Goal: Task Accomplishment & Management: Manage account settings

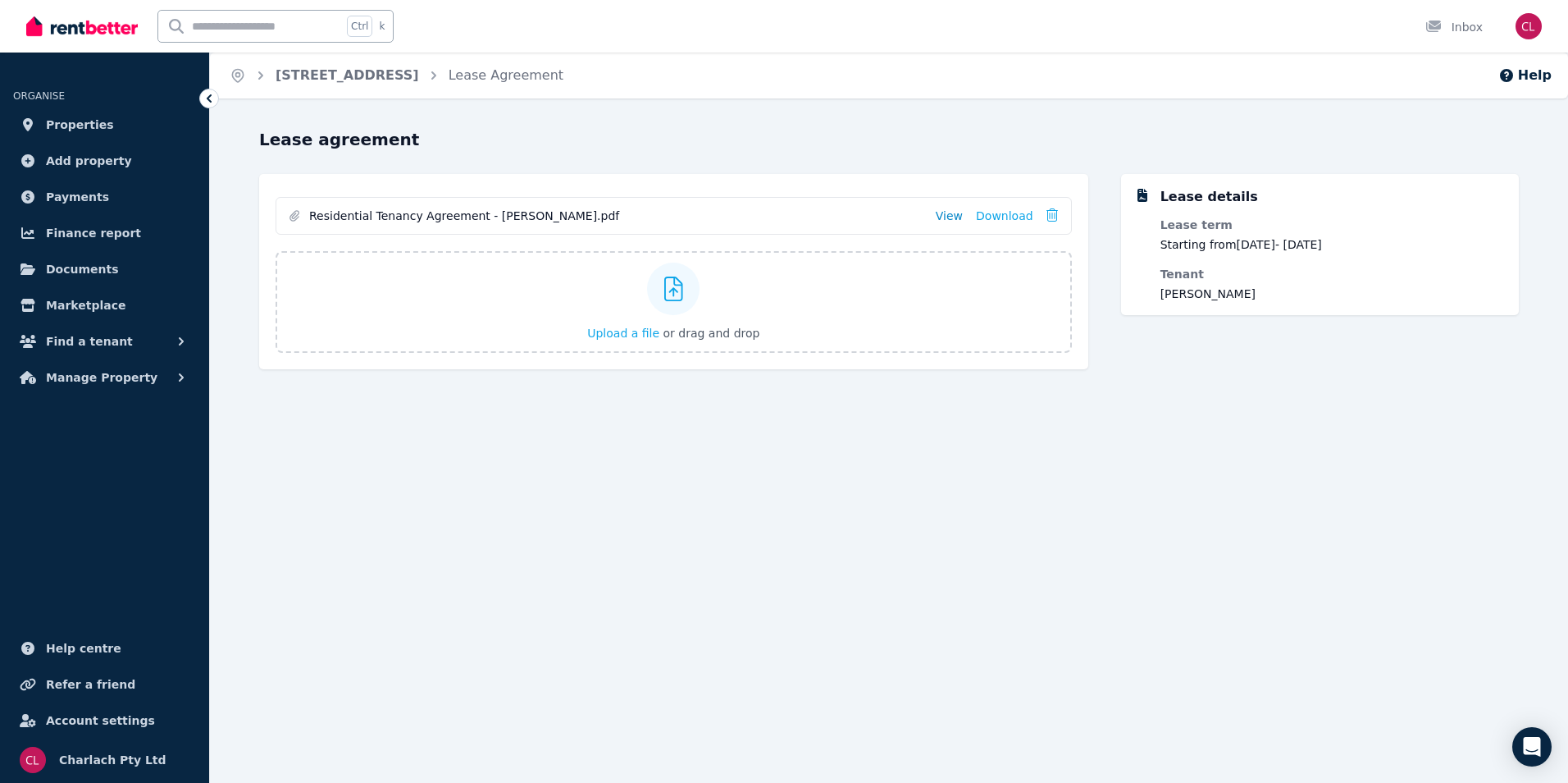
click at [950, 212] on link "View" at bounding box center [949, 215] width 27 height 16
click at [372, 69] on link "[STREET_ADDRESS]" at bounding box center [347, 74] width 144 height 15
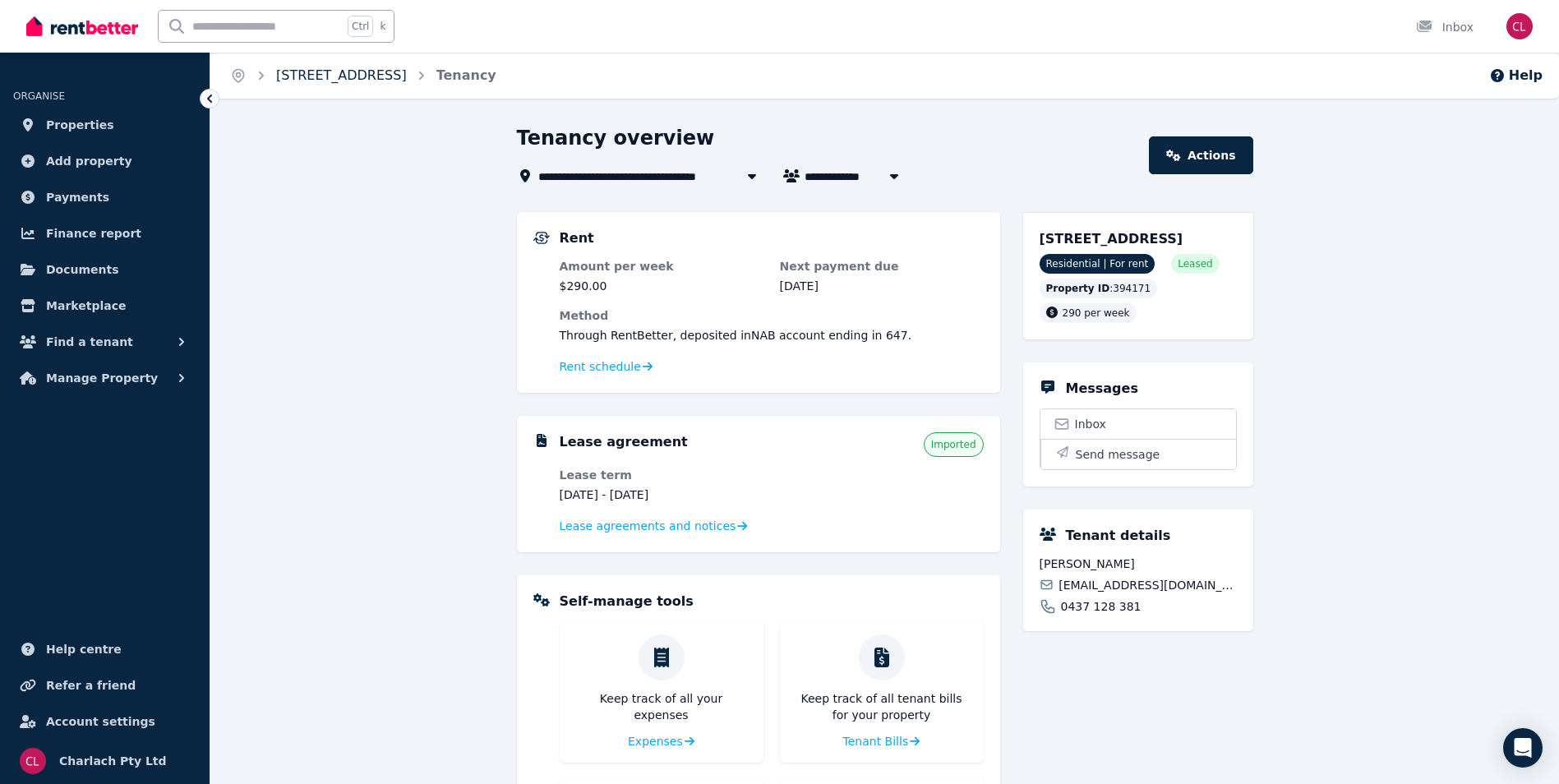
click at [407, 80] on link "[STREET_ADDRESS]" at bounding box center [342, 74] width 131 height 15
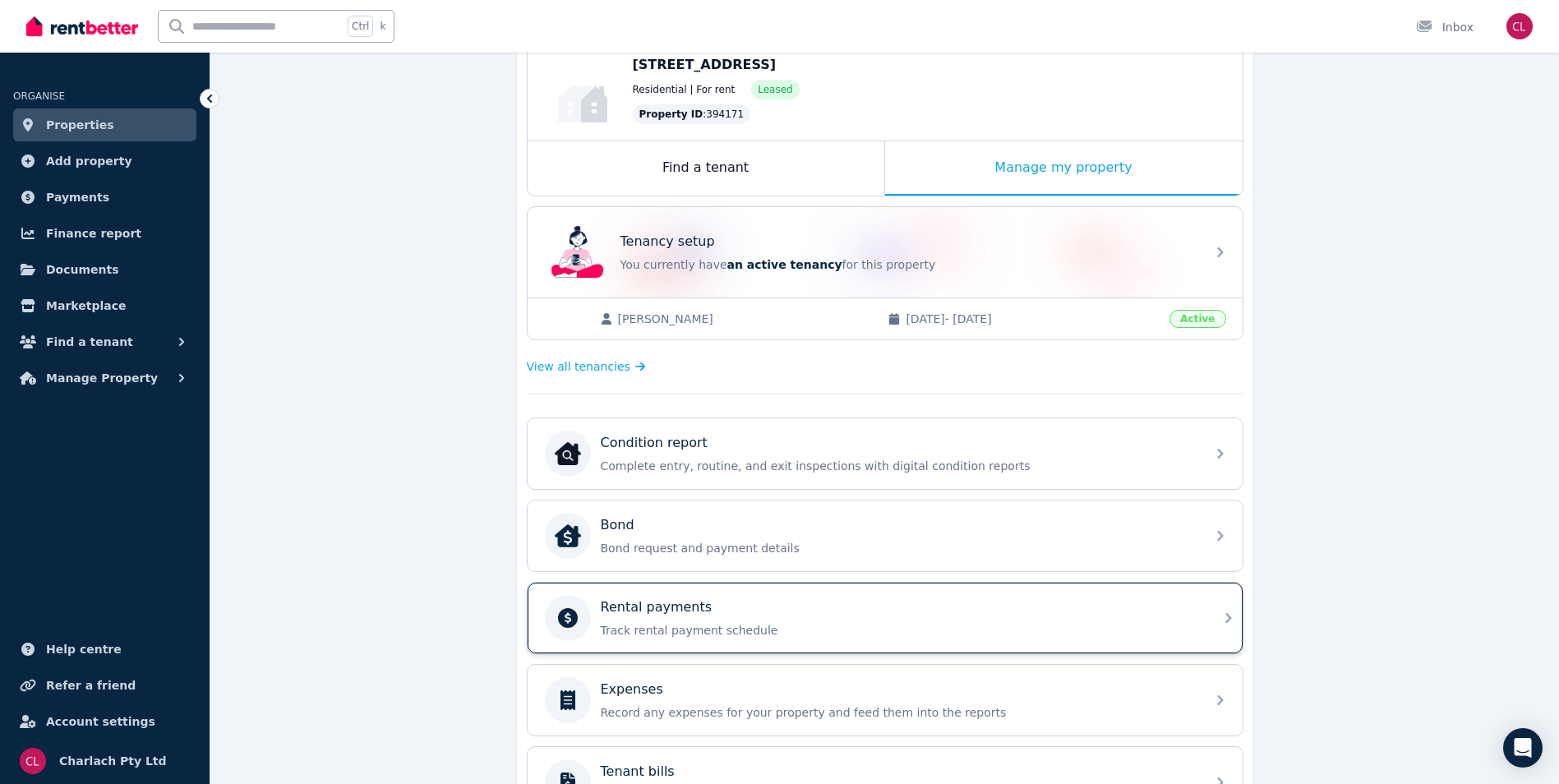
scroll to position [329, 0]
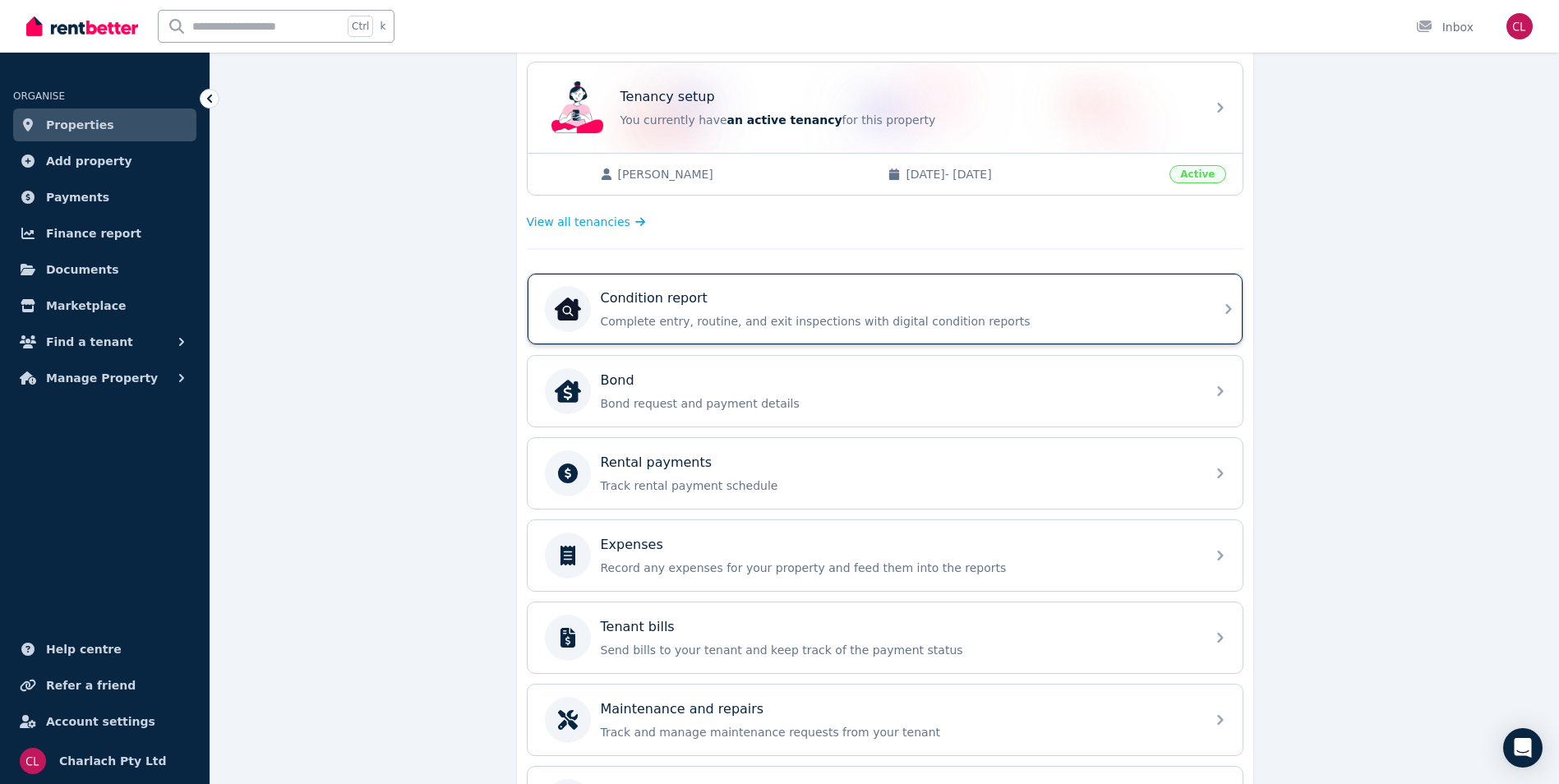
click at [720, 310] on div "Condition report Complete entry, routine, and exit inspections with digital con…" at bounding box center [898, 308] width 595 height 41
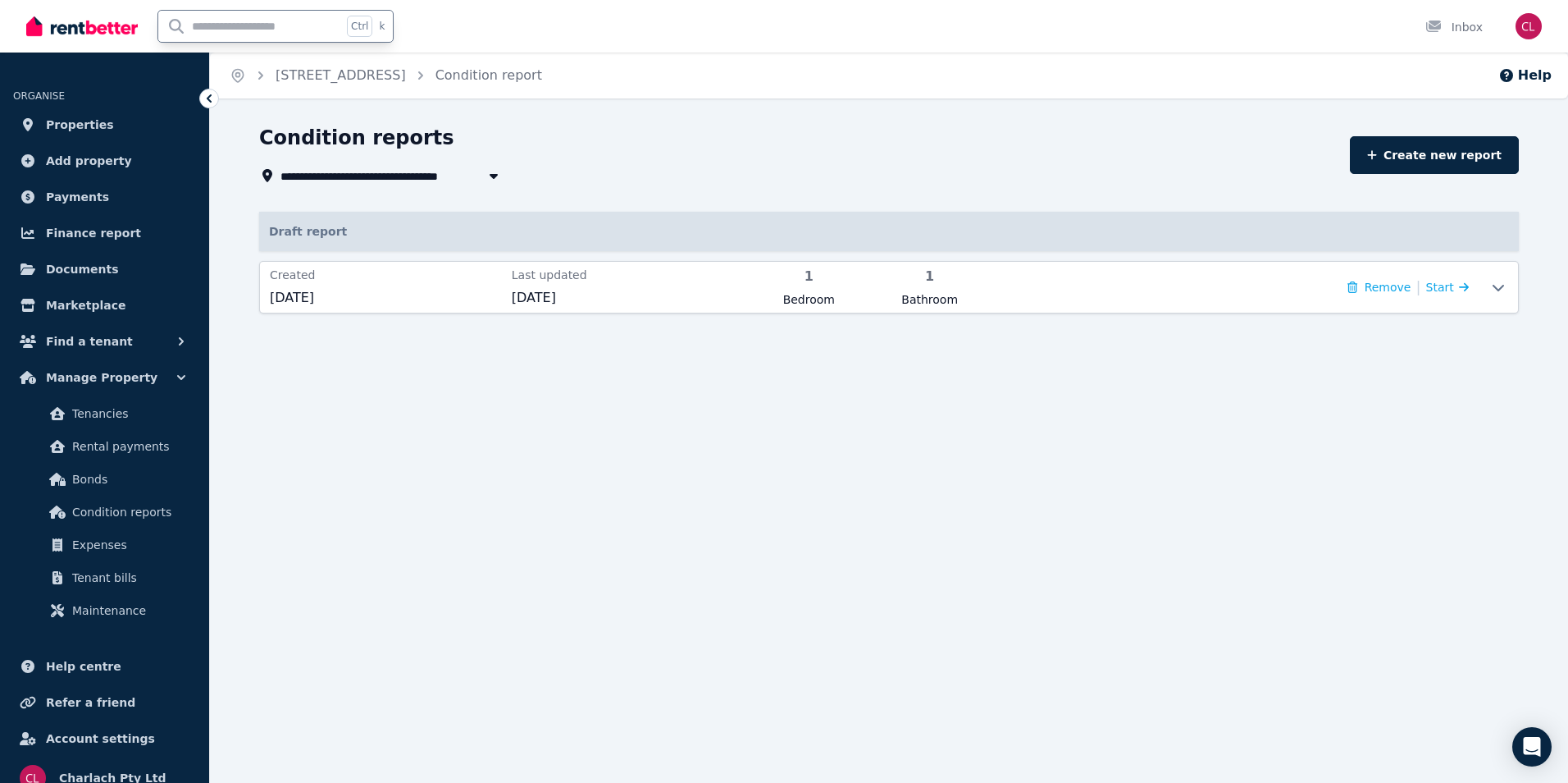
click at [244, 25] on input "text" at bounding box center [250, 26] width 184 height 31
click at [129, 126] on link "Properties" at bounding box center [104, 124] width 183 height 33
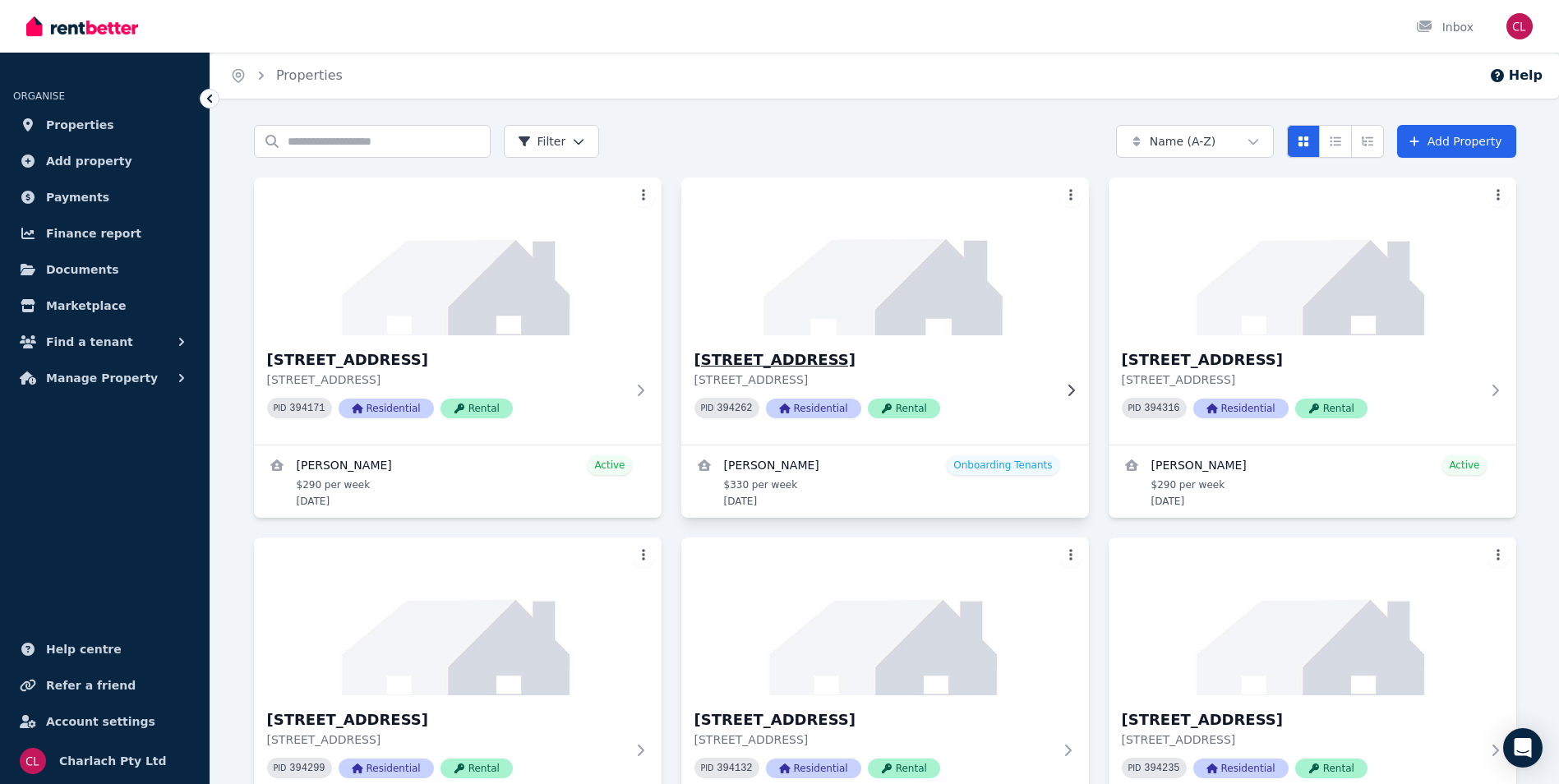
click at [823, 359] on h3 "[STREET_ADDRESS]" at bounding box center [873, 360] width 359 height 23
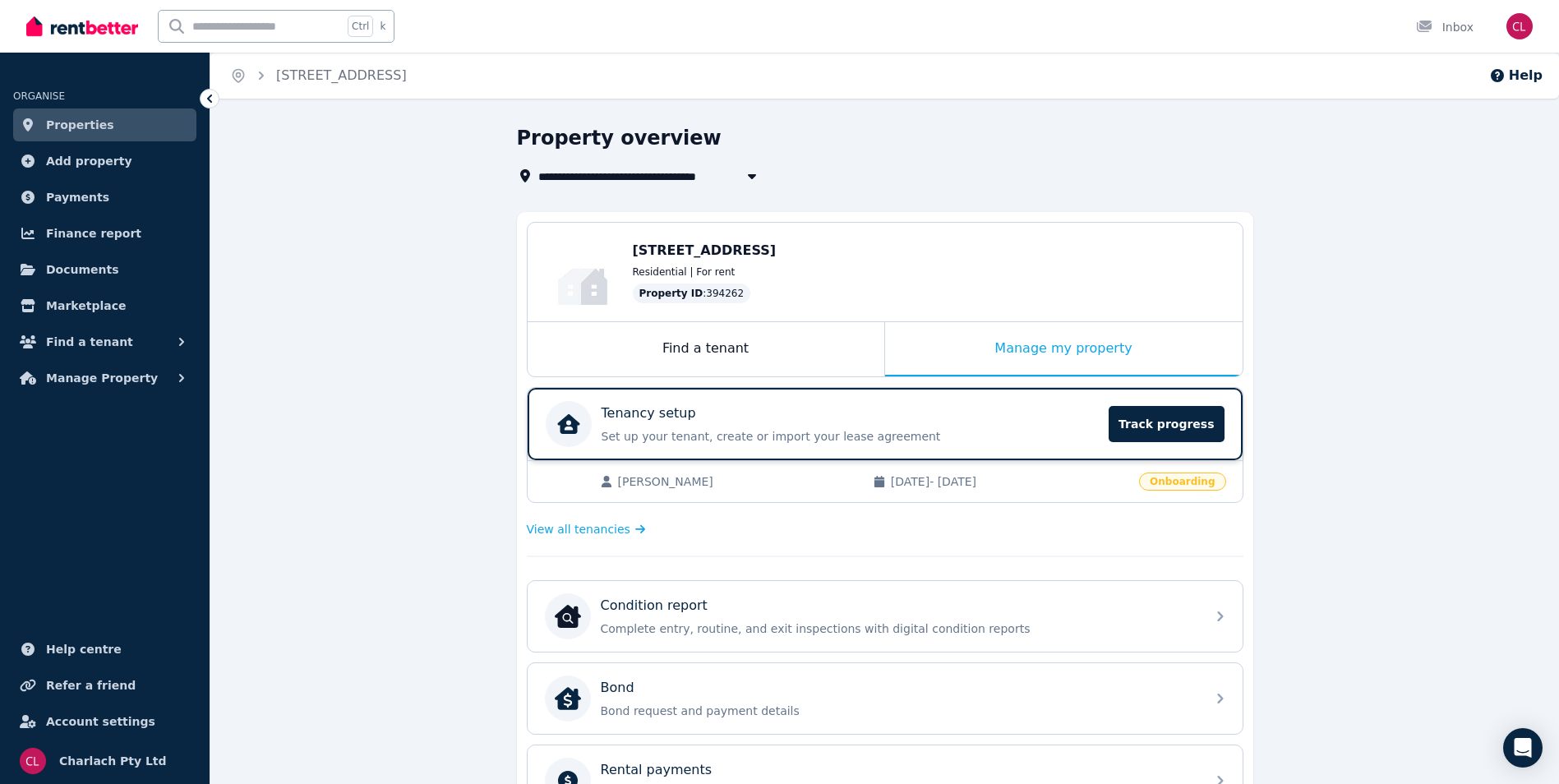
click at [670, 417] on p "Tenancy setup" at bounding box center [649, 413] width 95 height 20
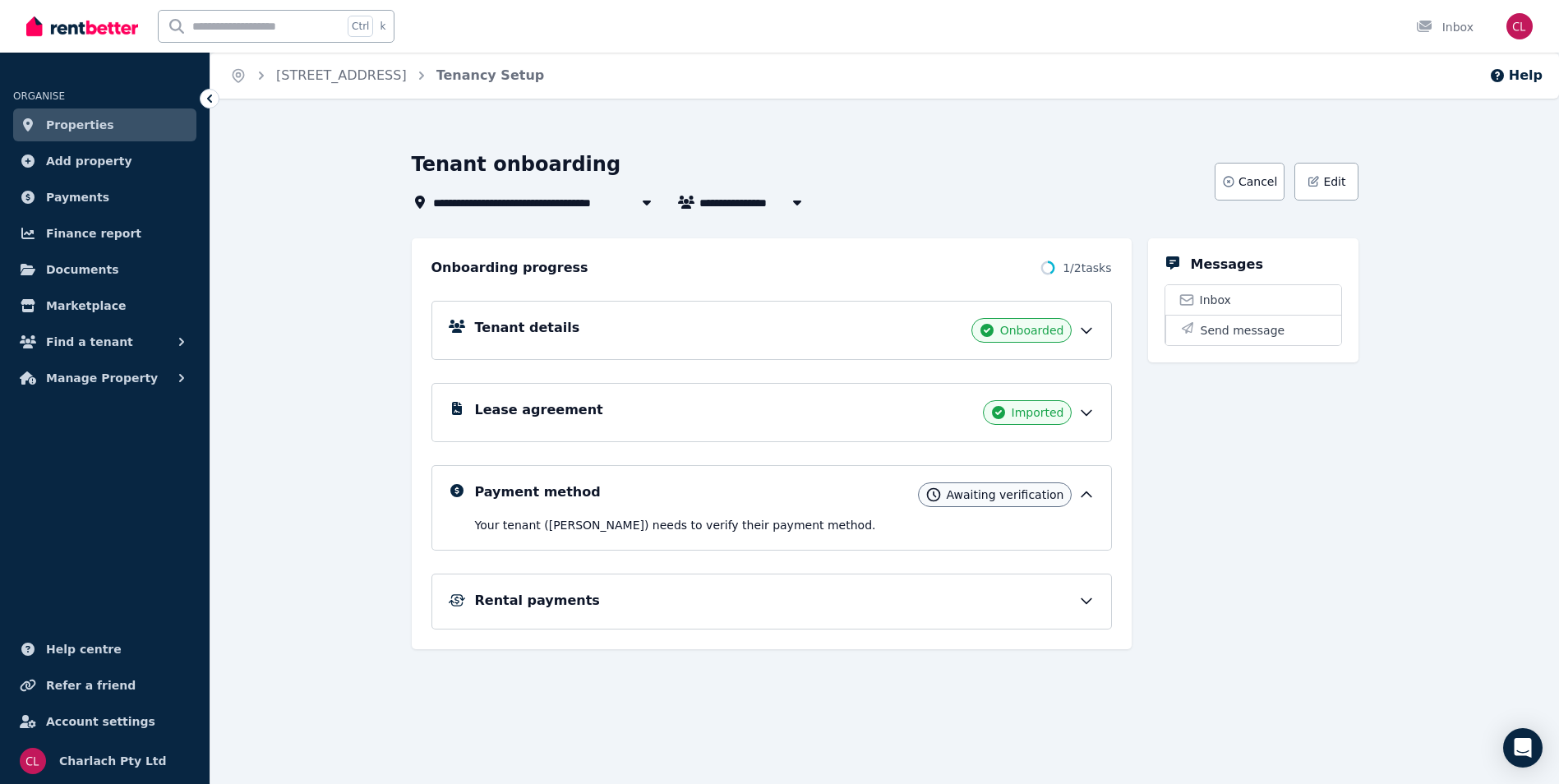
click at [626, 410] on div "Lease agreement Imported" at bounding box center [784, 412] width 620 height 25
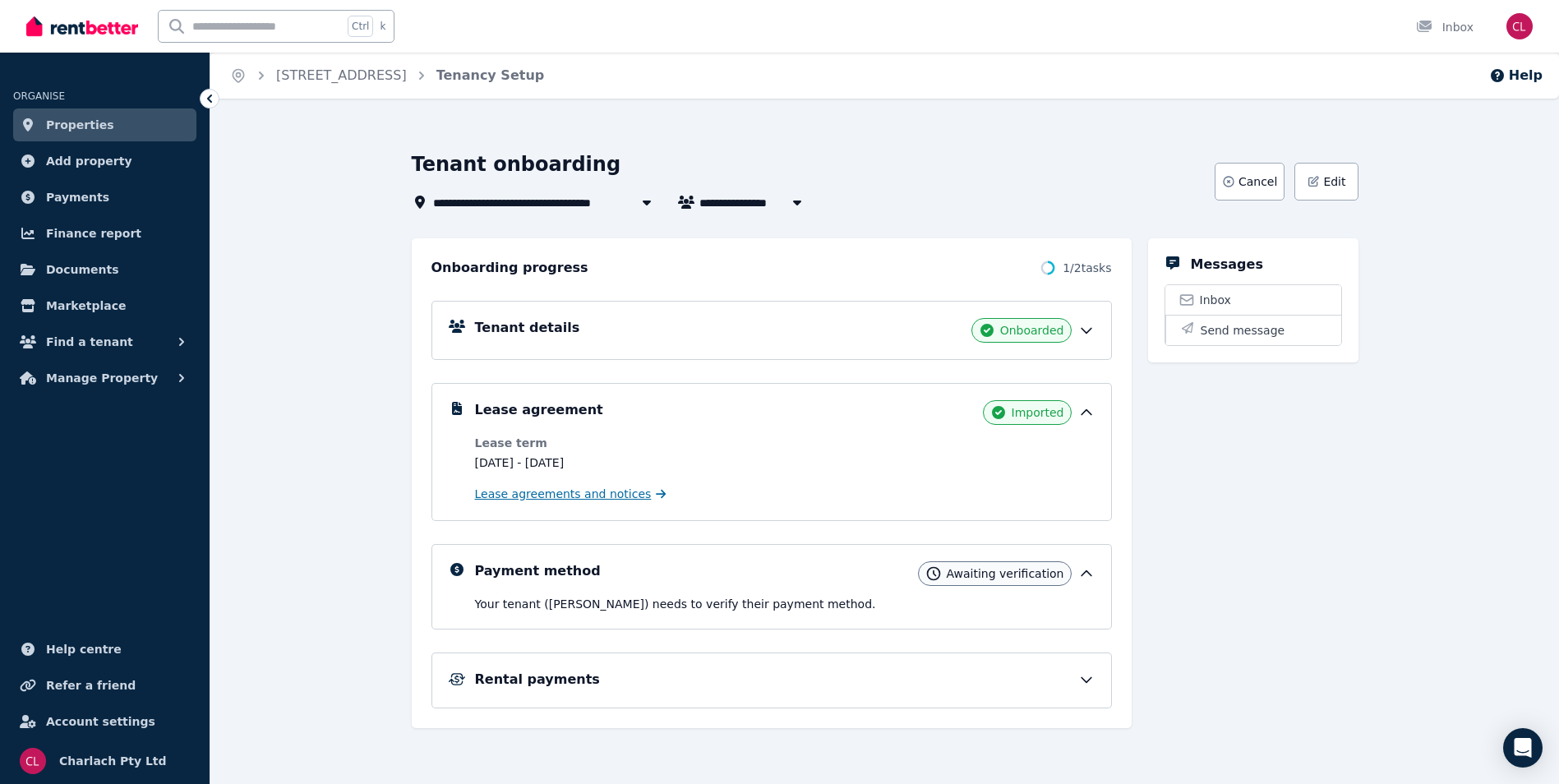
click at [559, 496] on span "Lease agreements and notices" at bounding box center [563, 493] width 177 height 16
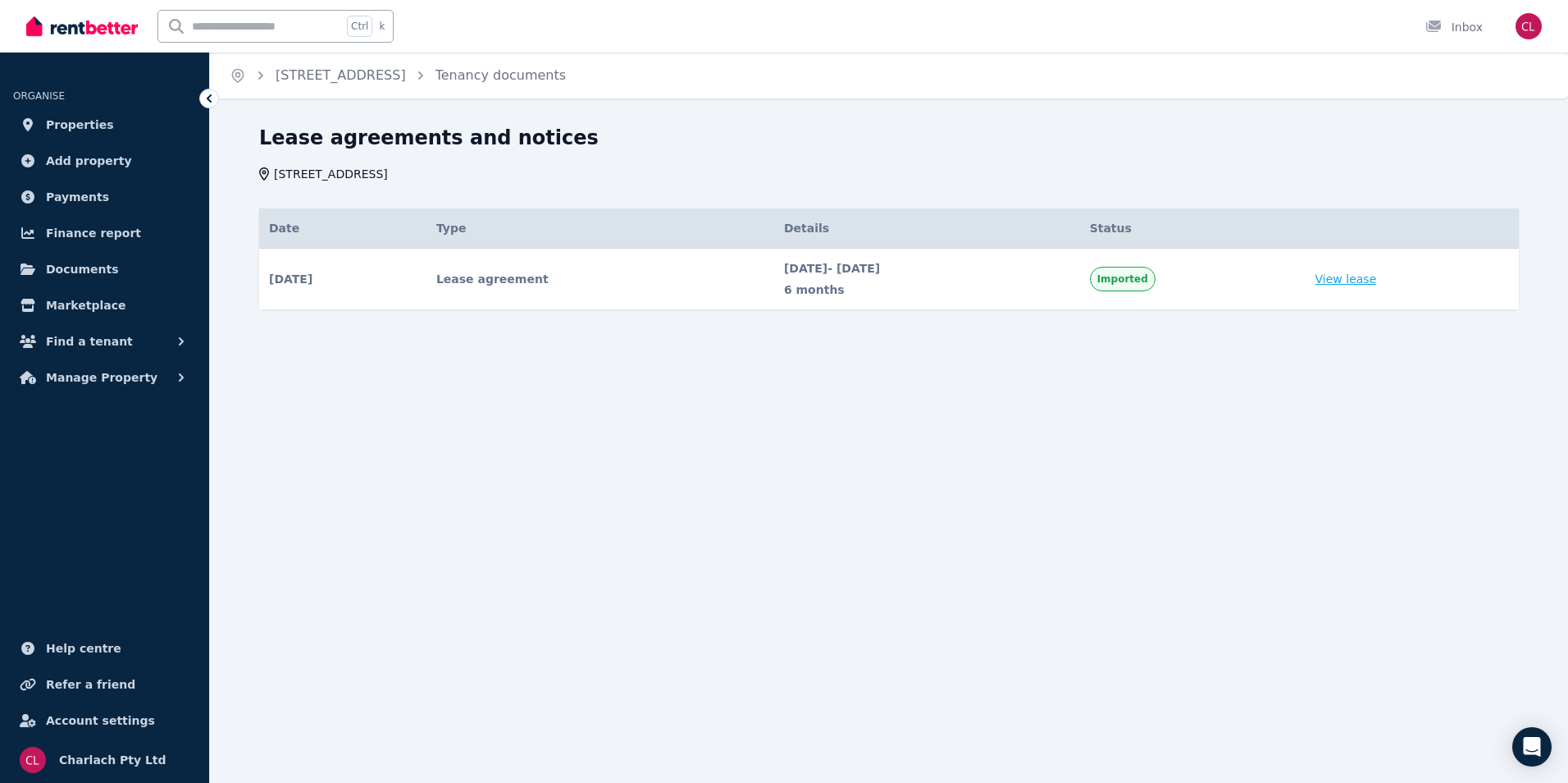
click at [1358, 279] on link "View lease" at bounding box center [1346, 279] width 62 height 16
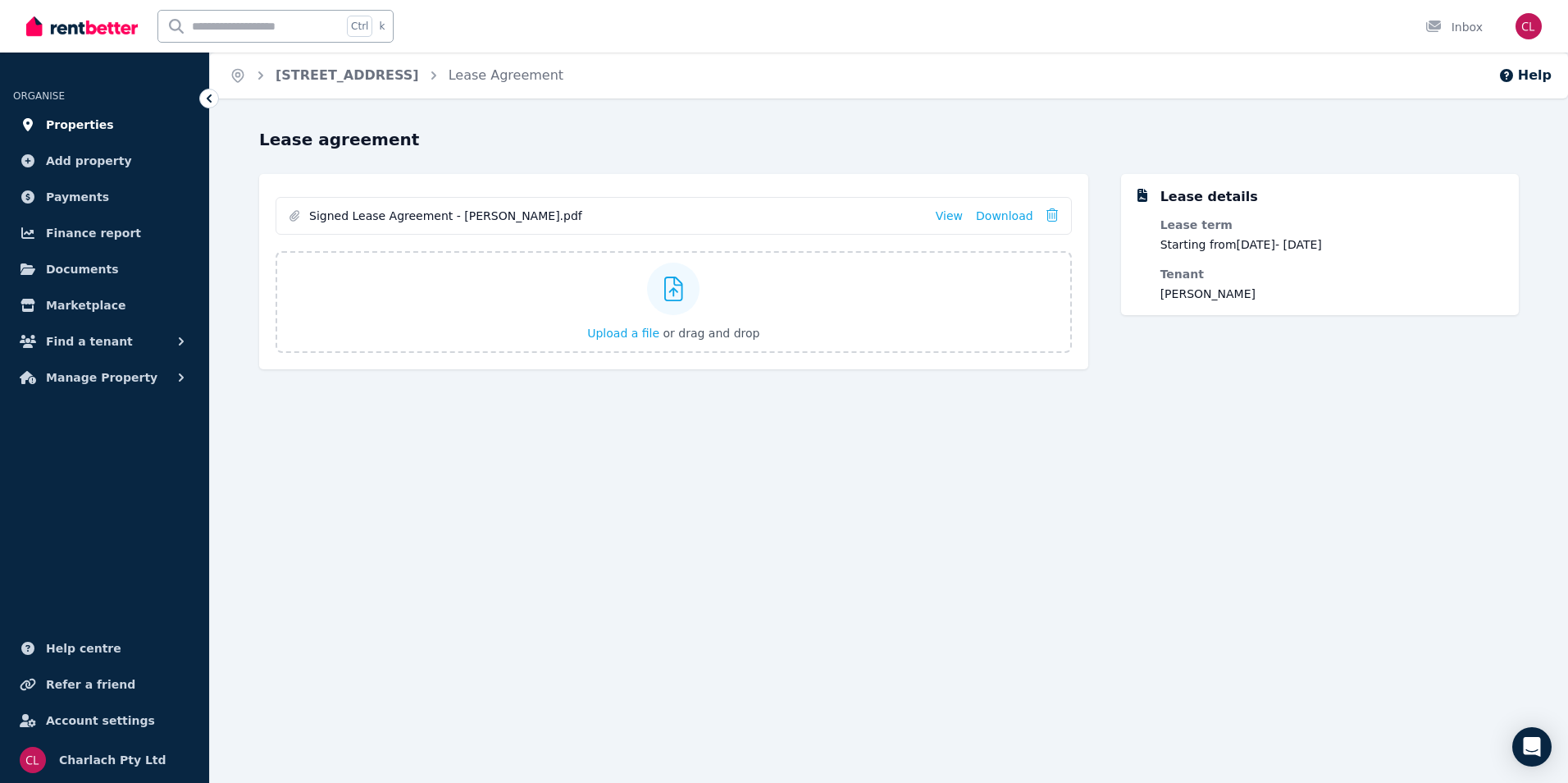
click at [114, 116] on link "Properties" at bounding box center [104, 124] width 183 height 33
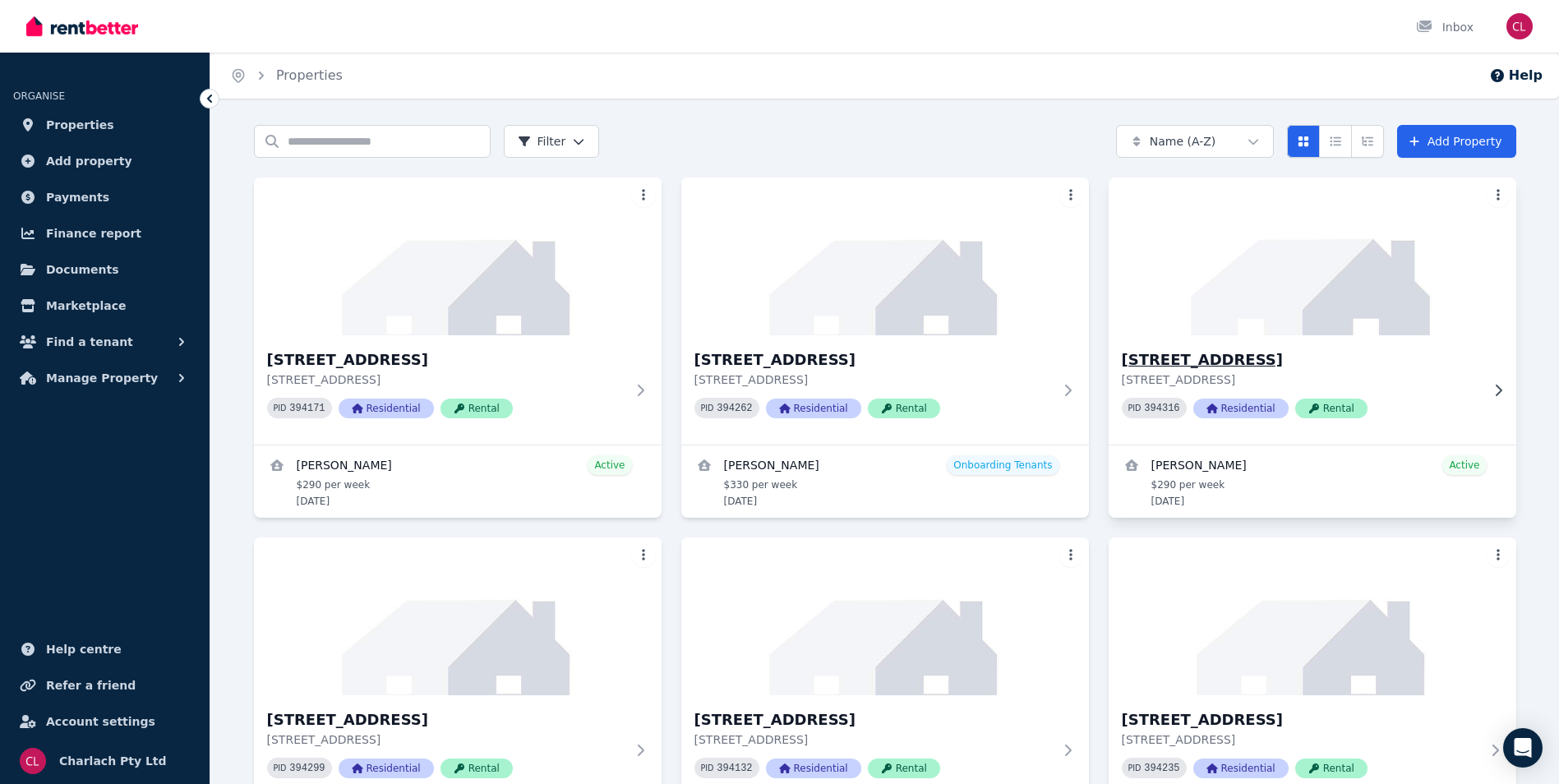
click at [1209, 356] on h3 "[STREET_ADDRESS]" at bounding box center [1301, 360] width 359 height 23
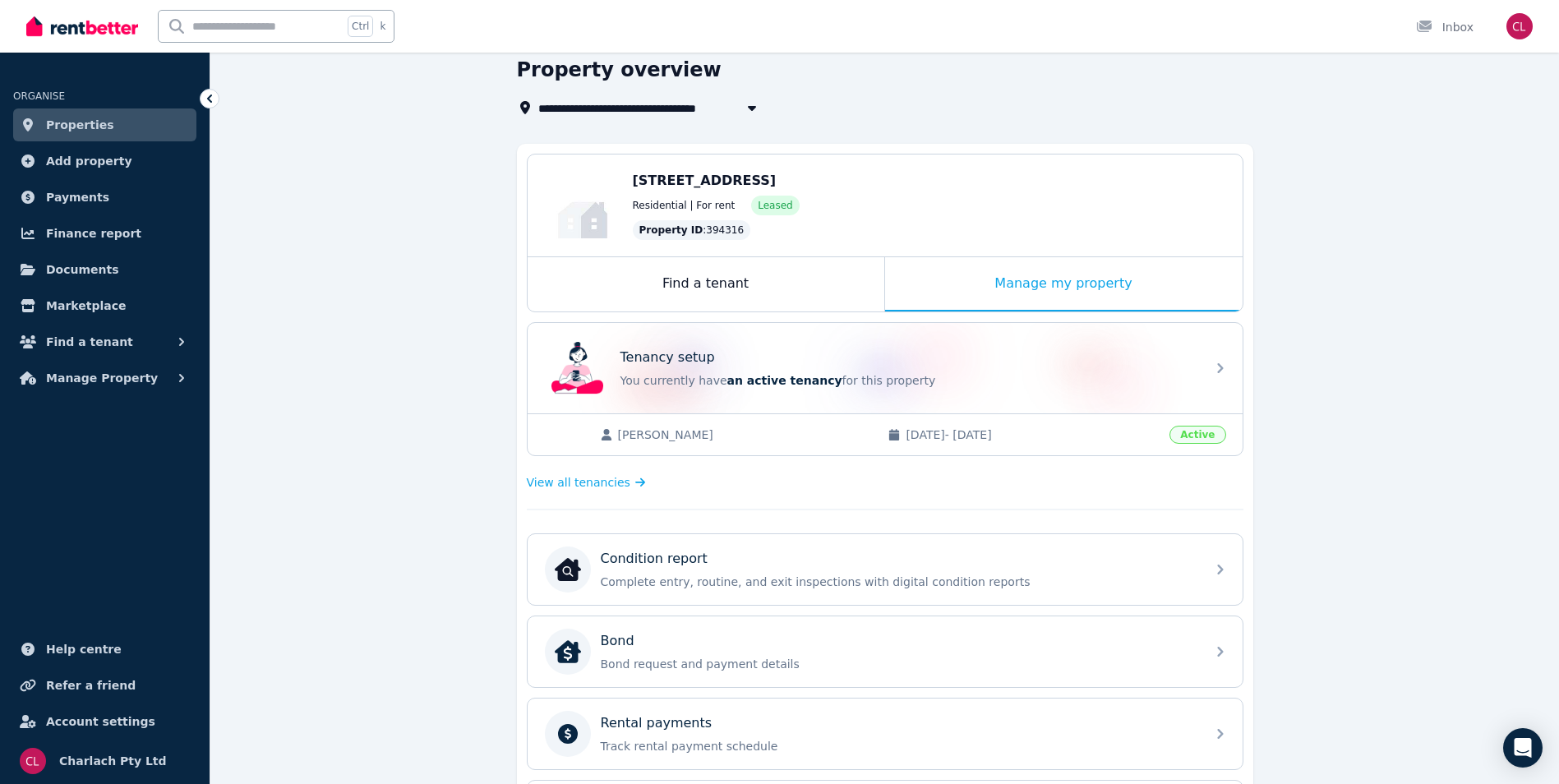
scroll to position [247, 0]
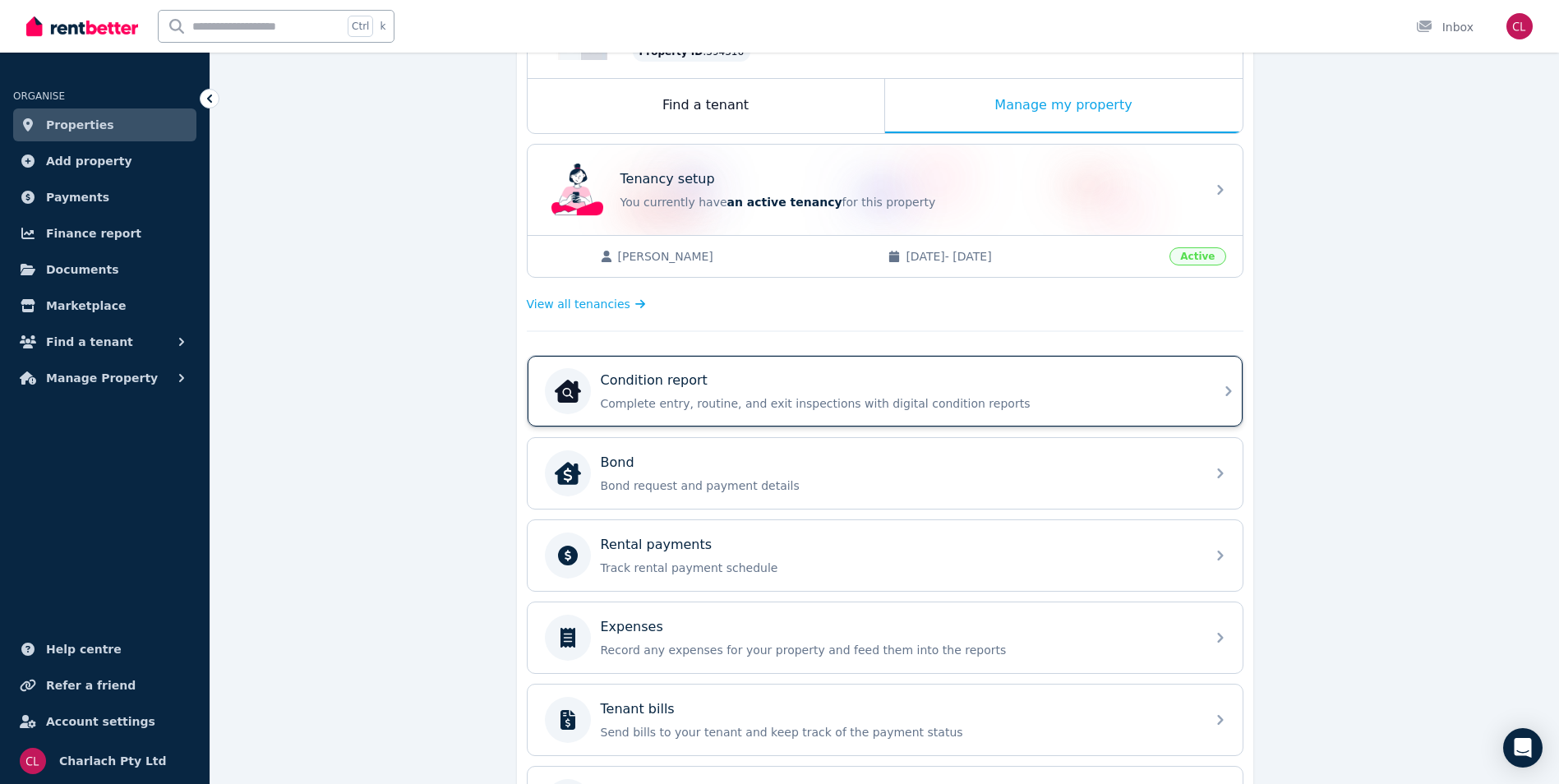
click at [753, 407] on p "Complete entry, routine, and exit inspections with digital condition reports" at bounding box center [898, 403] width 595 height 16
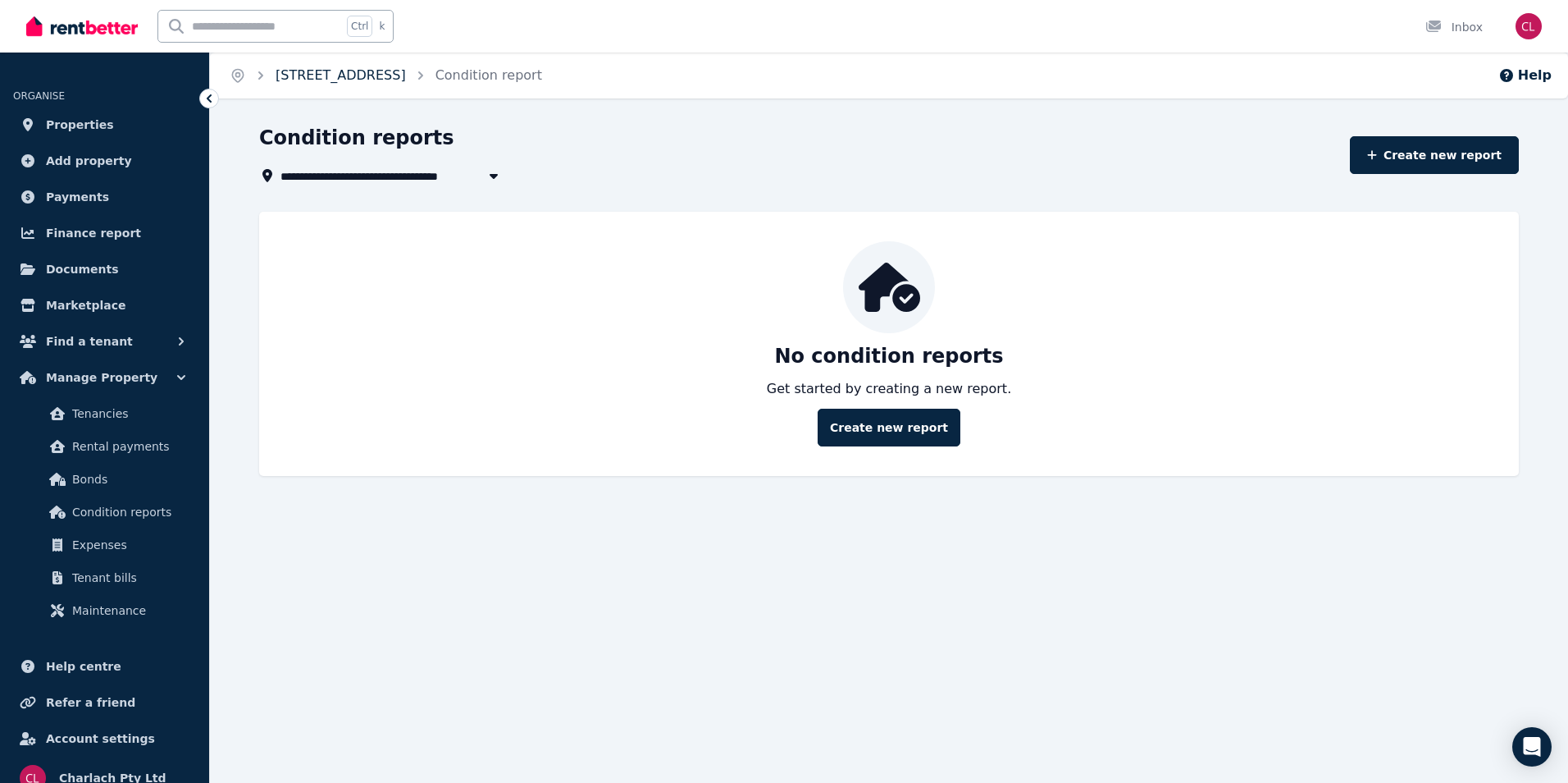
click at [335, 71] on link "[STREET_ADDRESS]" at bounding box center [341, 74] width 130 height 15
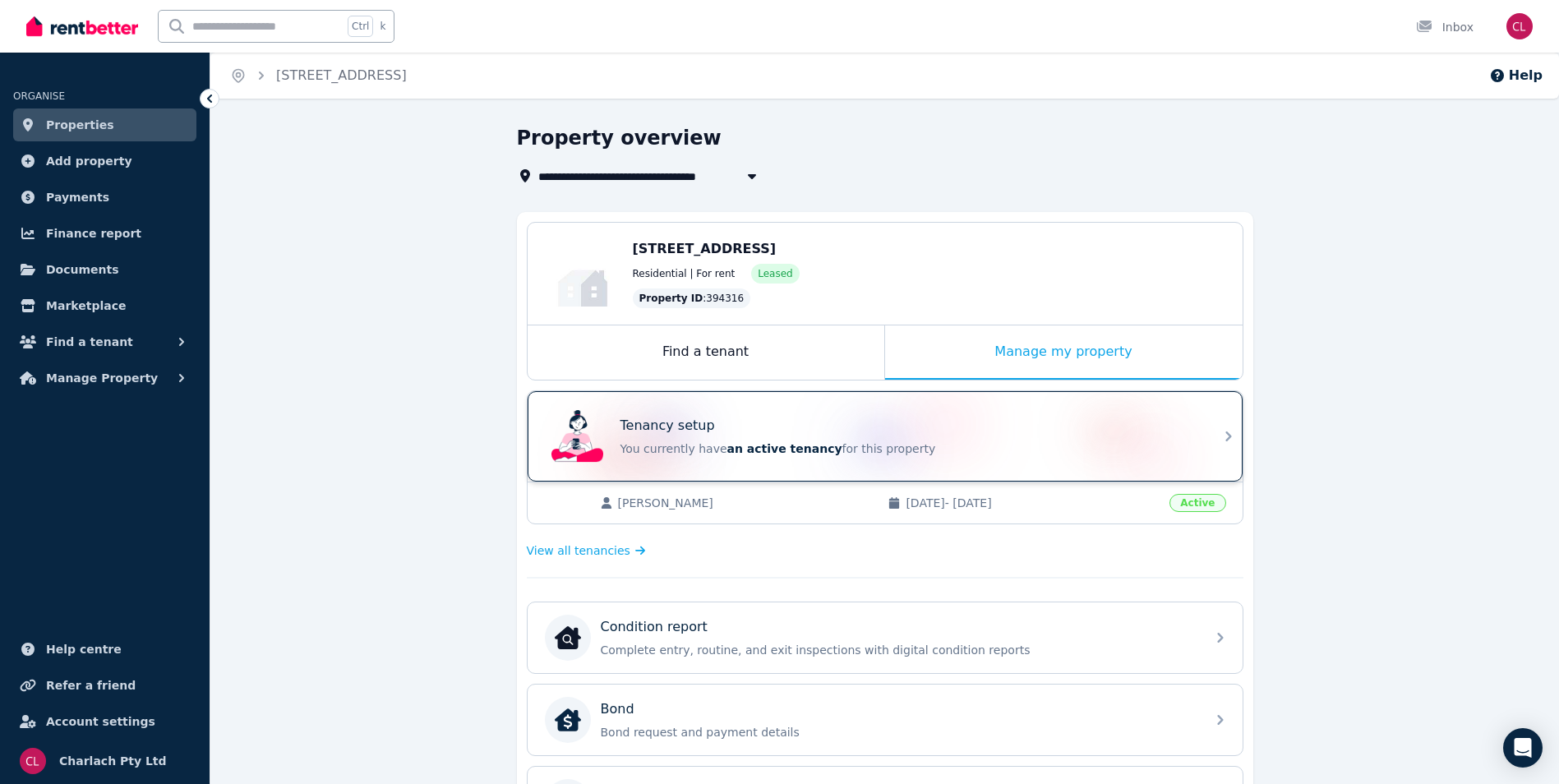
click at [691, 408] on div "Tenancy setup You currently have an active tenancy for this property" at bounding box center [870, 436] width 651 height 66
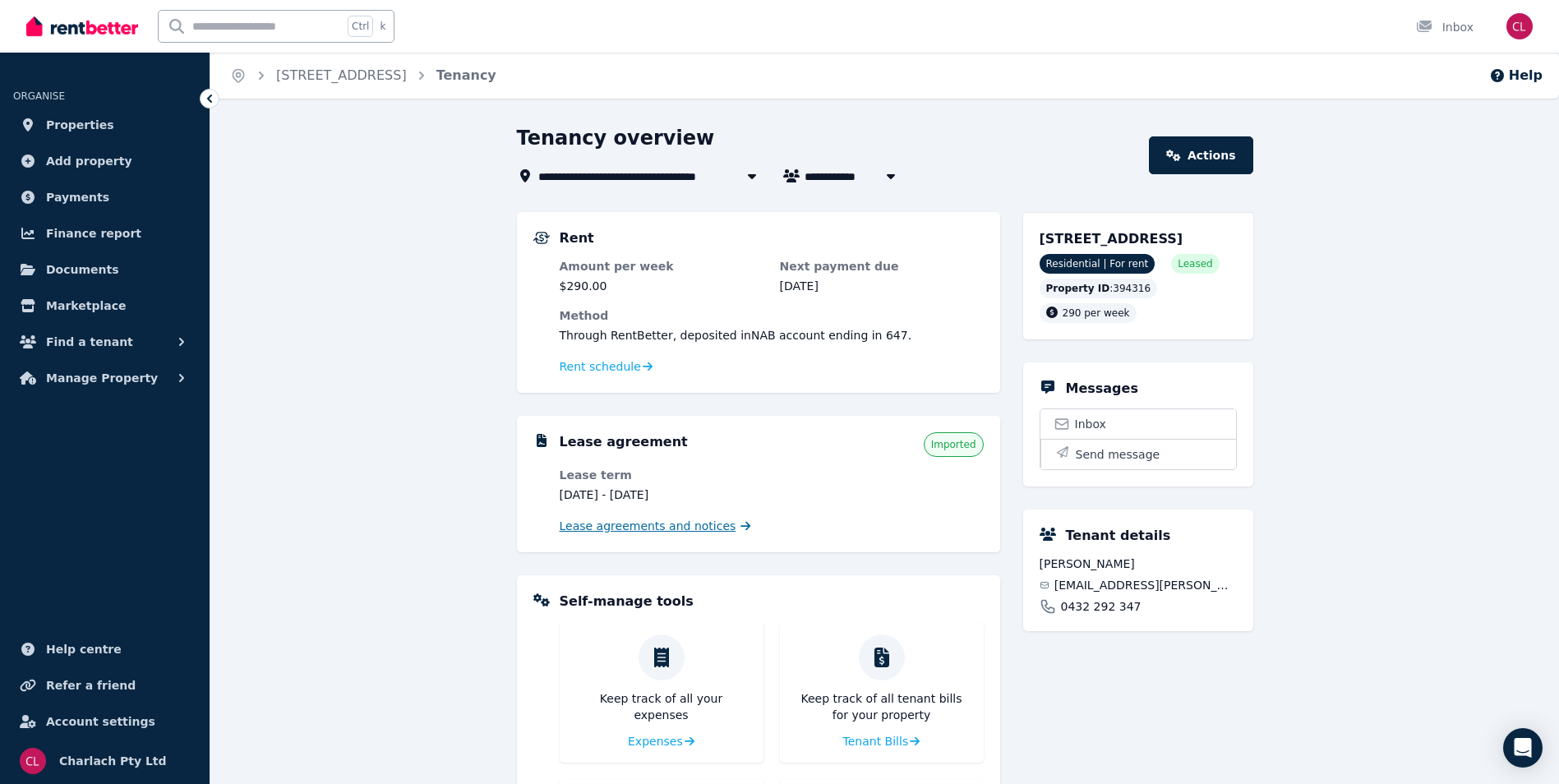
click at [623, 528] on span "Lease agreements and notices" at bounding box center [648, 526] width 177 height 16
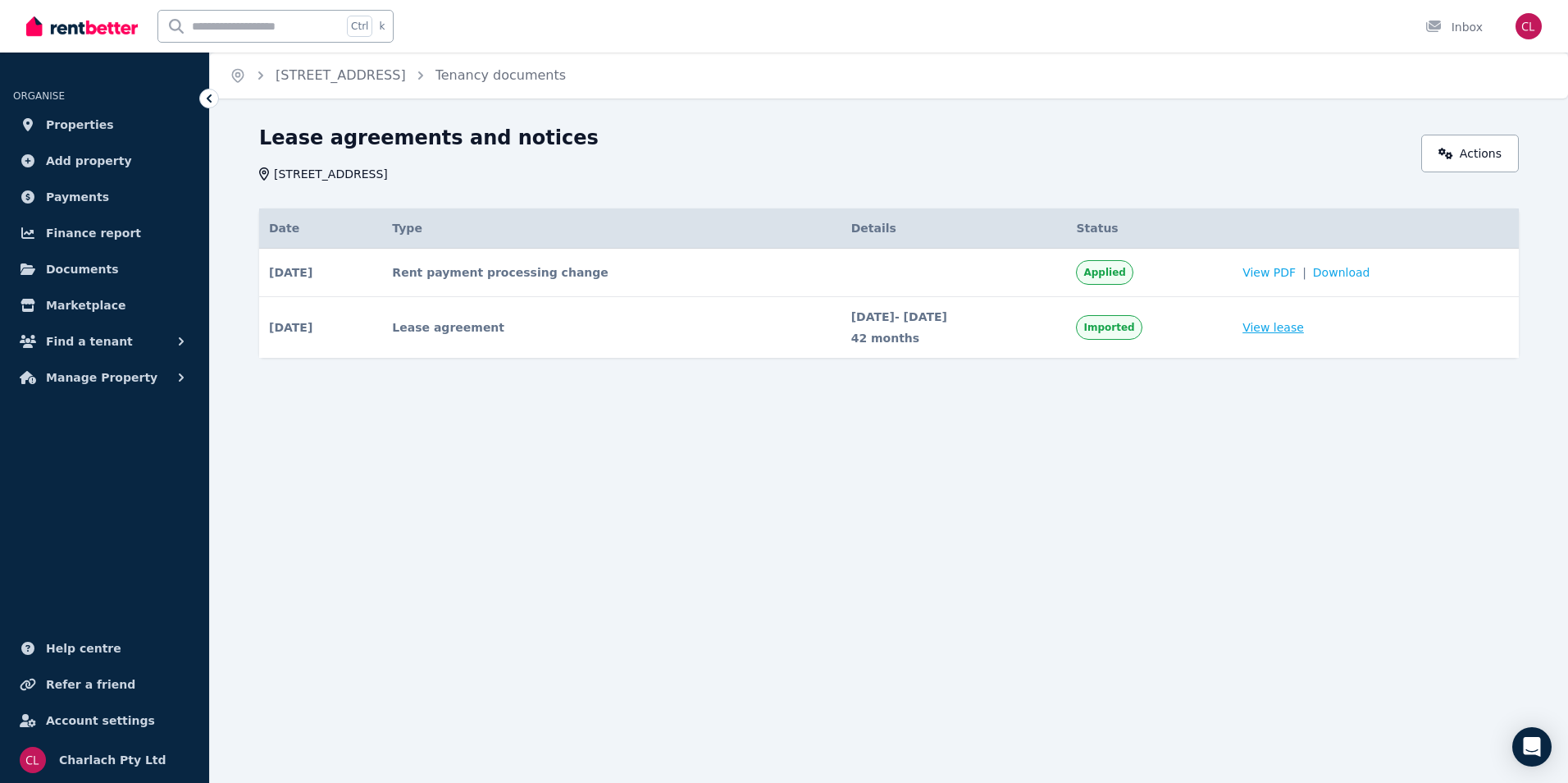
click at [1262, 329] on link "View lease" at bounding box center [1273, 327] width 62 height 16
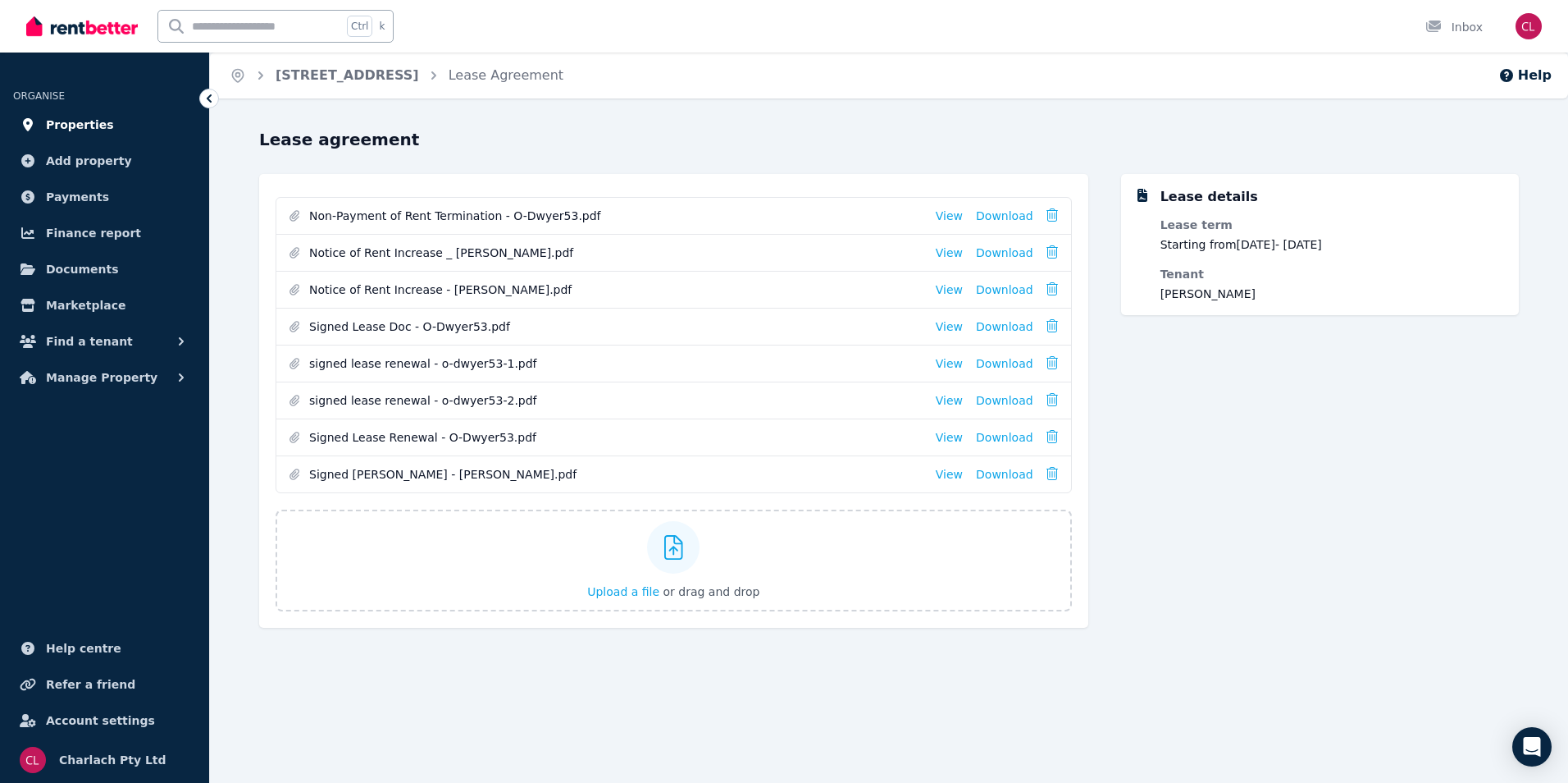
click at [98, 112] on link "Properties" at bounding box center [104, 124] width 183 height 33
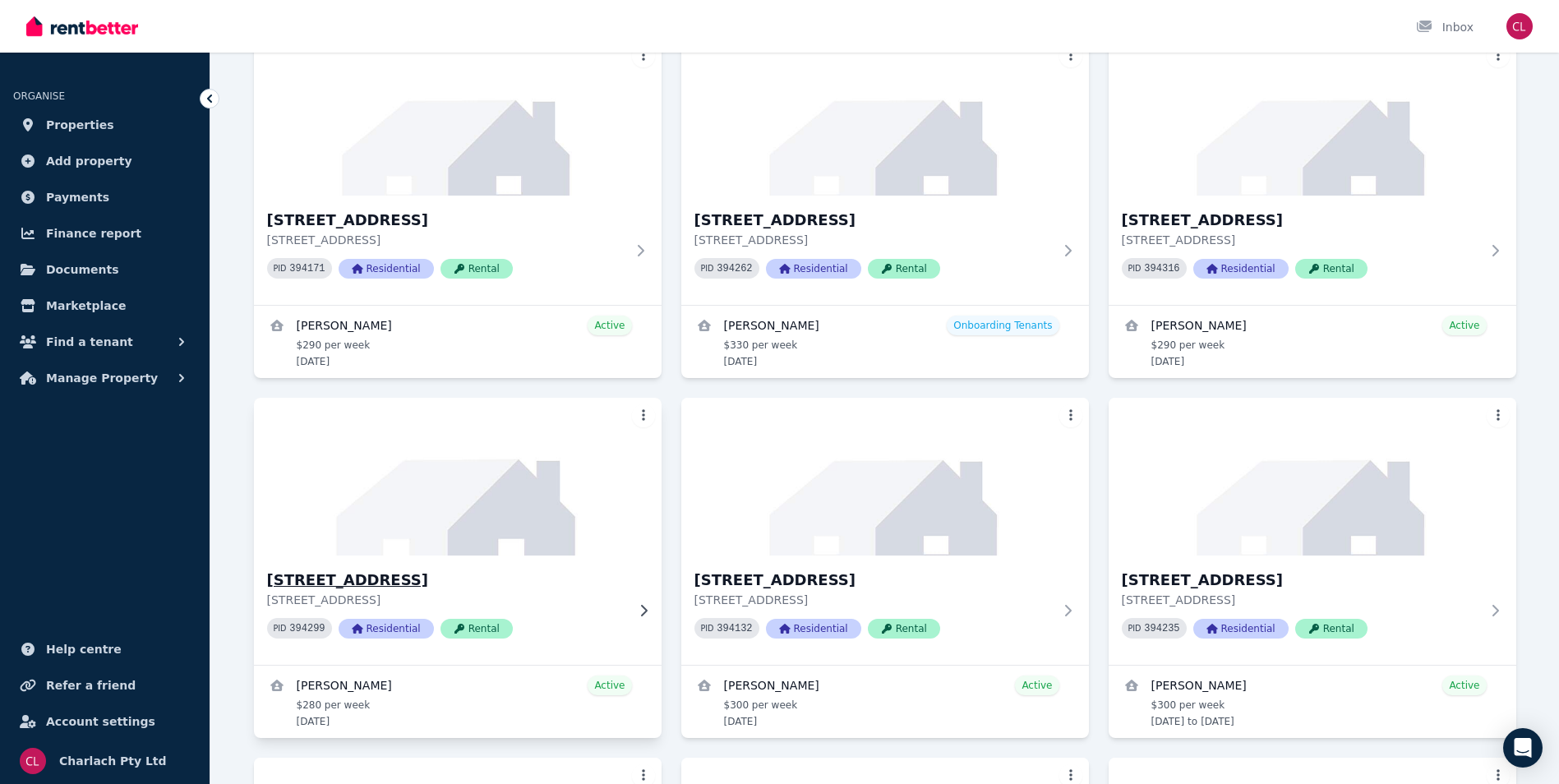
scroll to position [164, 0]
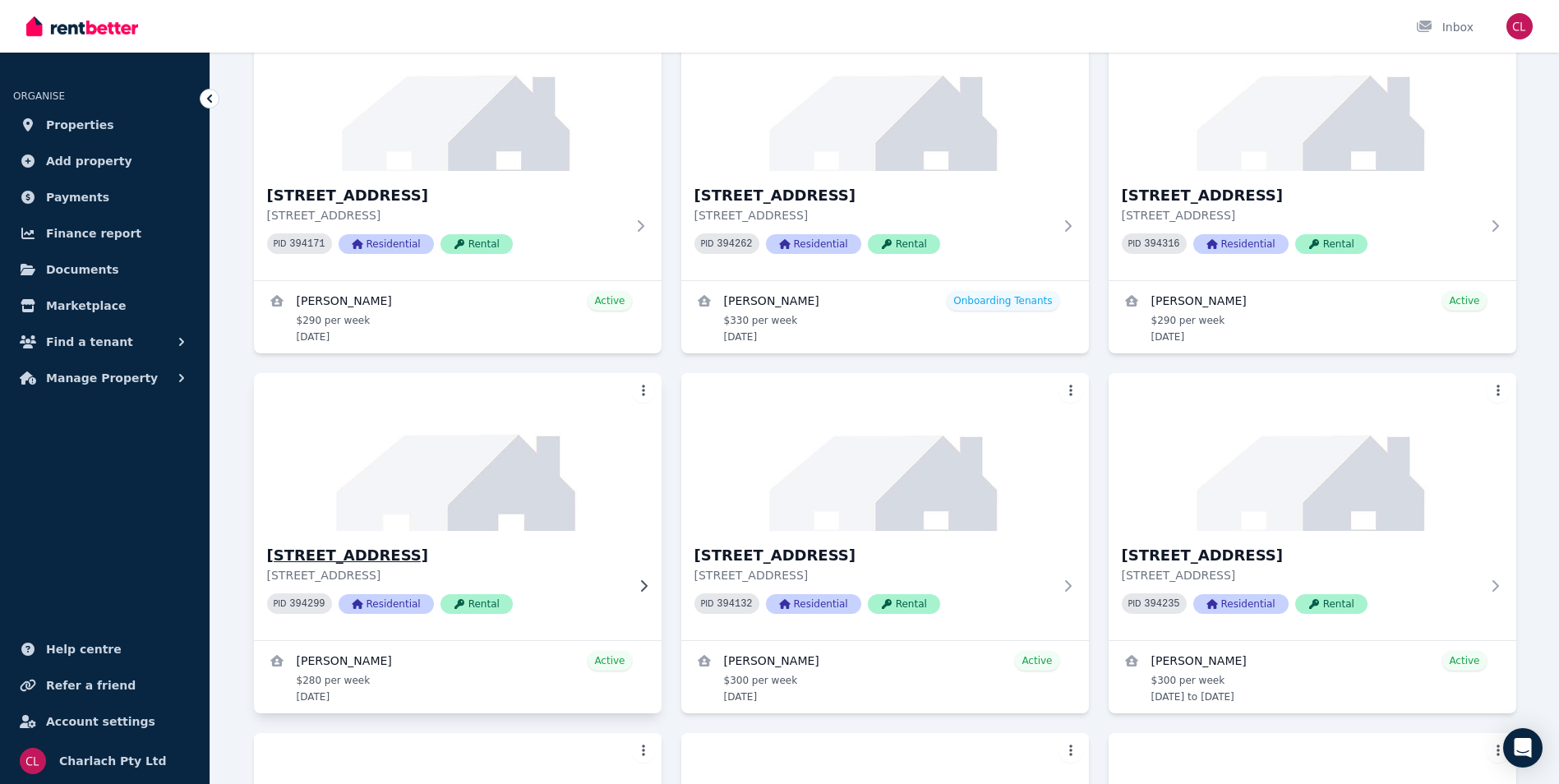
click at [473, 552] on h3 "[STREET_ADDRESS]" at bounding box center [446, 555] width 359 height 23
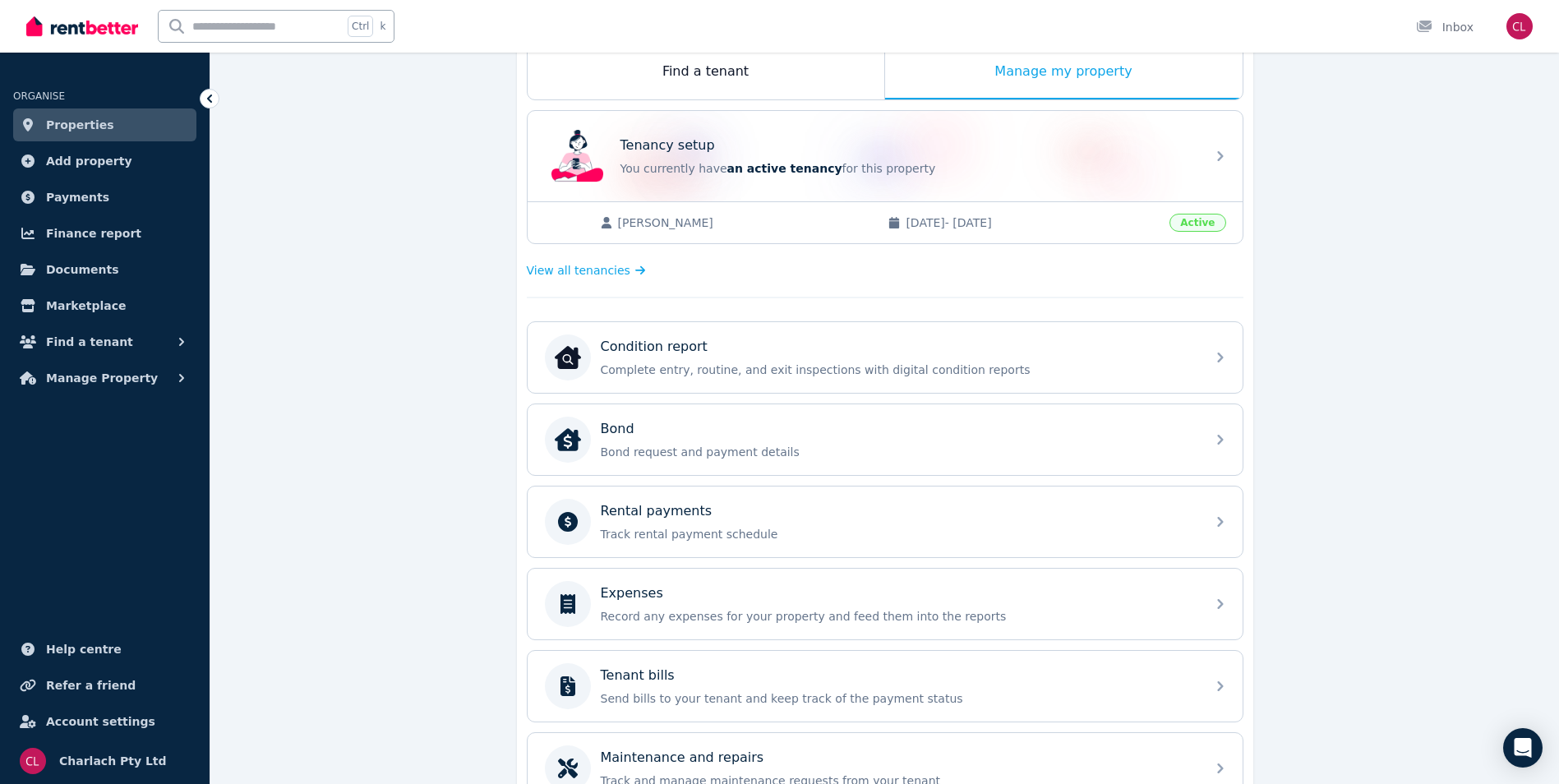
scroll to position [329, 0]
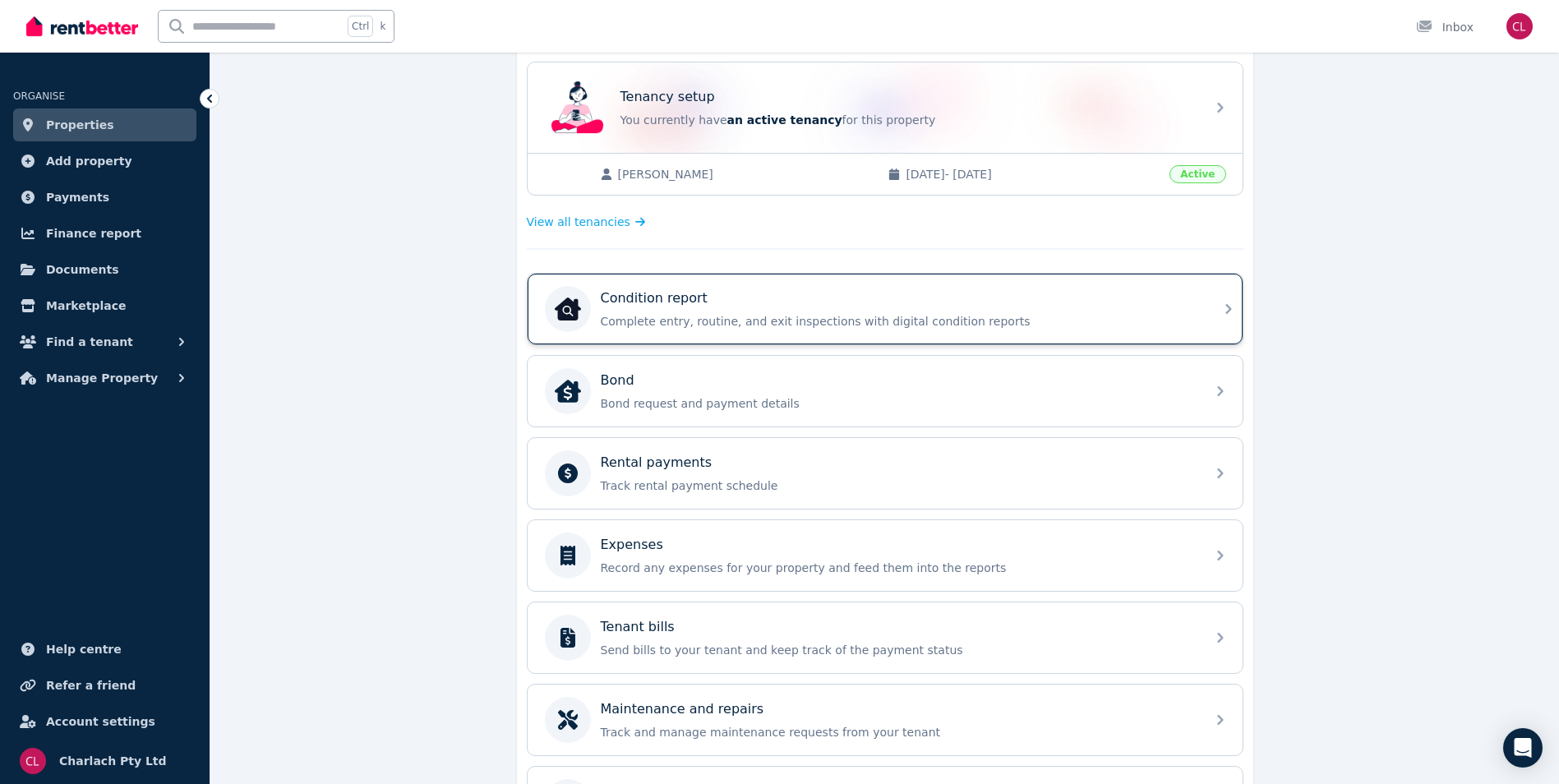
click at [835, 306] on div "Condition report" at bounding box center [898, 298] width 595 height 20
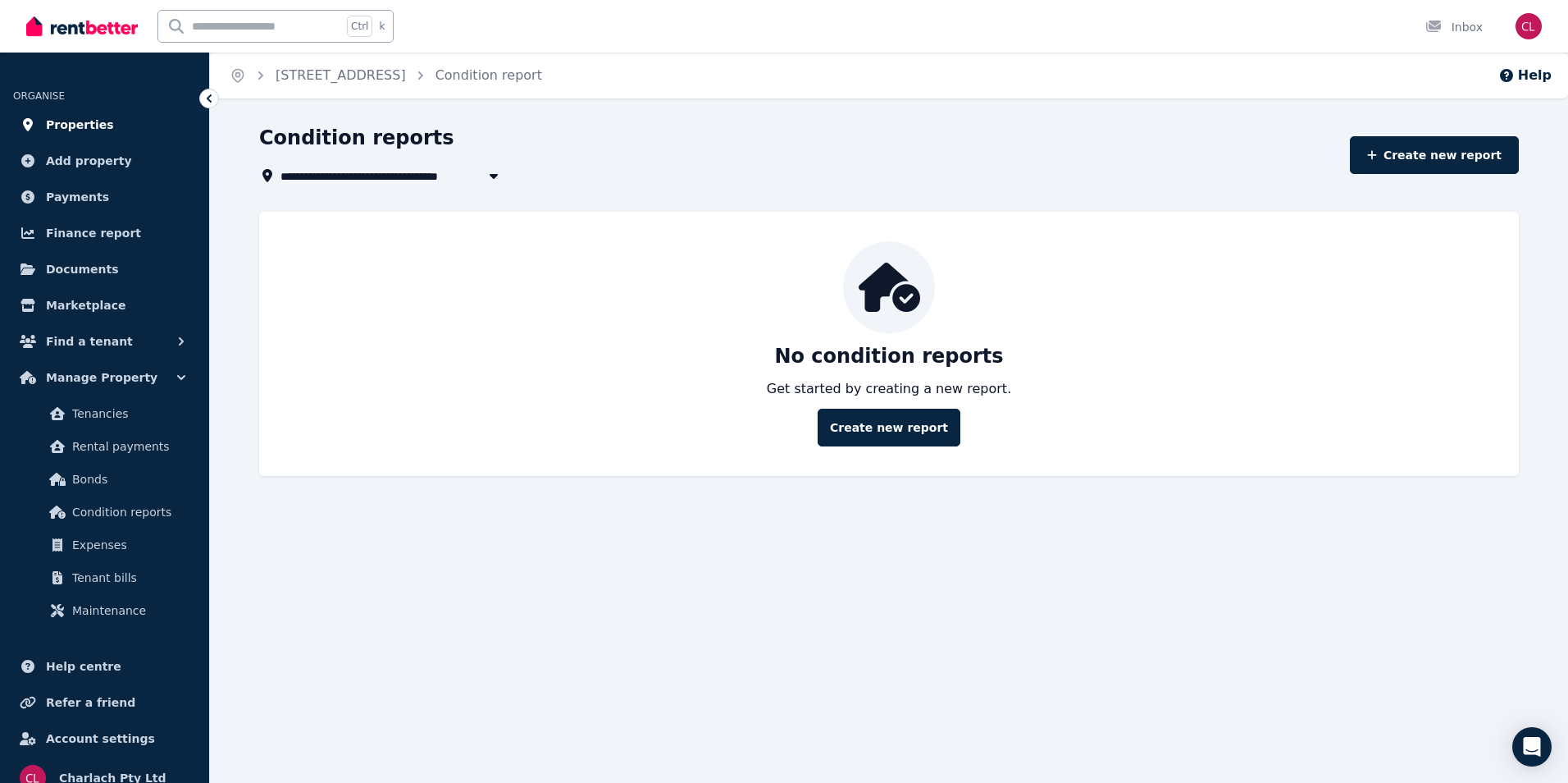
click at [104, 128] on link "Properties" at bounding box center [104, 124] width 183 height 33
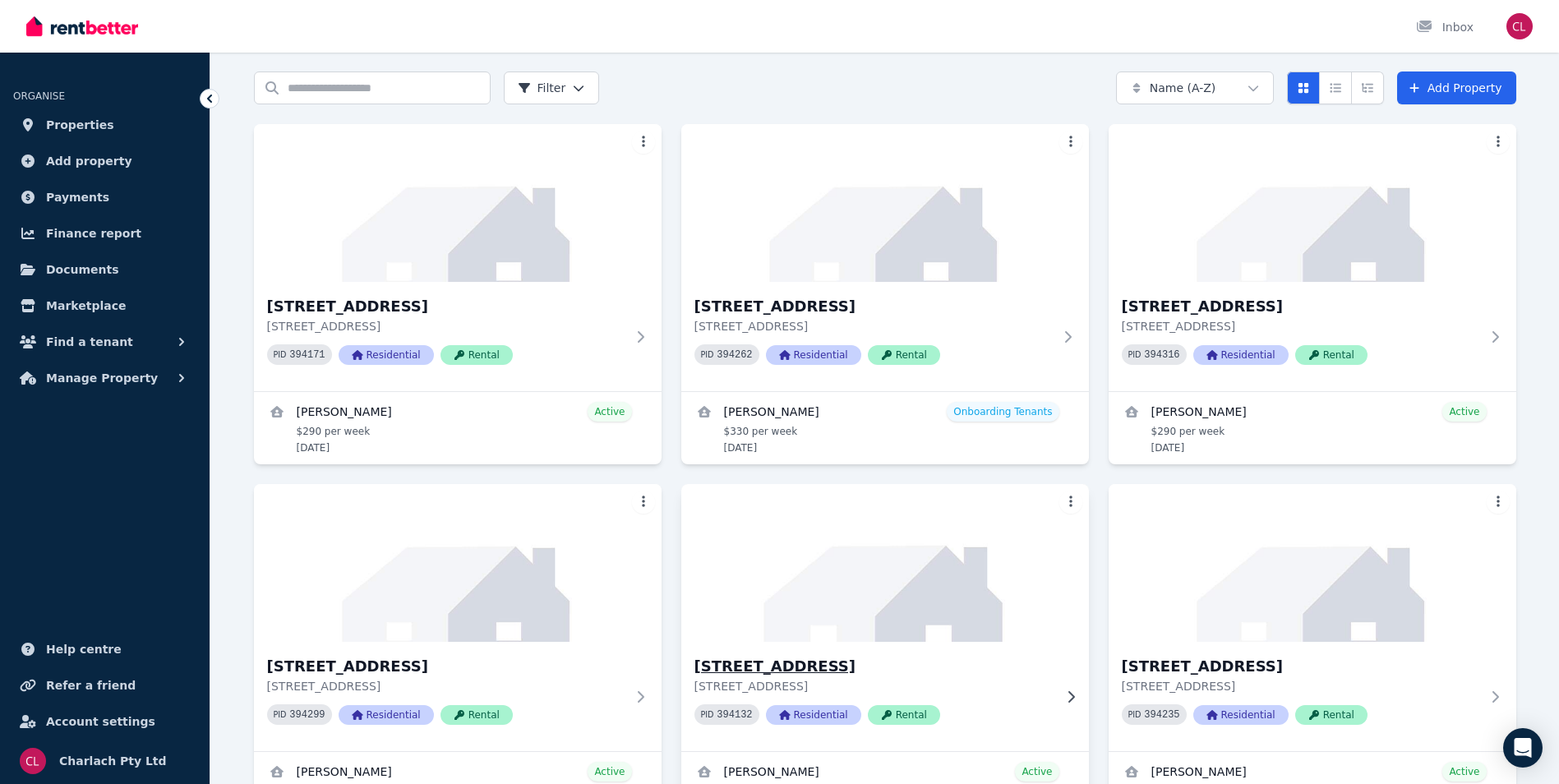
scroll to position [247, 0]
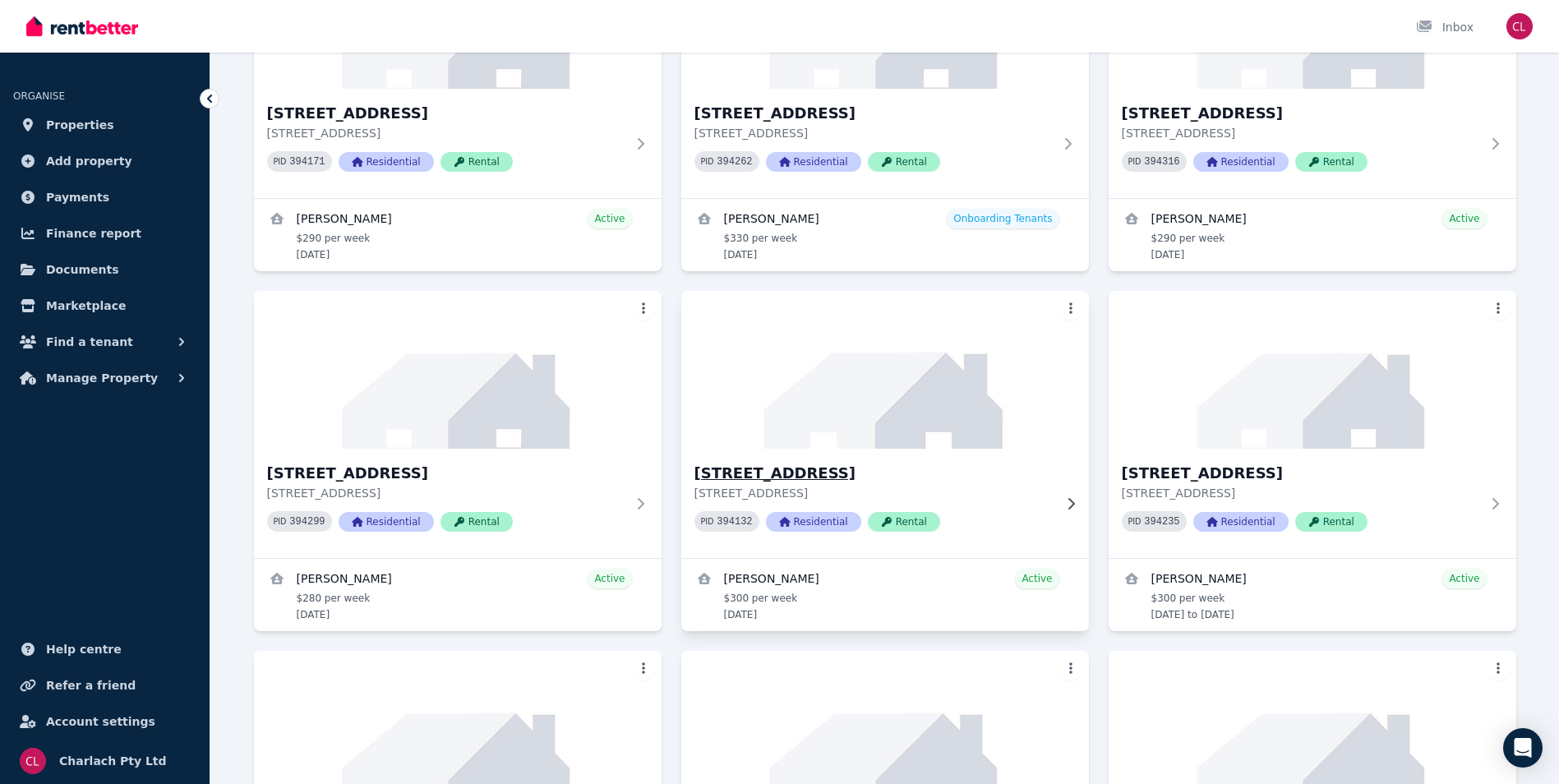
click at [810, 476] on h3 "[STREET_ADDRESS]" at bounding box center [873, 473] width 359 height 23
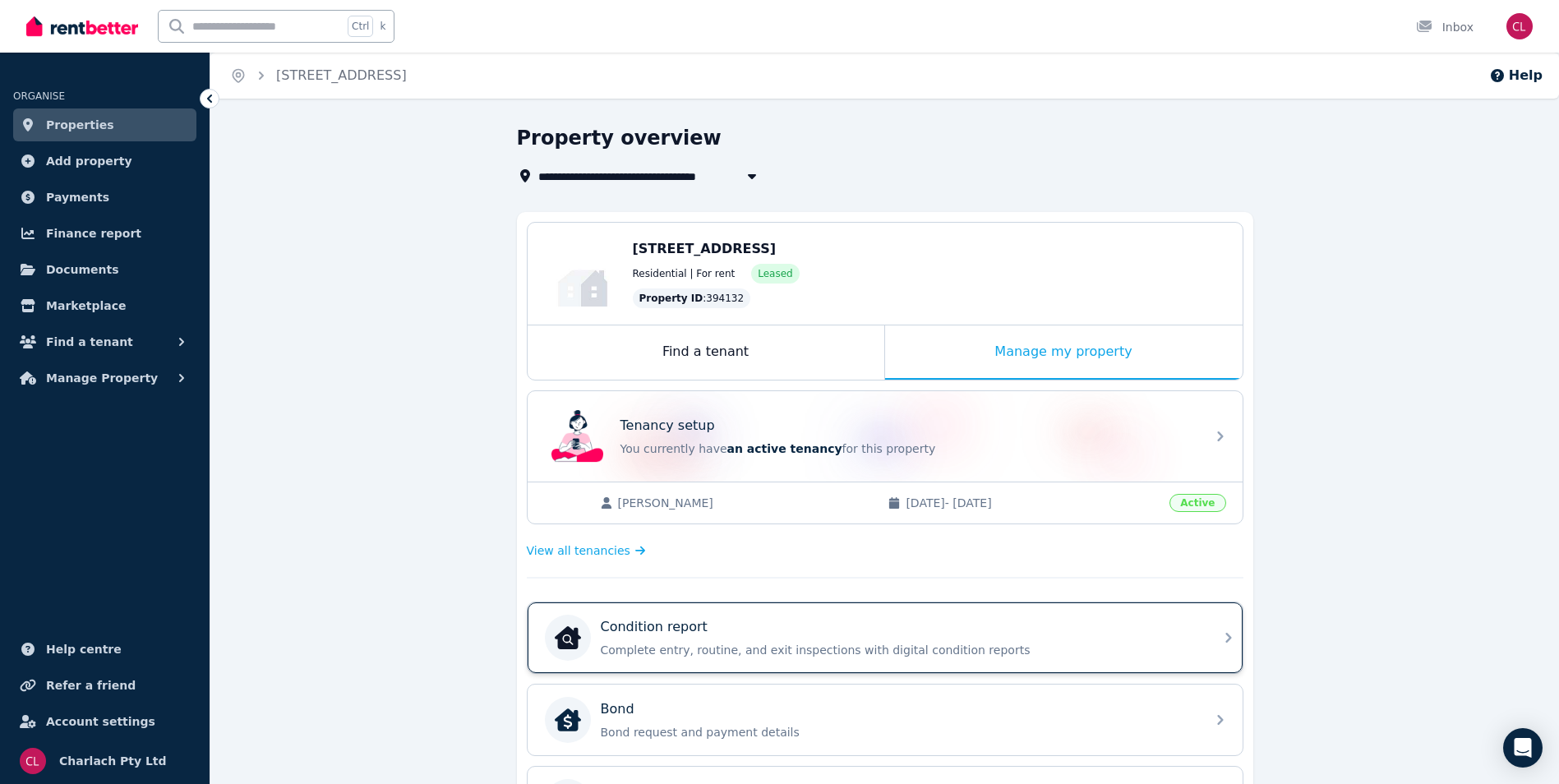
click at [785, 637] on div "Condition report Complete entry, routine, and exit inspections with digital con…" at bounding box center [898, 637] width 595 height 41
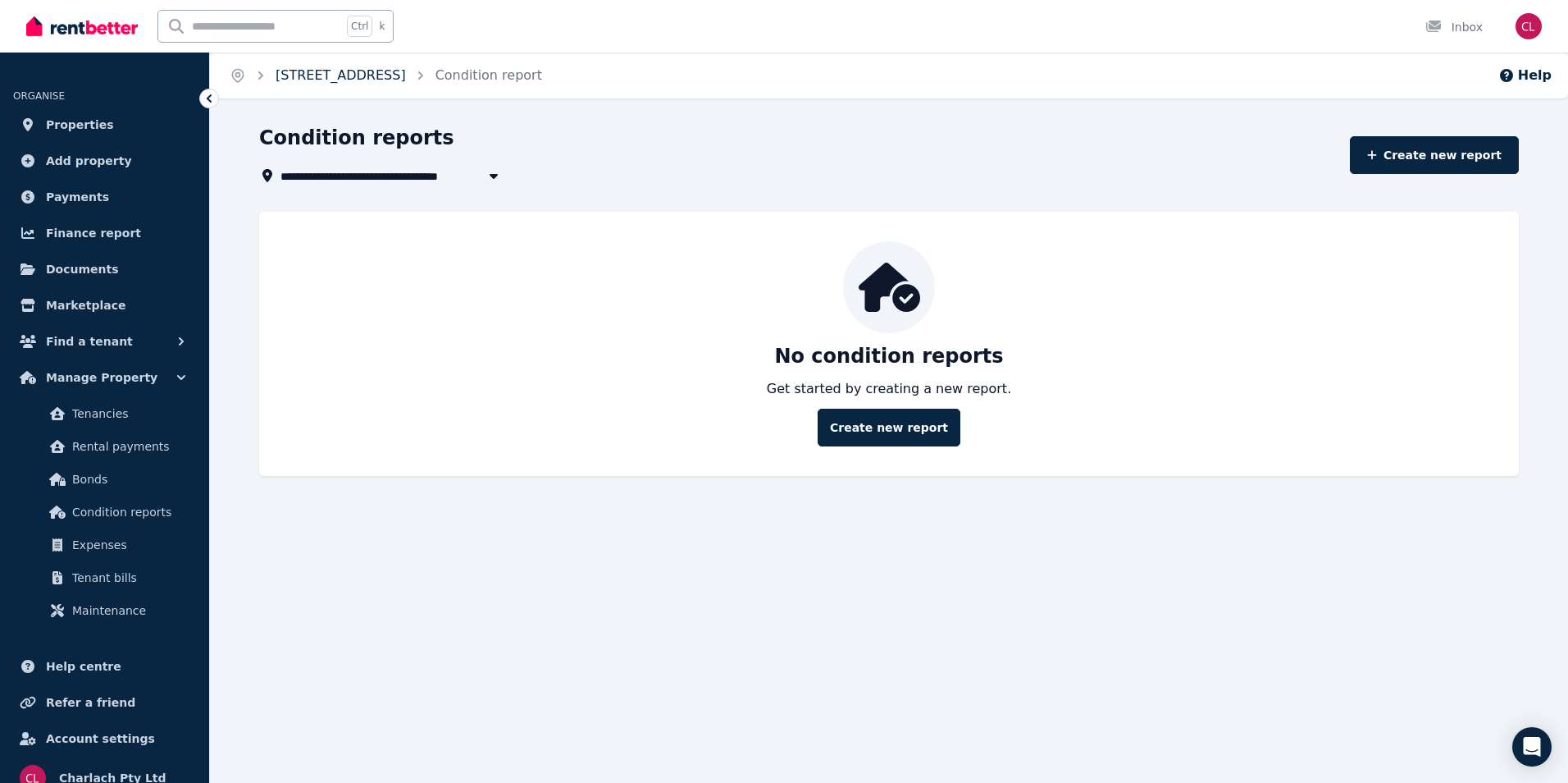
click at [331, 76] on link "[STREET_ADDRESS]" at bounding box center [341, 74] width 130 height 15
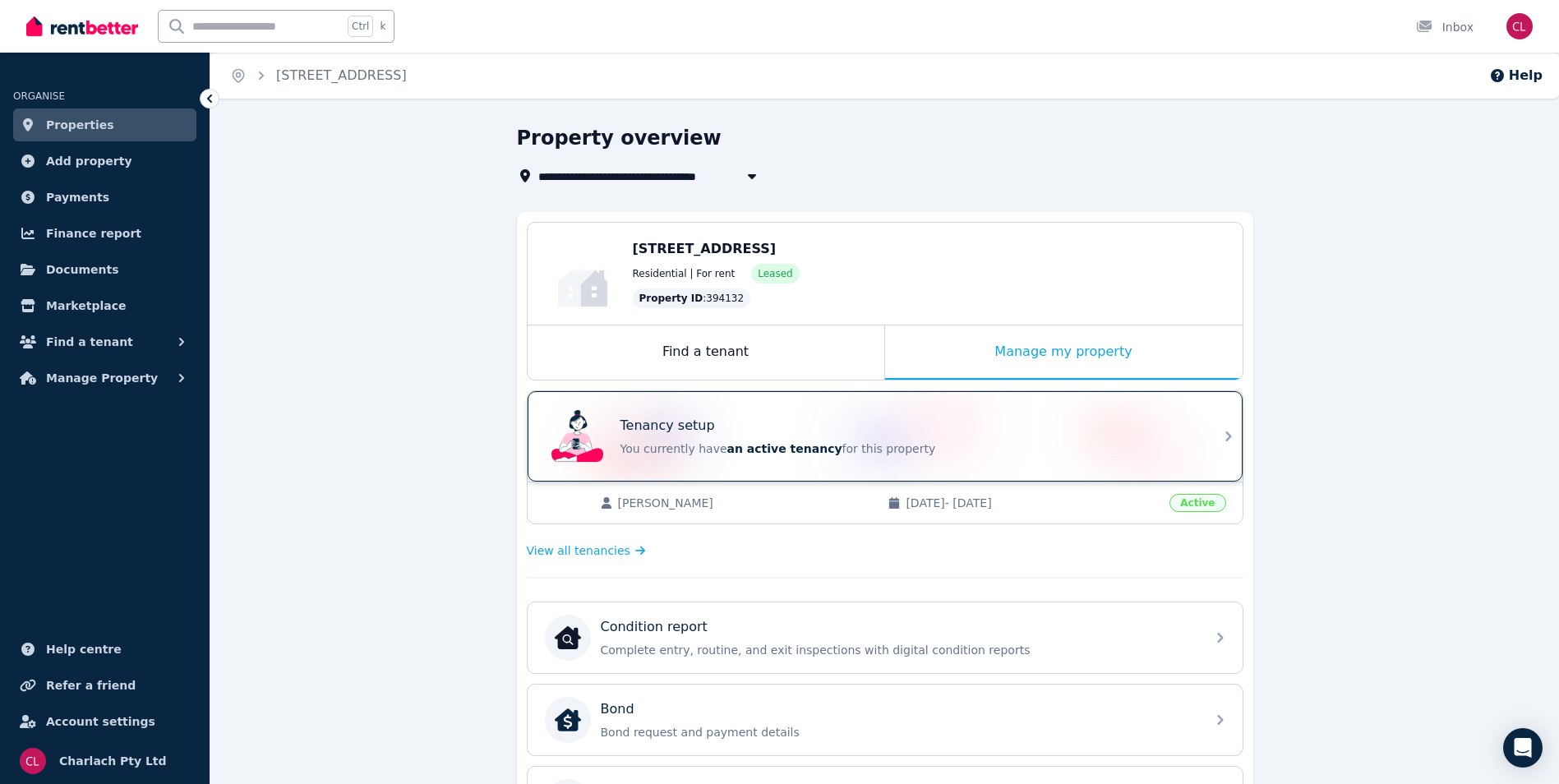
click at [754, 435] on div "Tenancy setup You currently have an active tenancy for this property" at bounding box center [908, 436] width 575 height 41
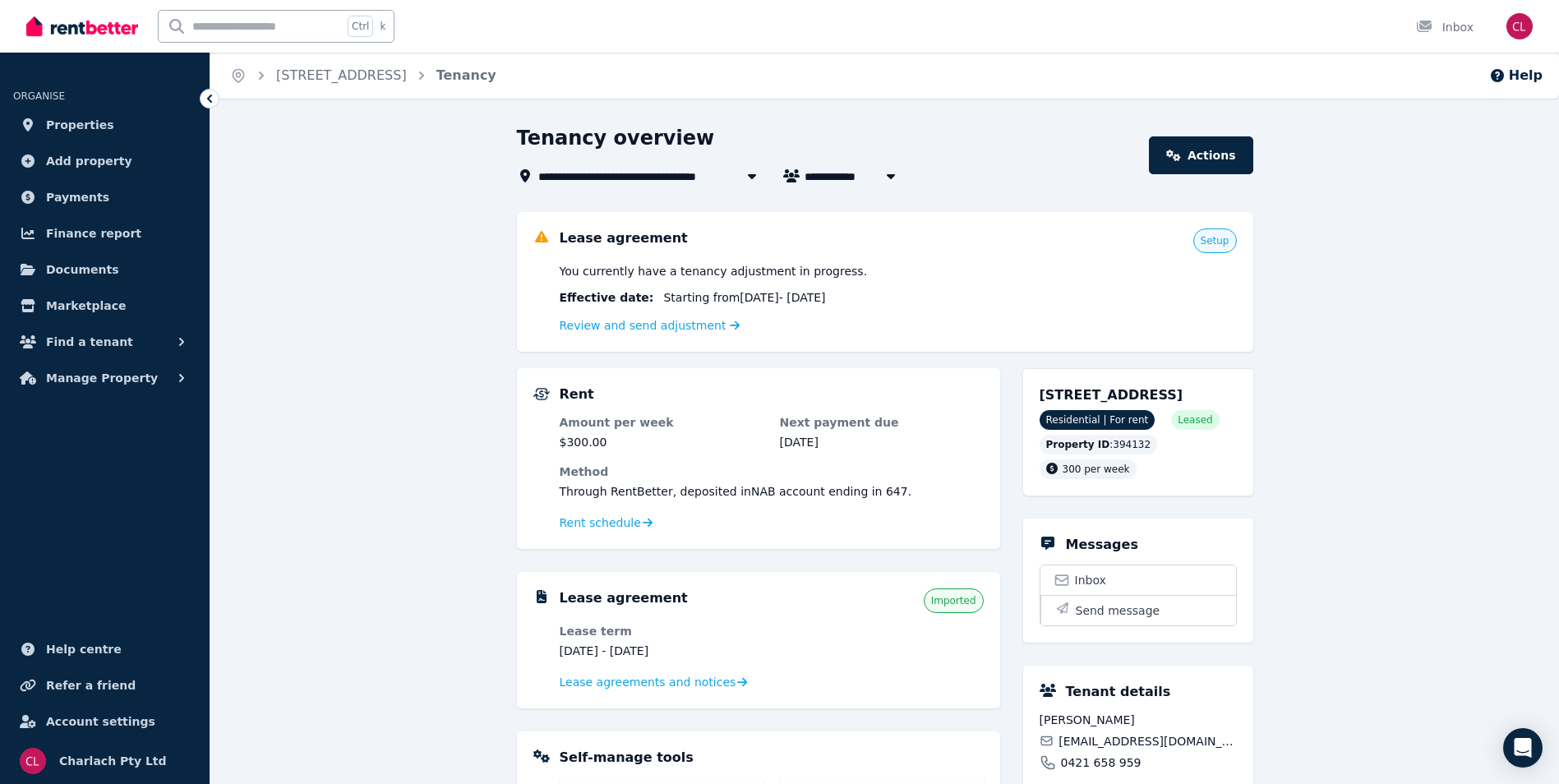
click at [1219, 238] on span "Setup" at bounding box center [1215, 240] width 29 height 13
click at [646, 318] on link "Review and send adjustment" at bounding box center [650, 325] width 181 height 13
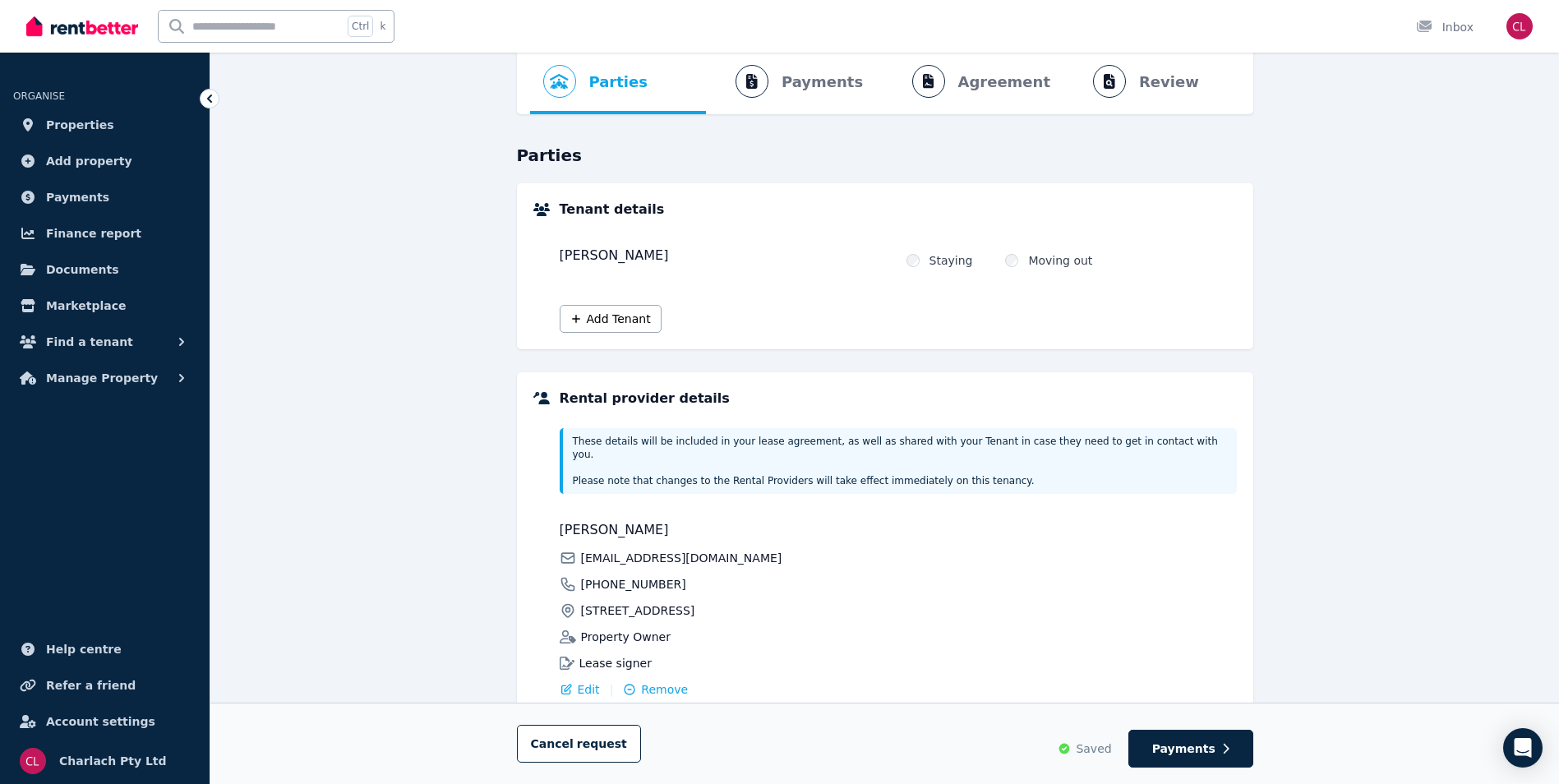
scroll to position [185, 0]
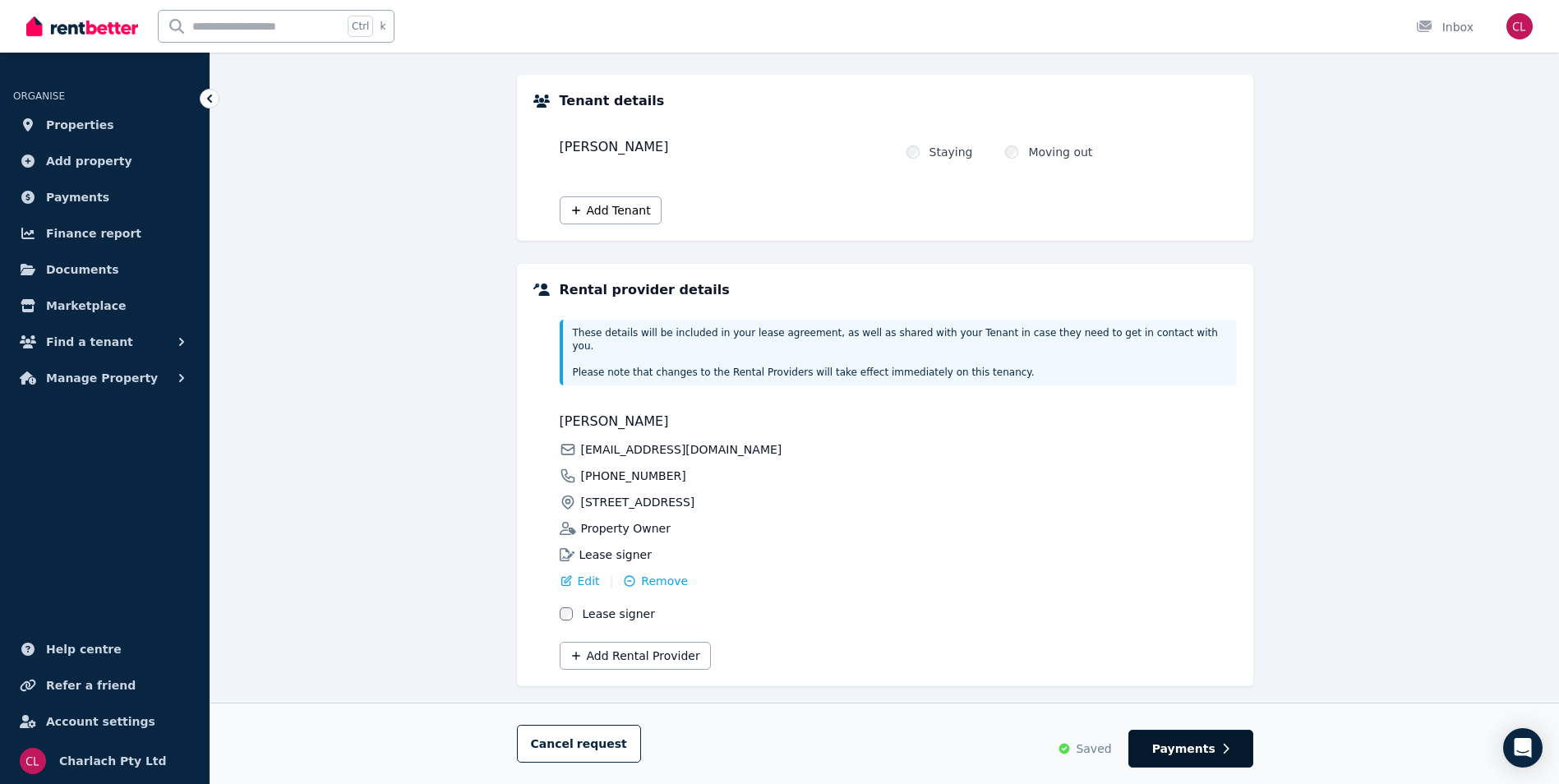
click at [1195, 748] on span "Payments" at bounding box center [1183, 748] width 64 height 16
select select "**********"
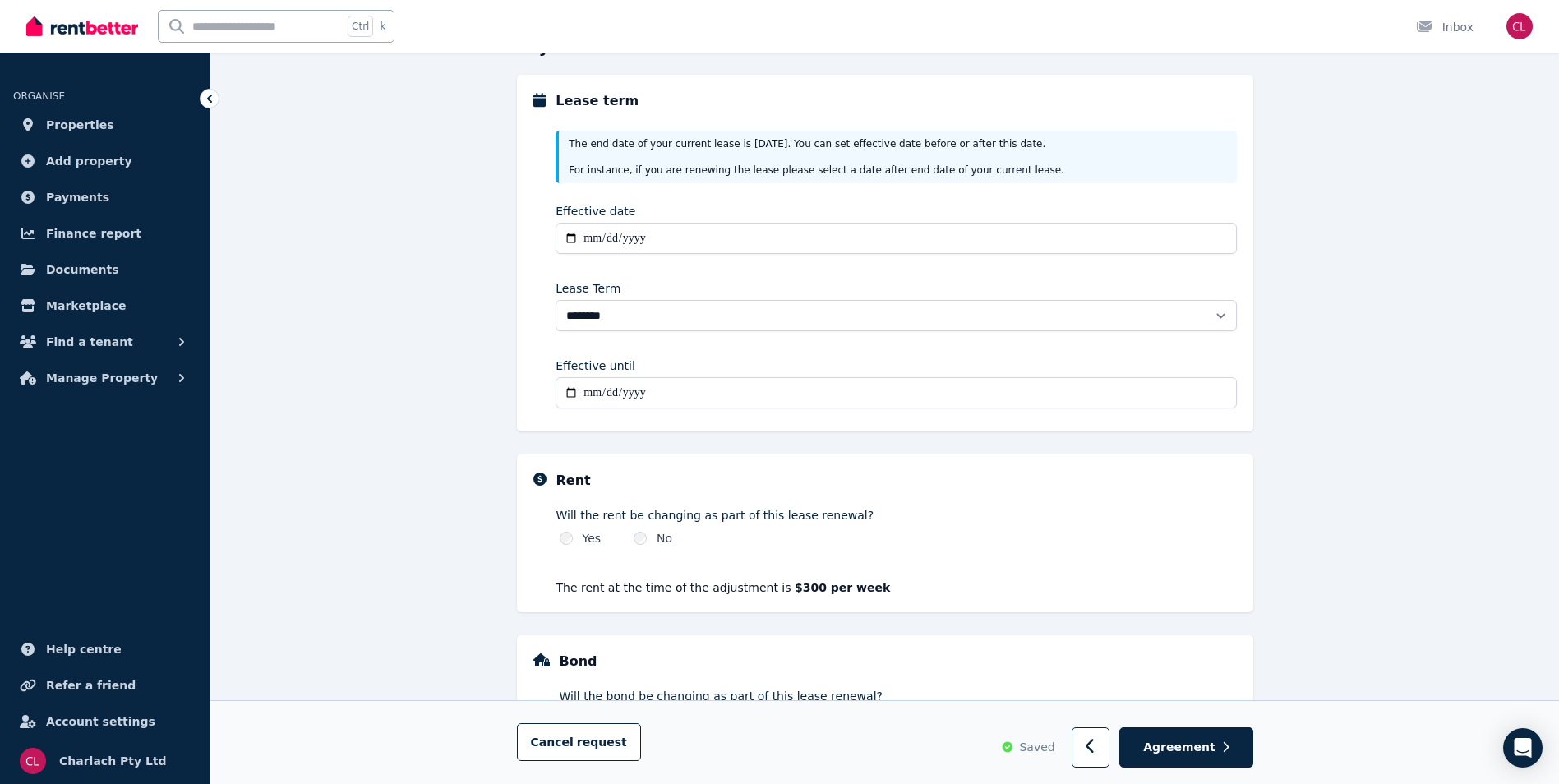
scroll to position [257, 0]
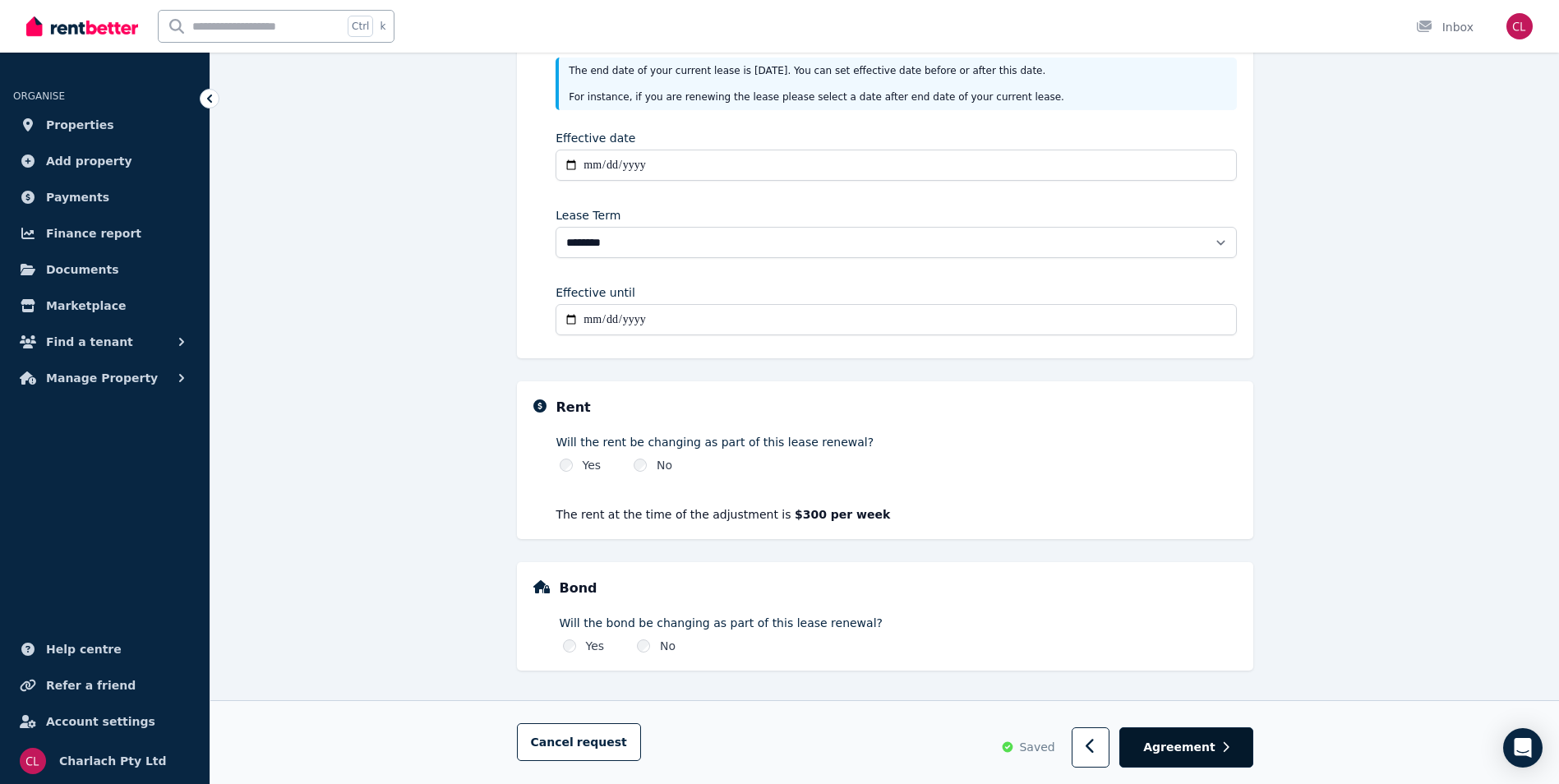
click at [1222, 741] on icon "button" at bounding box center [1225, 746] width 7 height 12
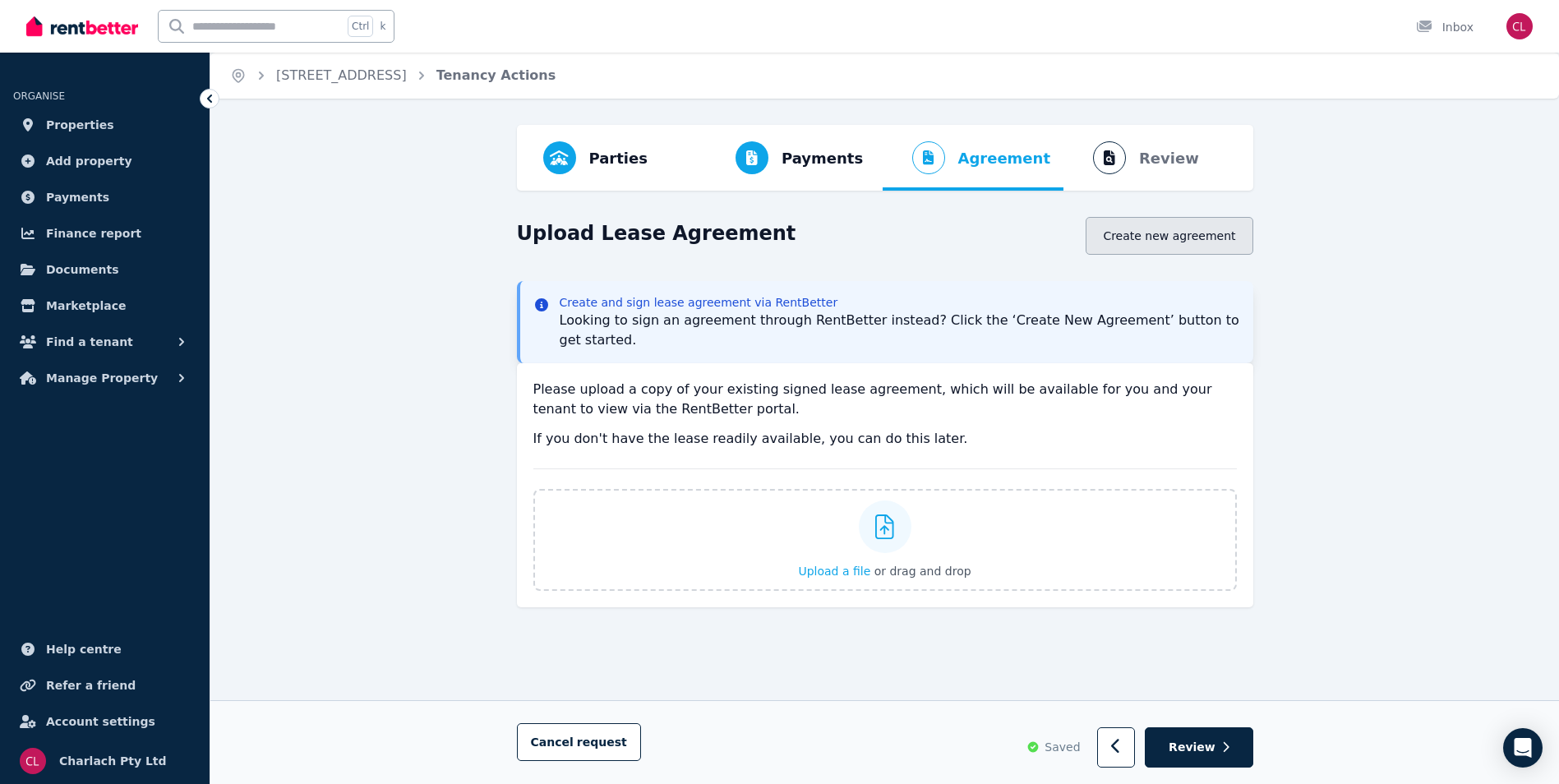
click at [1152, 234] on button "Create new agreement" at bounding box center [1169, 236] width 167 height 38
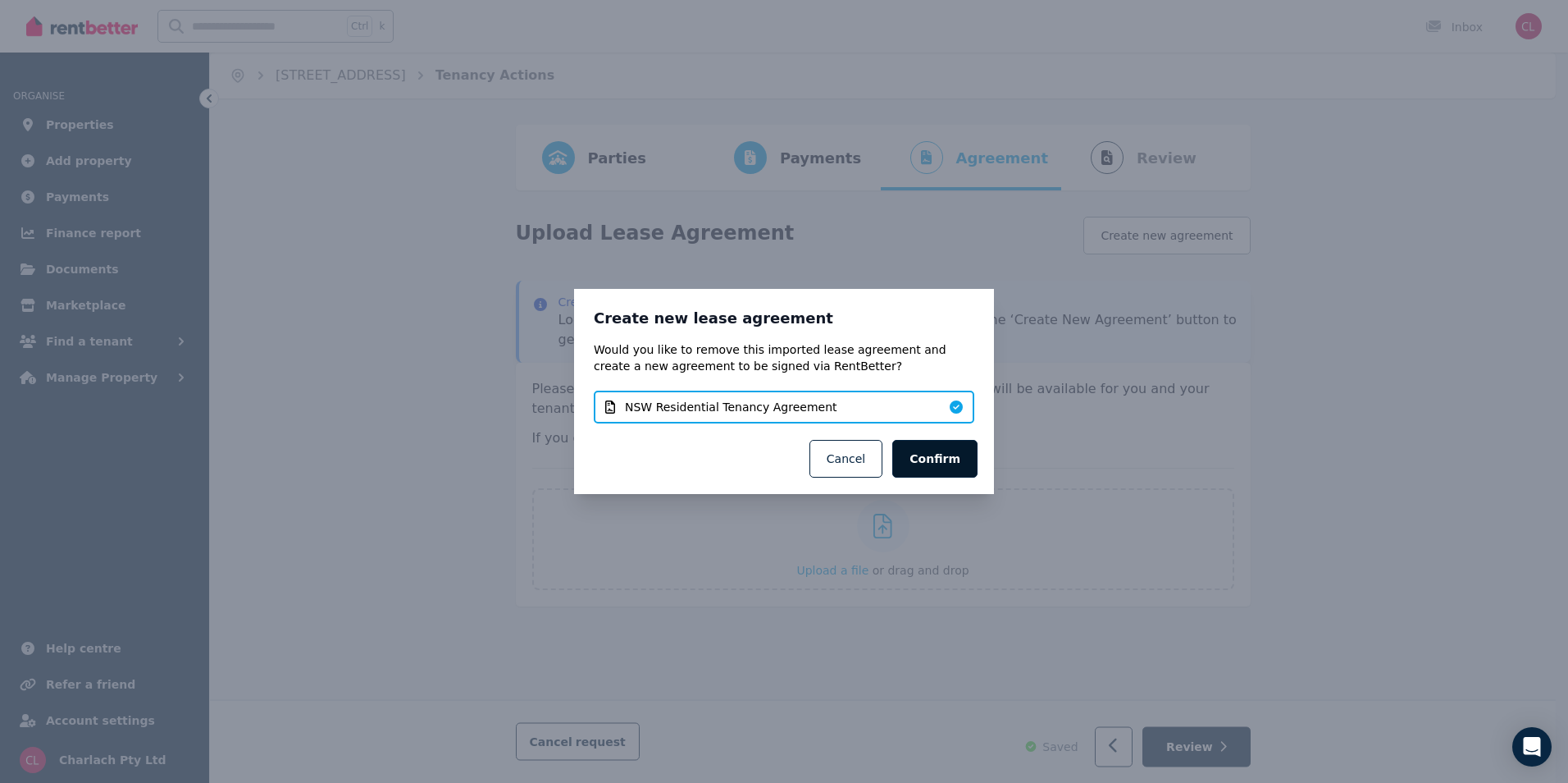
click at [967, 465] on button "Confirm" at bounding box center [935, 458] width 86 height 37
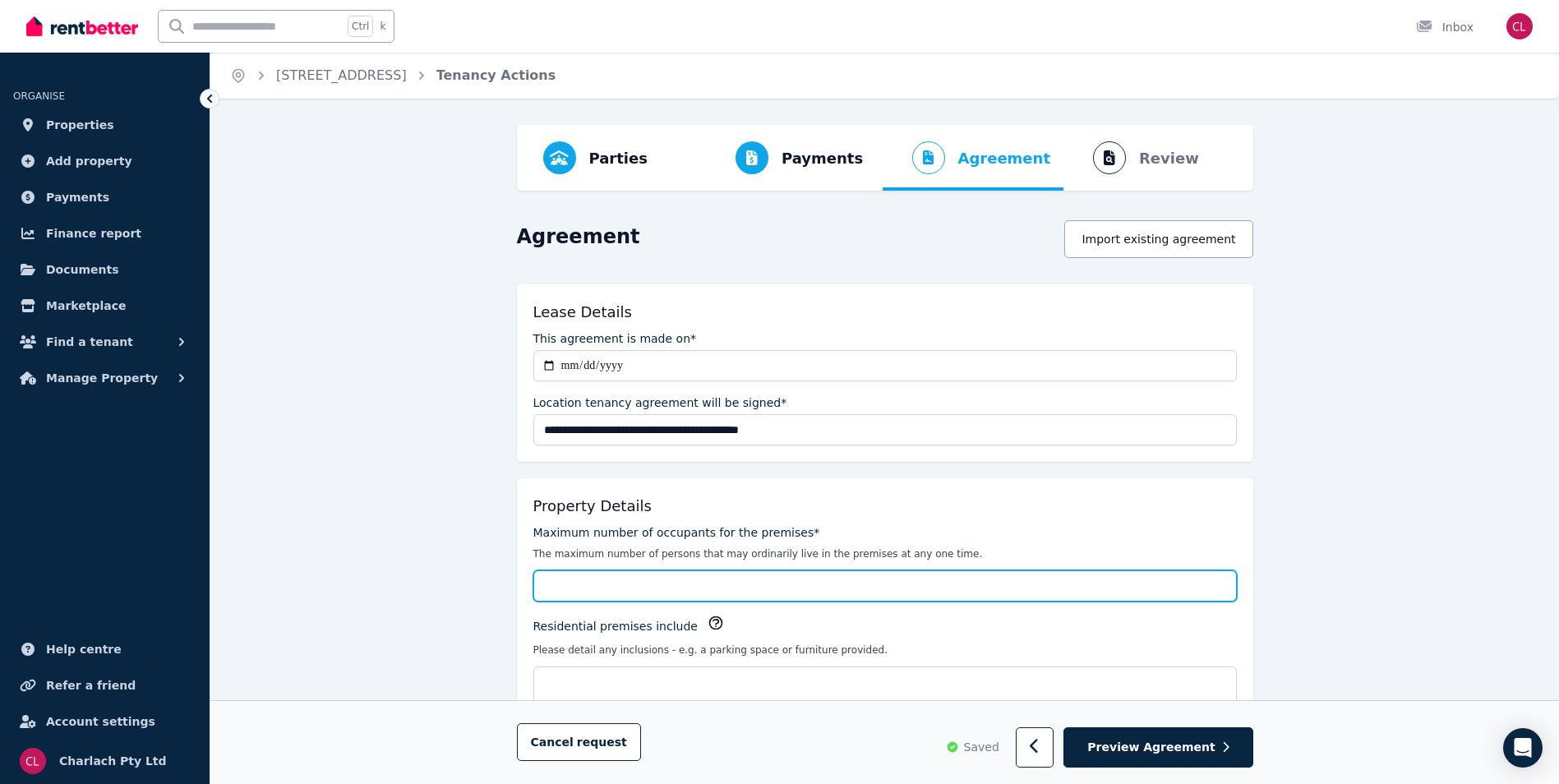
click at [668, 594] on input "Maximum number of occupants for the premises*" at bounding box center [885, 586] width 703 height 31
type input "*"
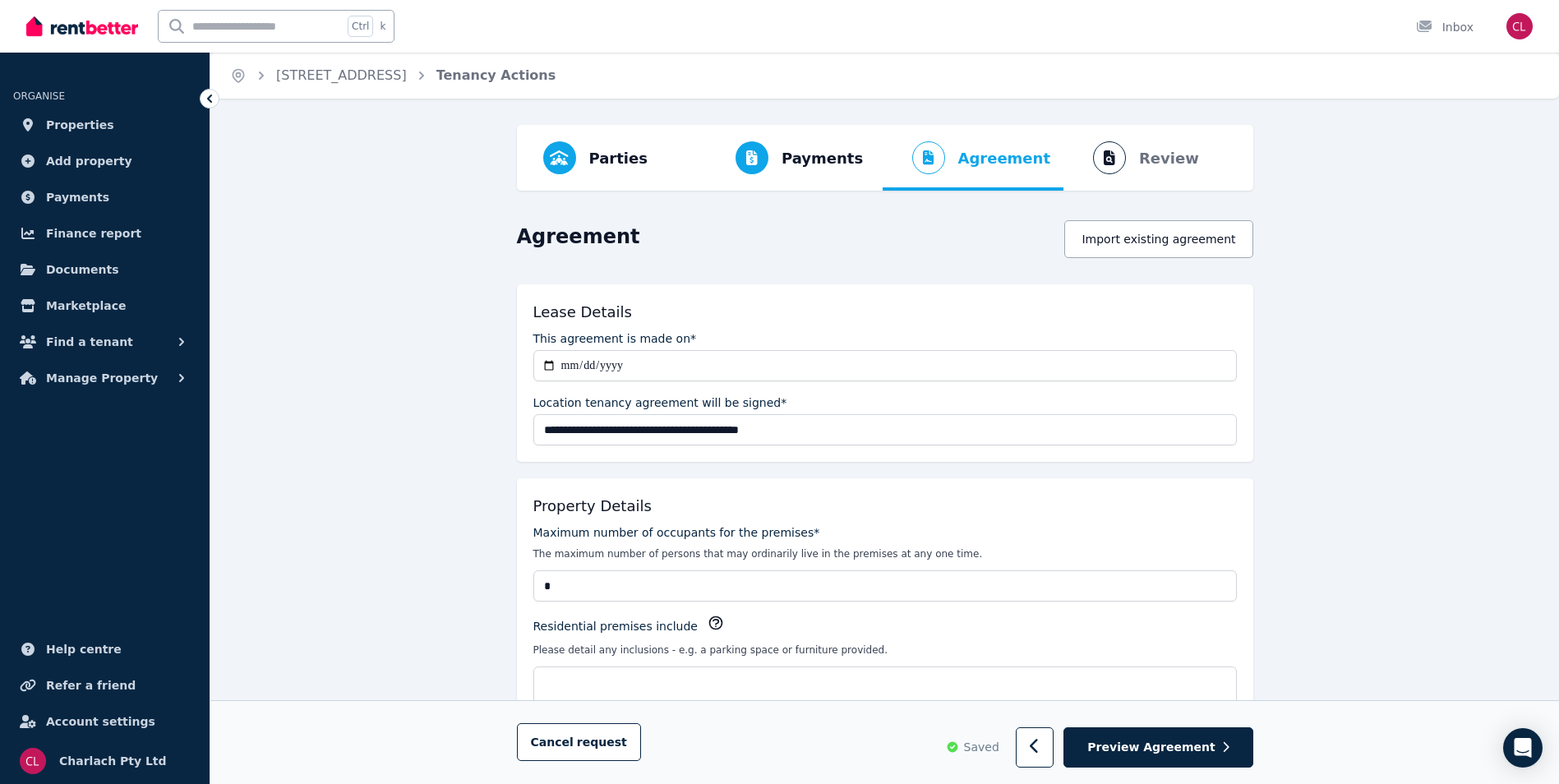
type input "**********"
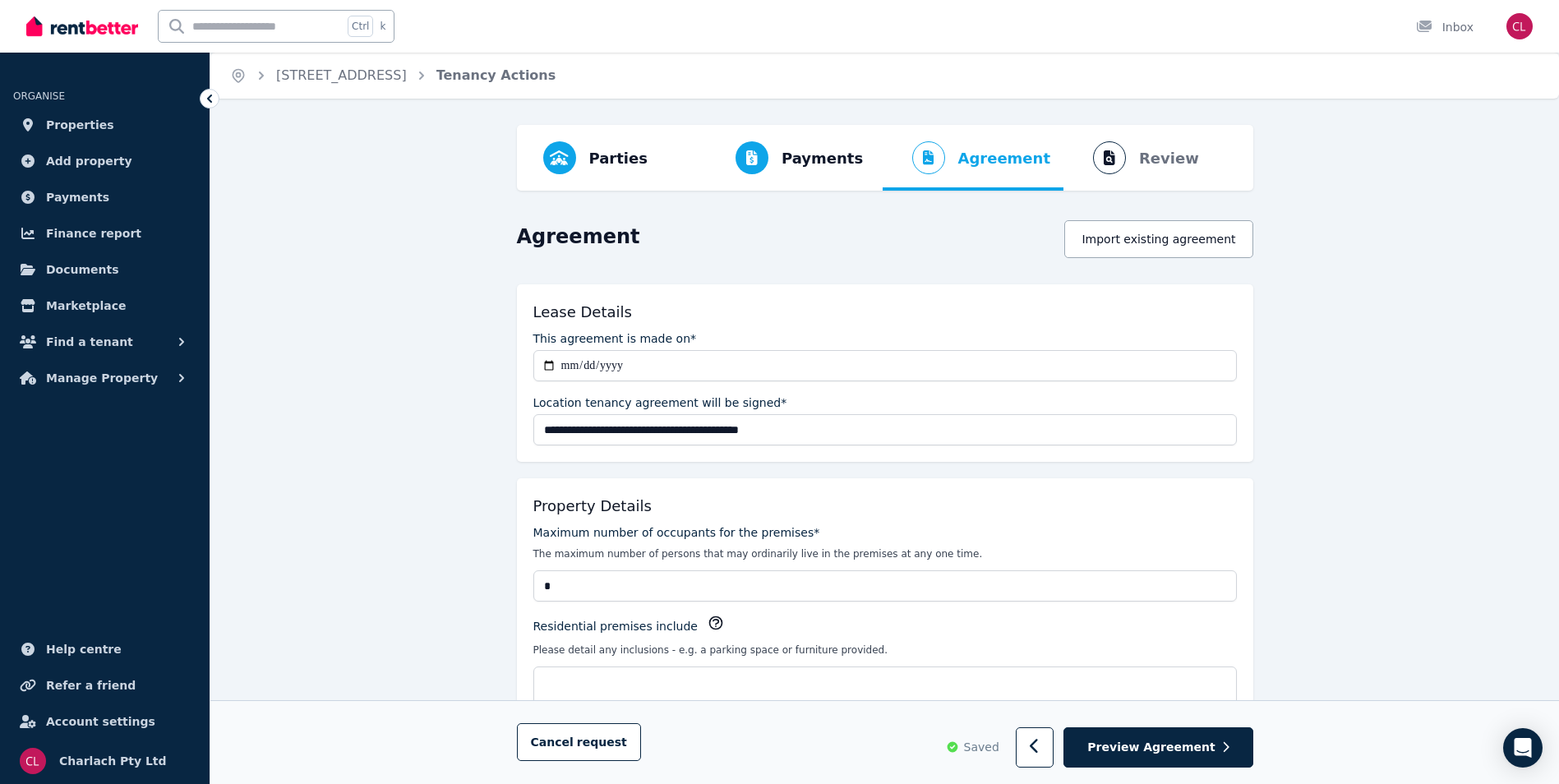
type input "**********"
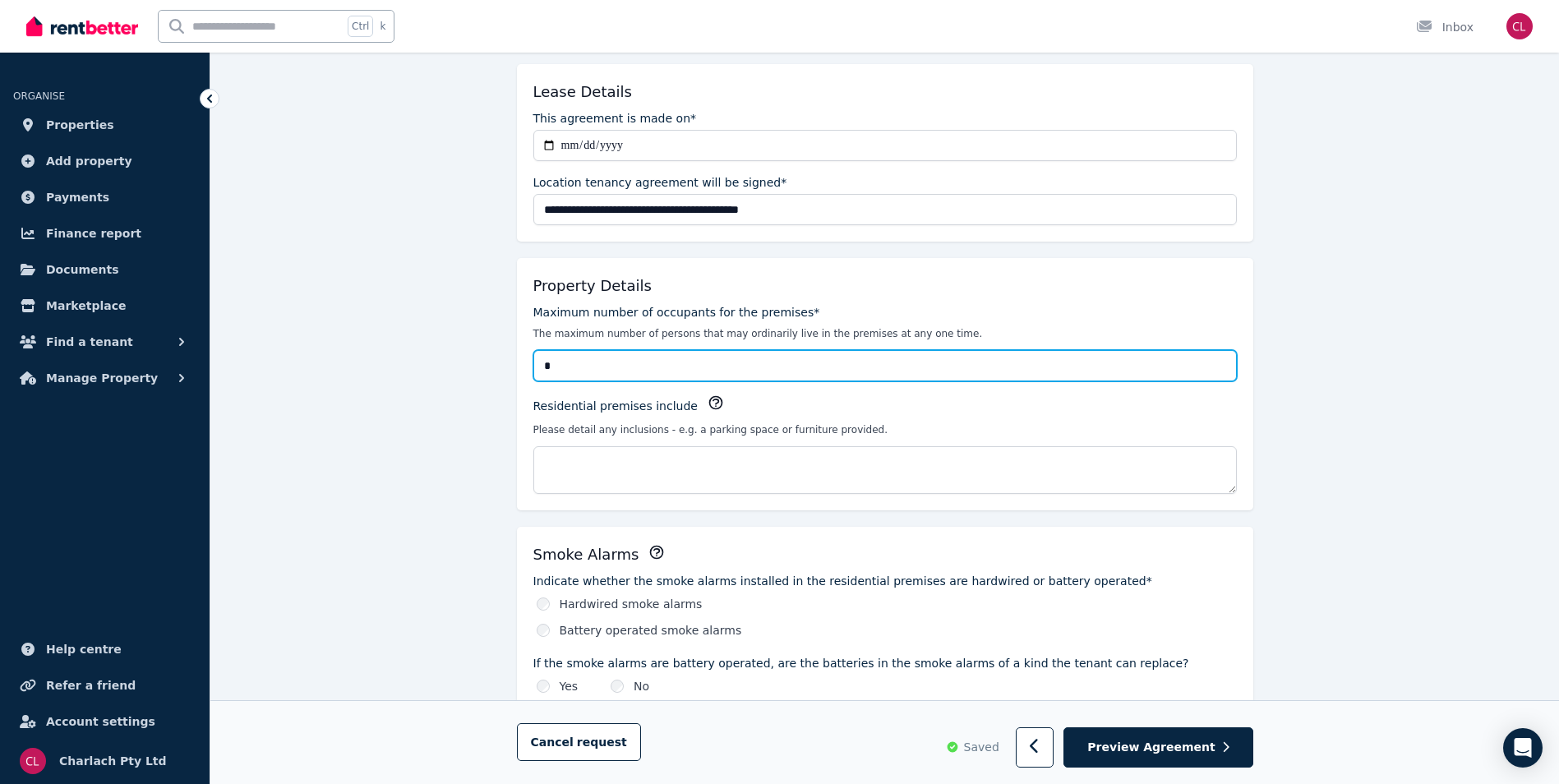
scroll to position [247, 0]
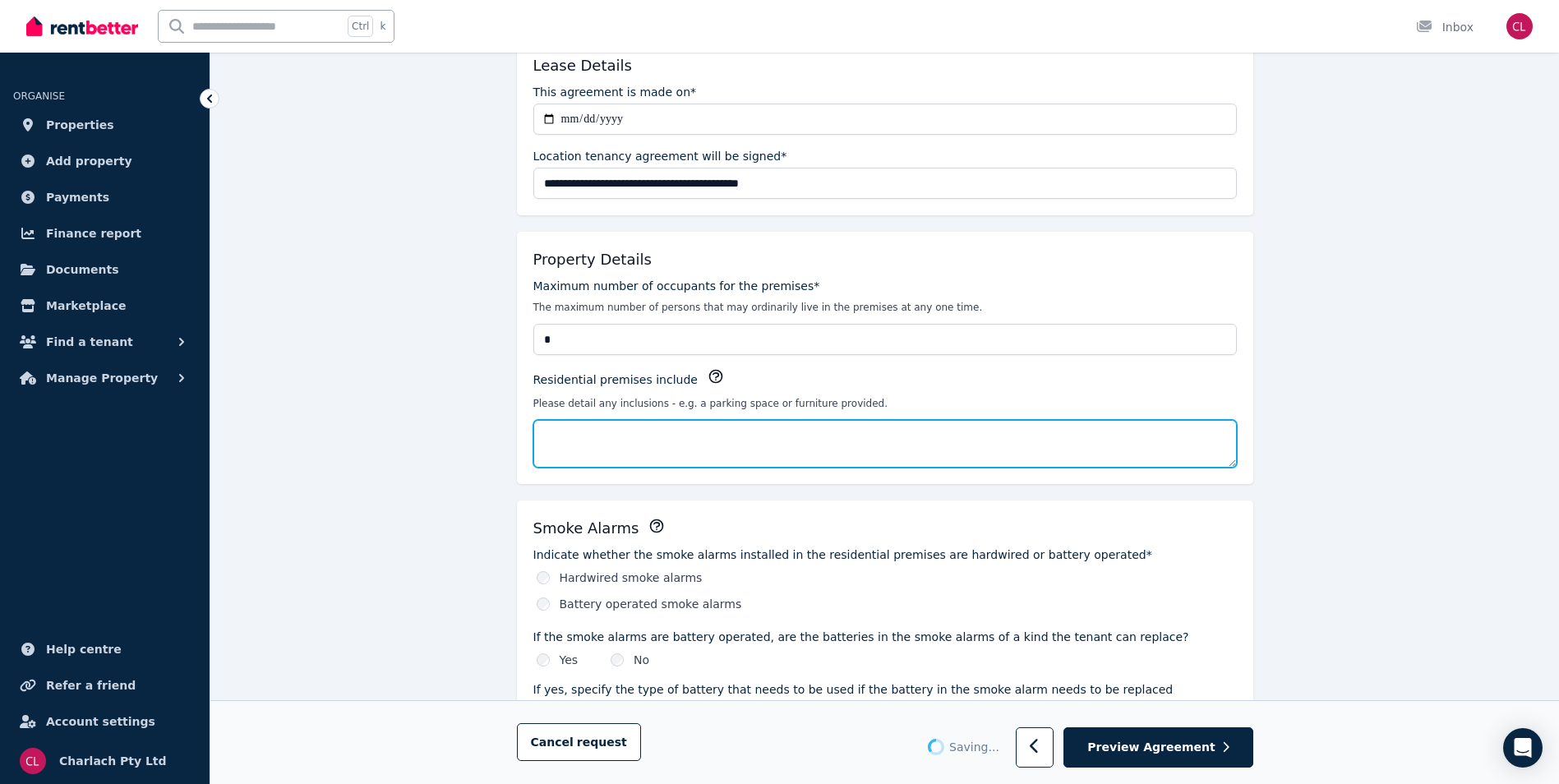
click at [602, 440] on textarea "Residential premises include" at bounding box center [885, 443] width 703 height 47
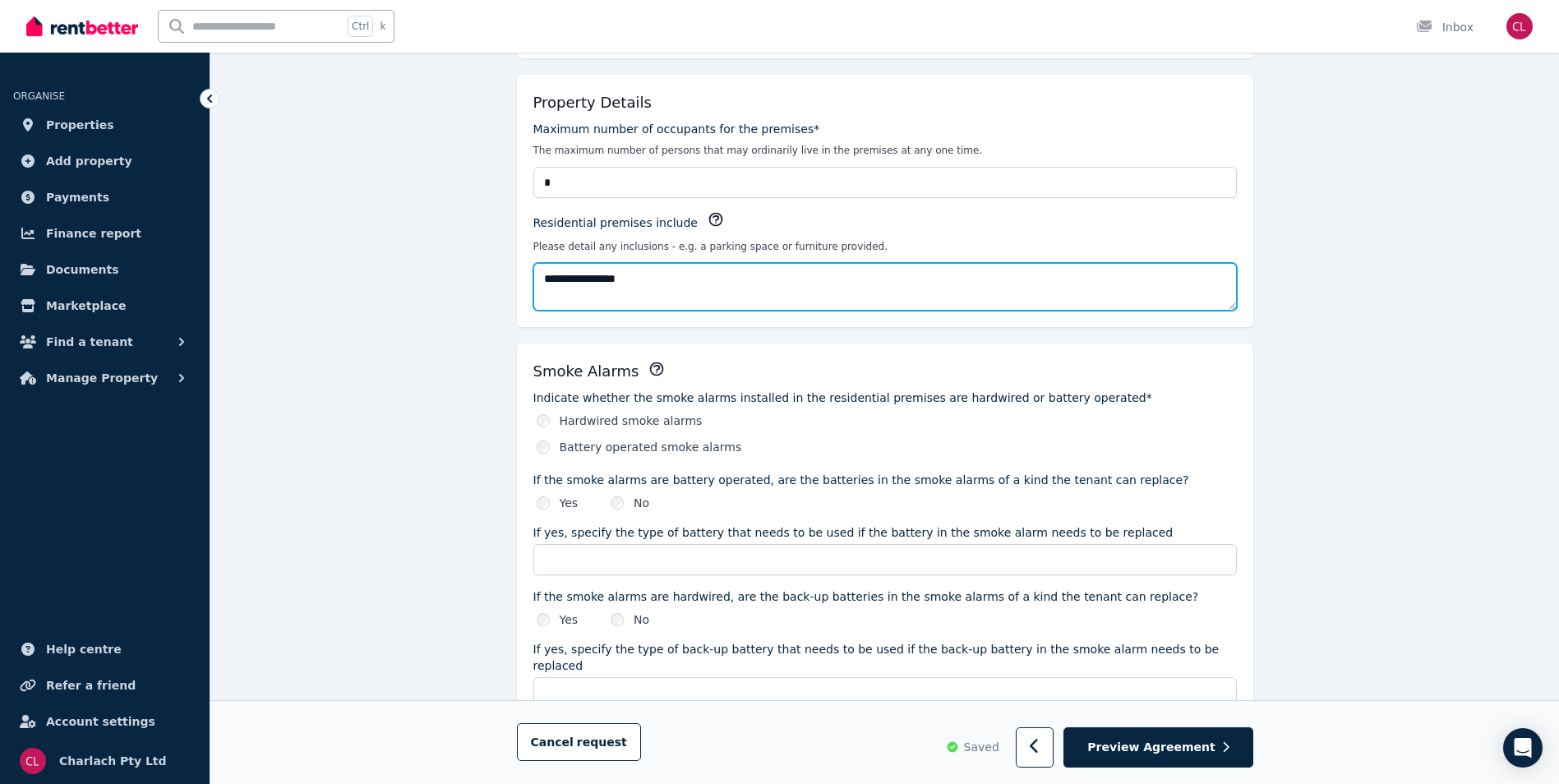
scroll to position [410, 0]
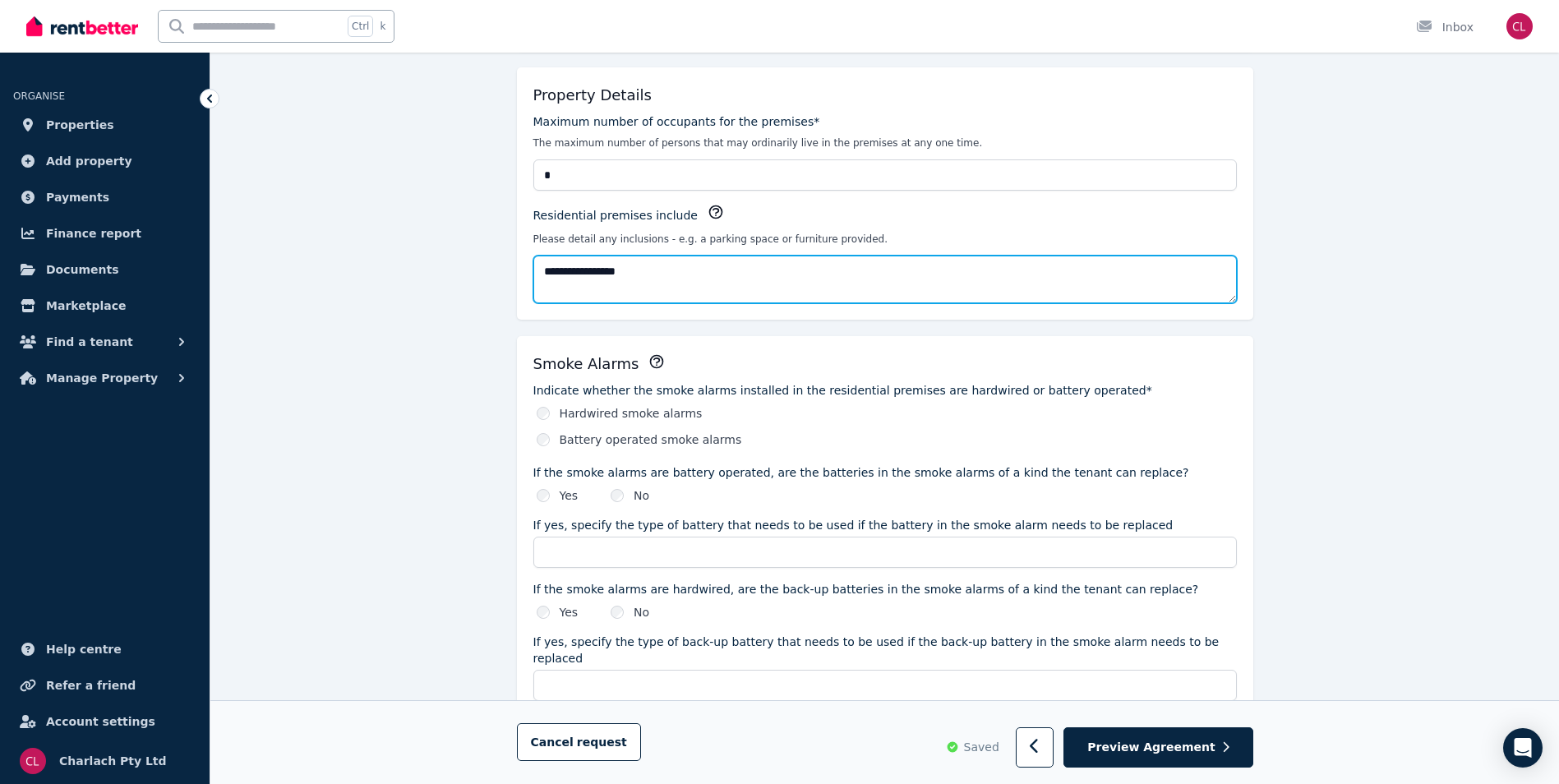
type textarea "**********"
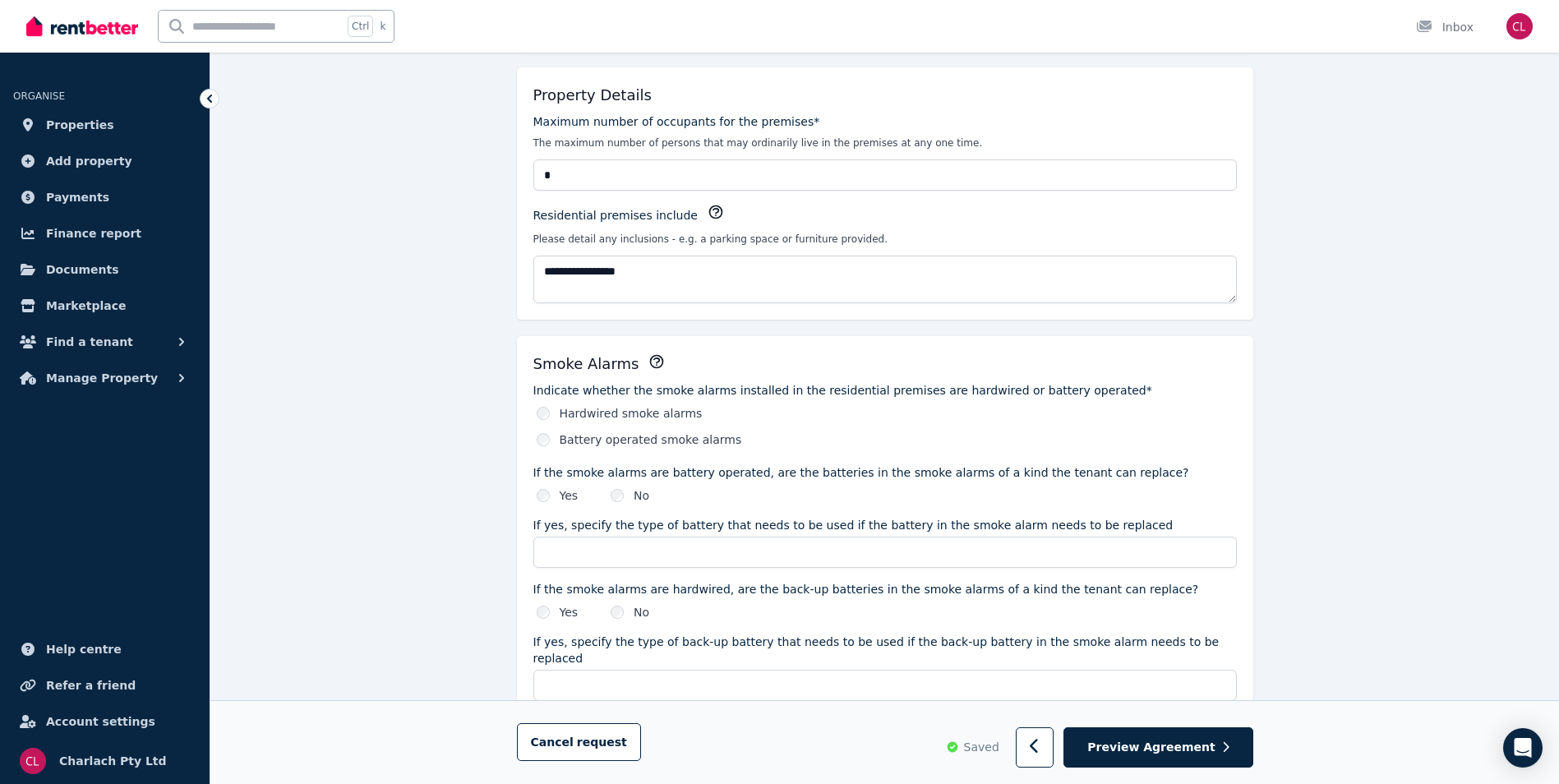
click at [537, 440] on div "Battery operated smoke alarms" at bounding box center [886, 439] width 700 height 16
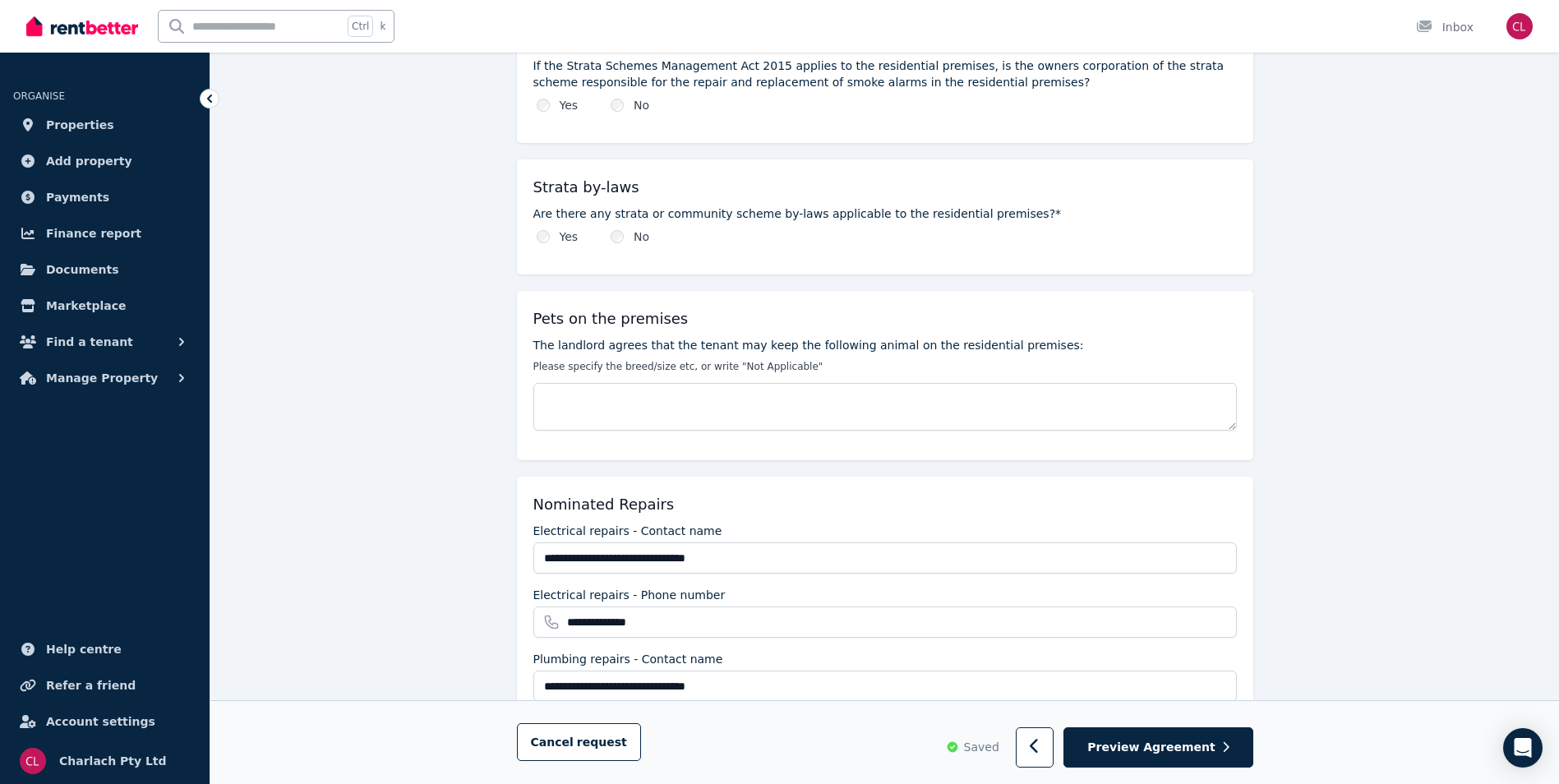
scroll to position [1150, 0]
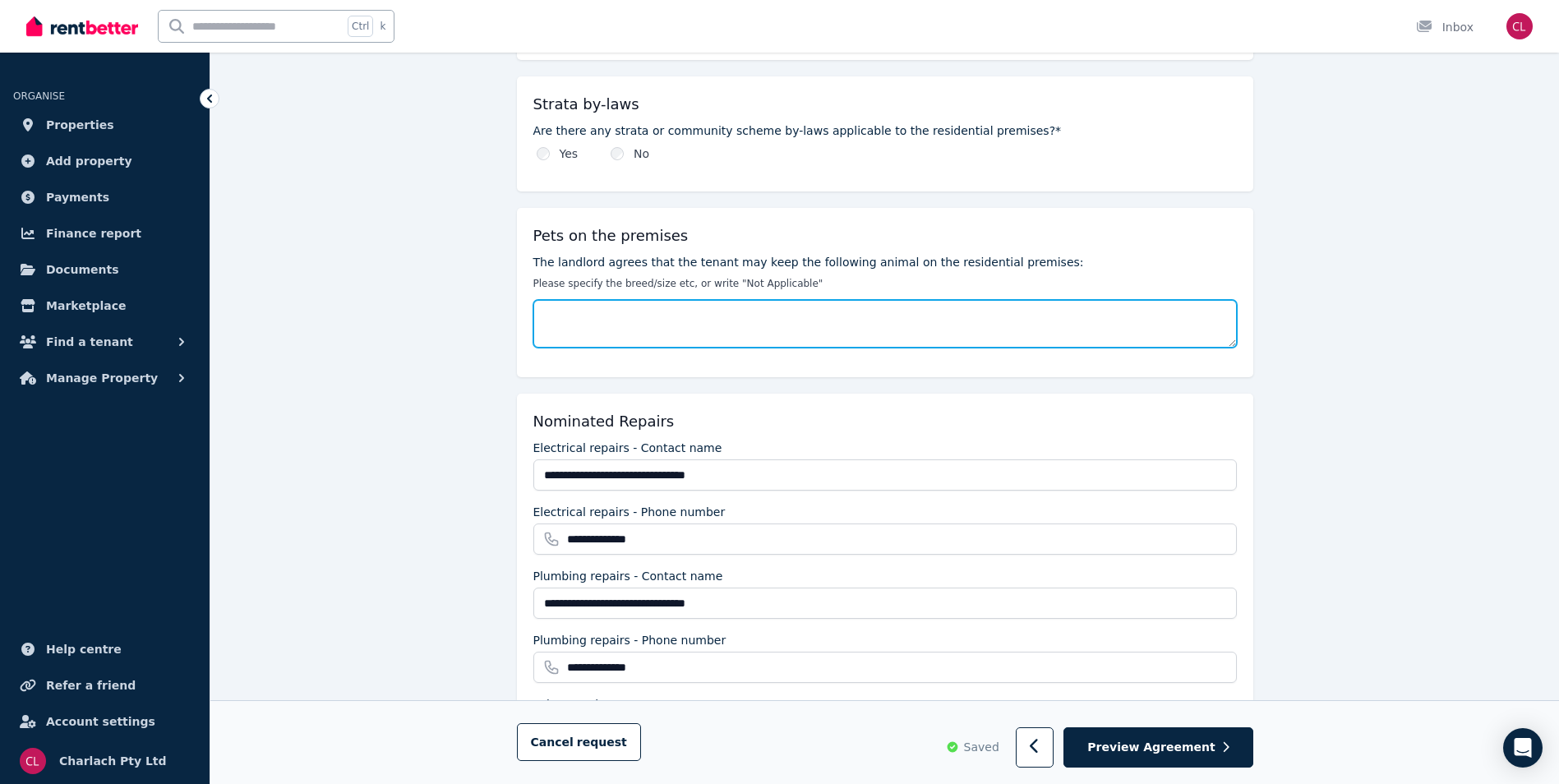
click at [596, 312] on textarea "The landlord agrees that the tenant may keep the following animal on the reside…" at bounding box center [885, 323] width 703 height 47
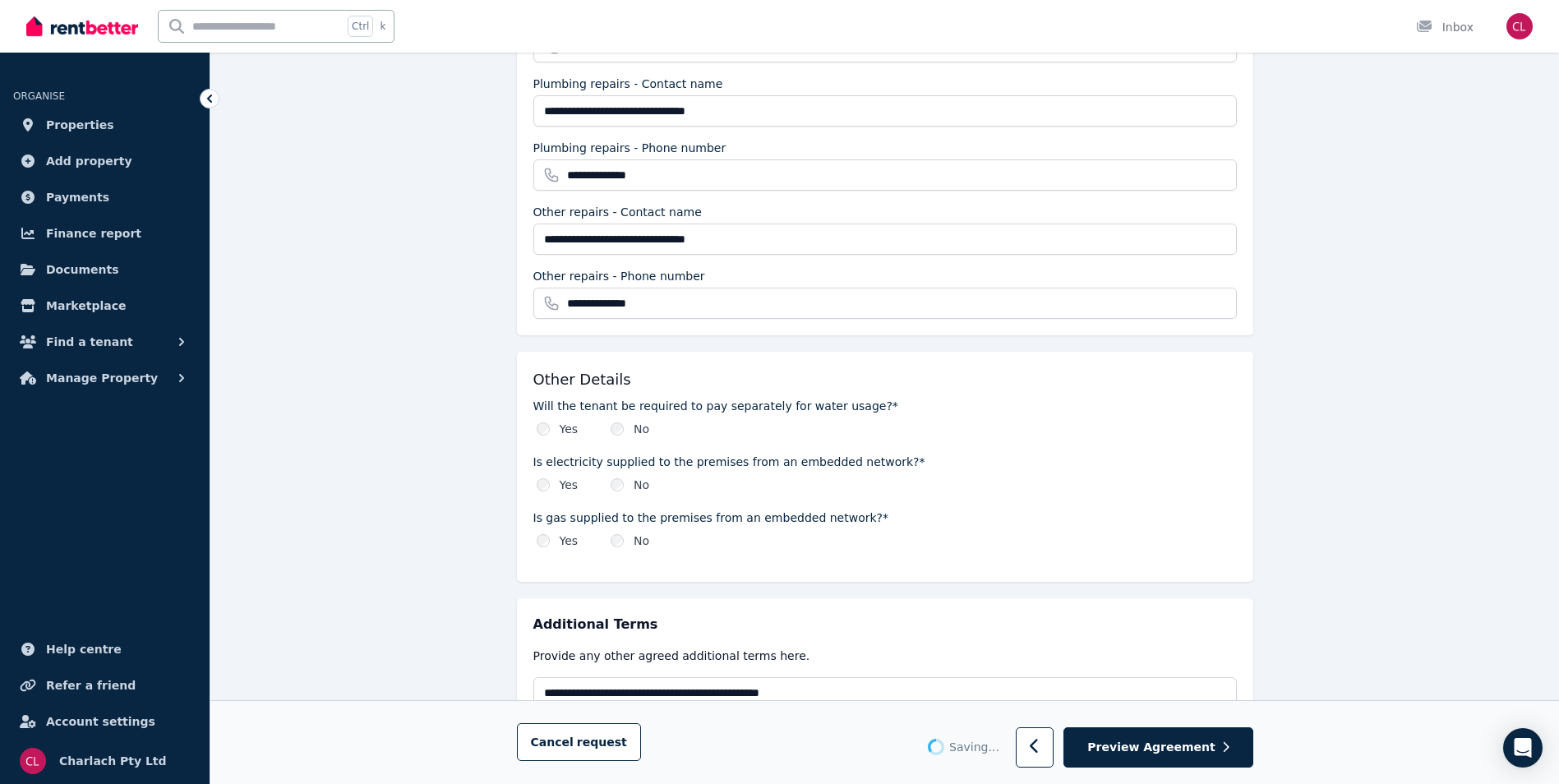
scroll to position [1643, 0]
type textarea "**********"
click at [616, 476] on div "No" at bounding box center [630, 484] width 38 height 16
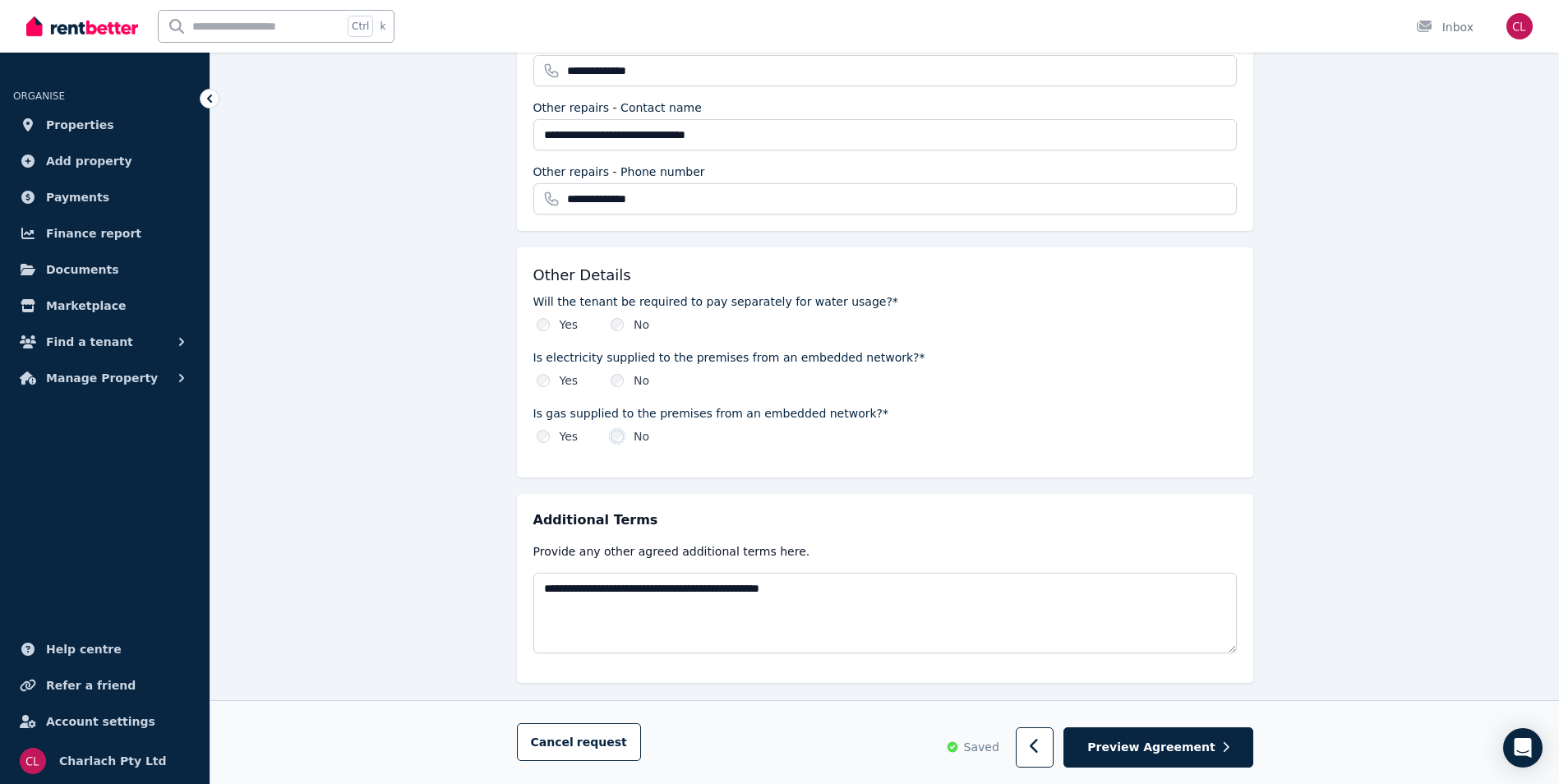
scroll to position [1758, 0]
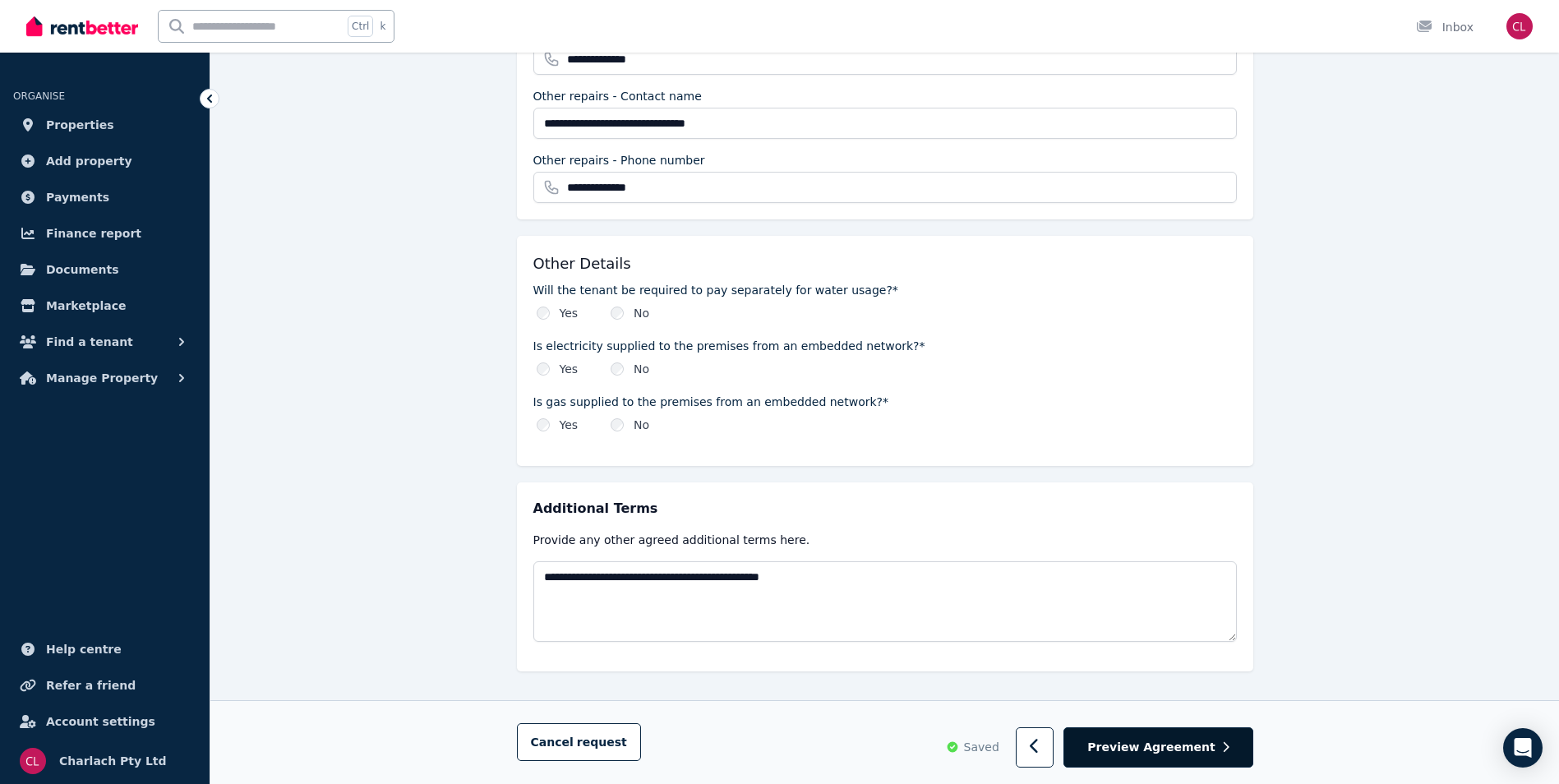
click at [1127, 748] on span "Preview Agreement" at bounding box center [1151, 747] width 127 height 16
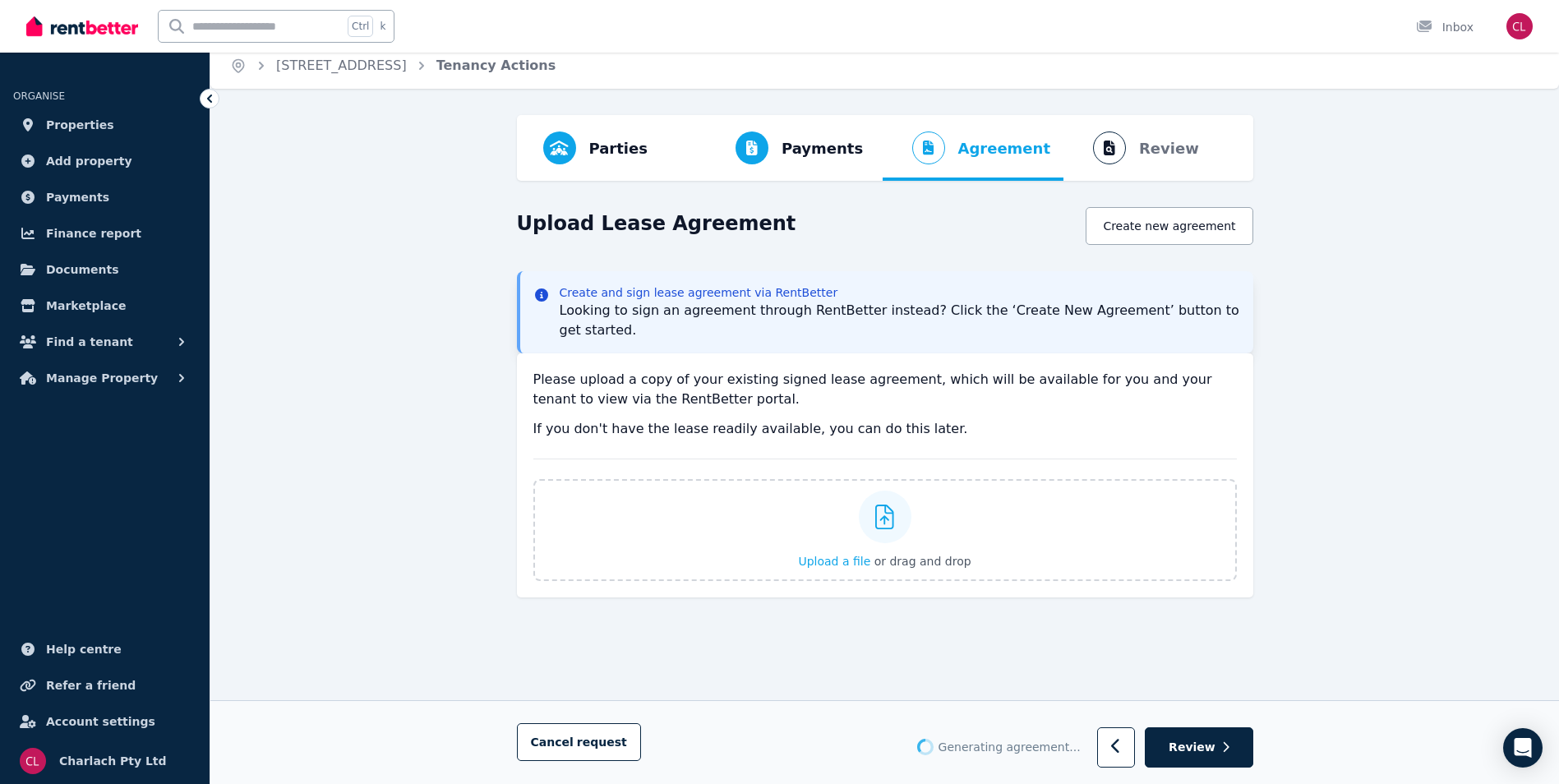
scroll to position [0, 0]
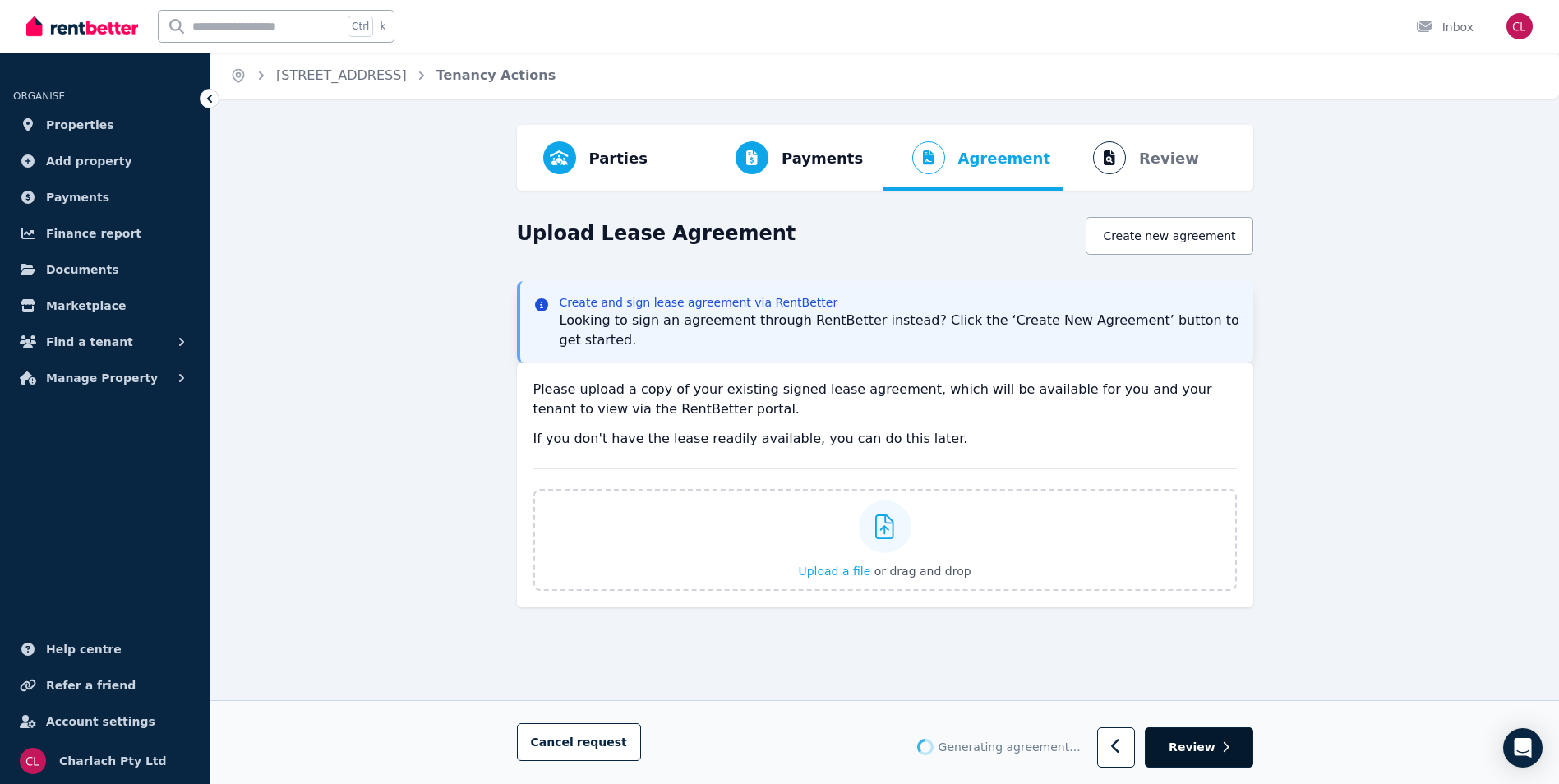
click at [1223, 748] on icon "button" at bounding box center [1225, 747] width 7 height 12
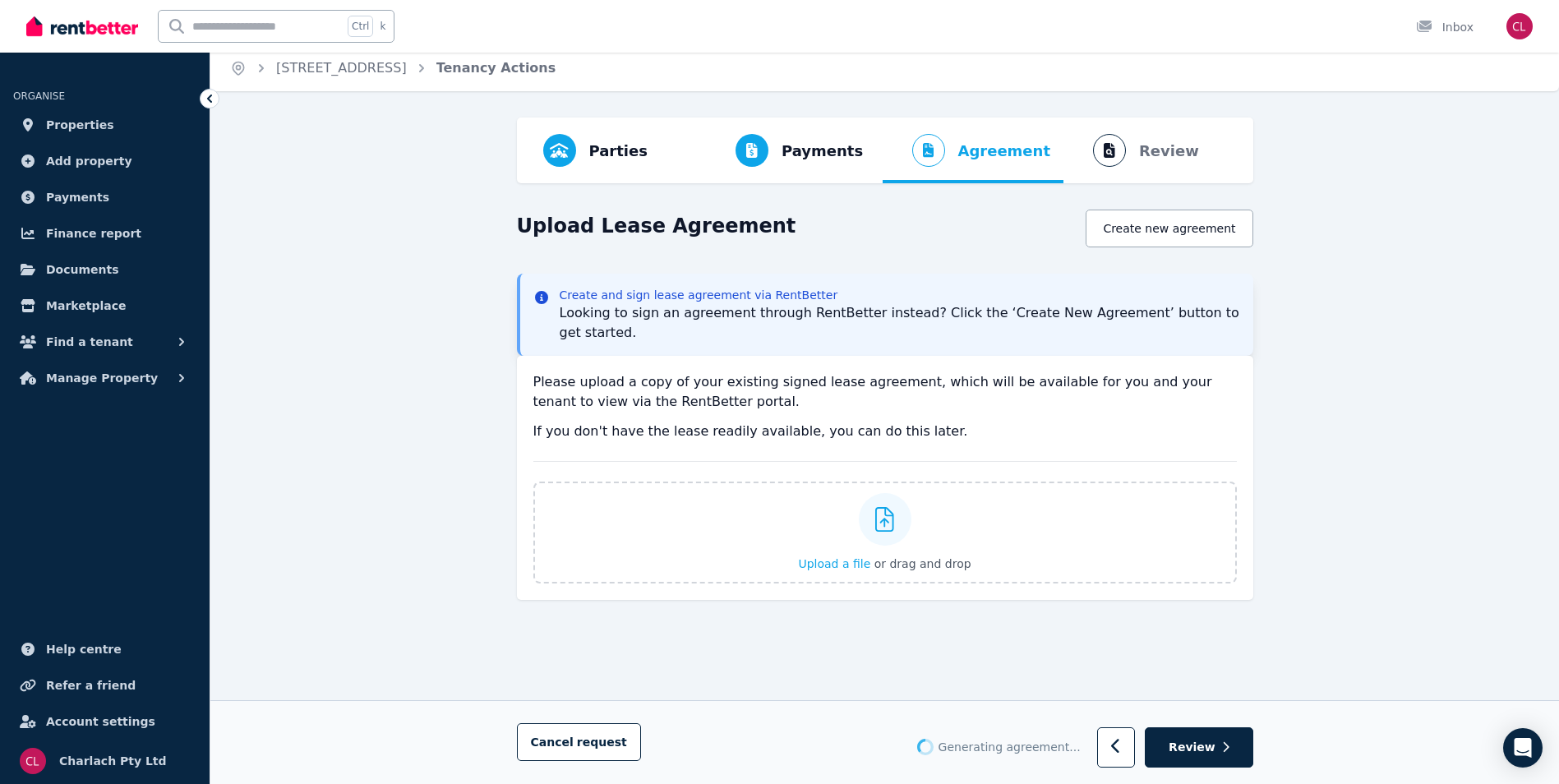
scroll to position [10, 0]
click at [906, 312] on div "Create and sign lease agreement via RentBetter Looking to sign an agreement thr…" at bounding box center [900, 312] width 681 height 55
click at [792, 419] on p "If you don't have the lease readily available, you can do this later." at bounding box center [885, 429] width 703 height 20
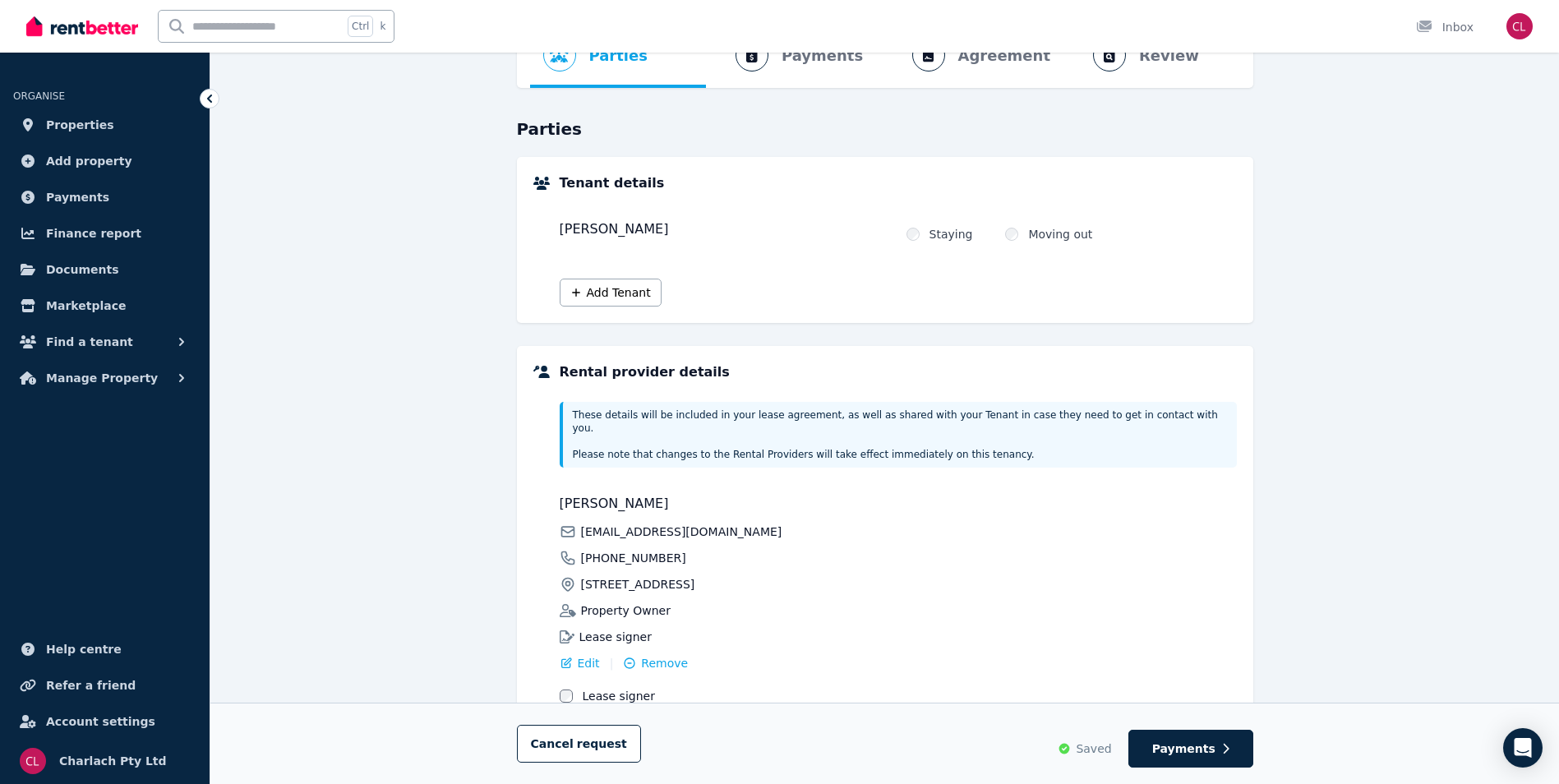
scroll to position [185, 0]
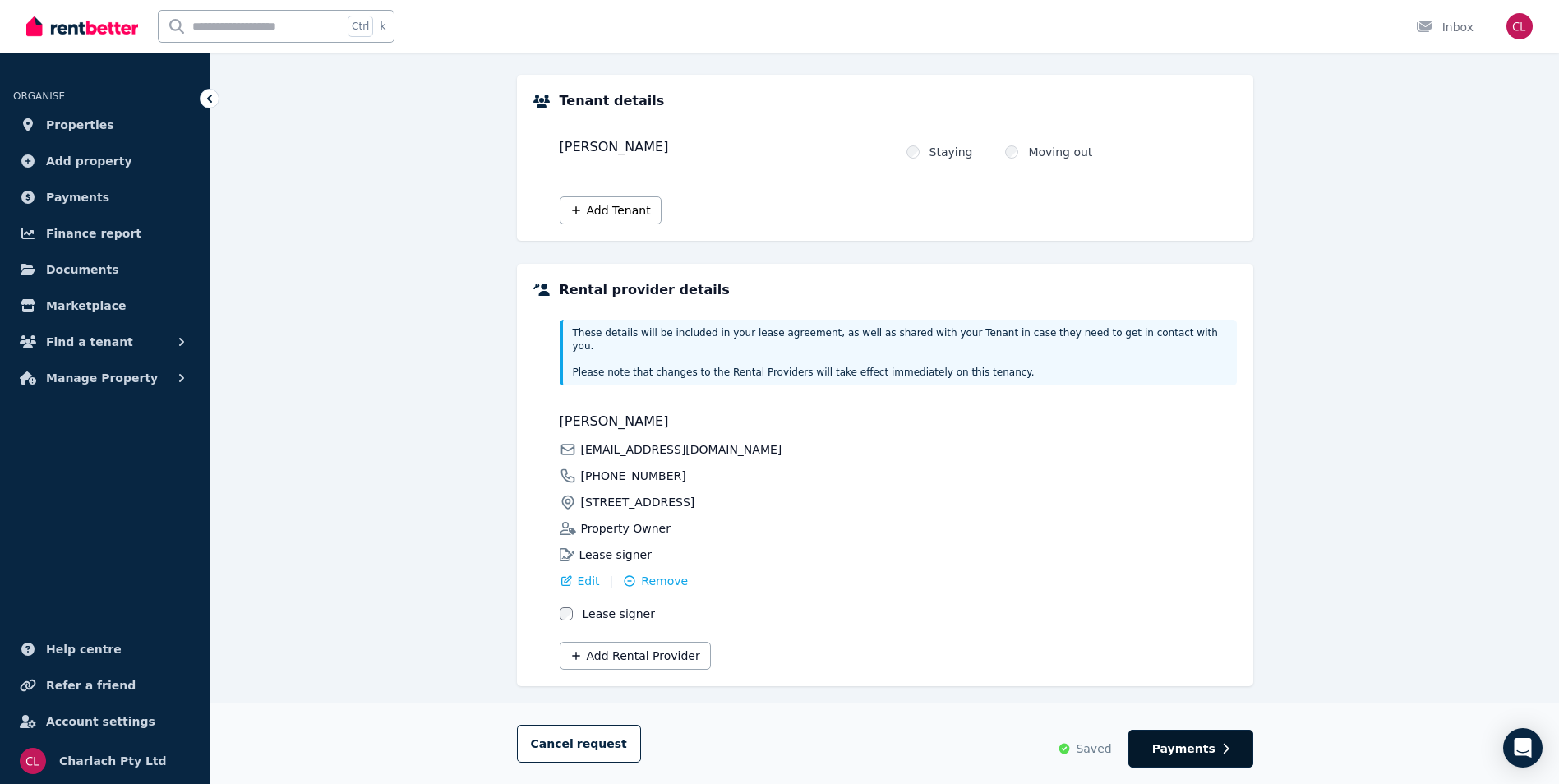
click at [1189, 759] on button "Payments" at bounding box center [1190, 748] width 125 height 38
select select "**********"
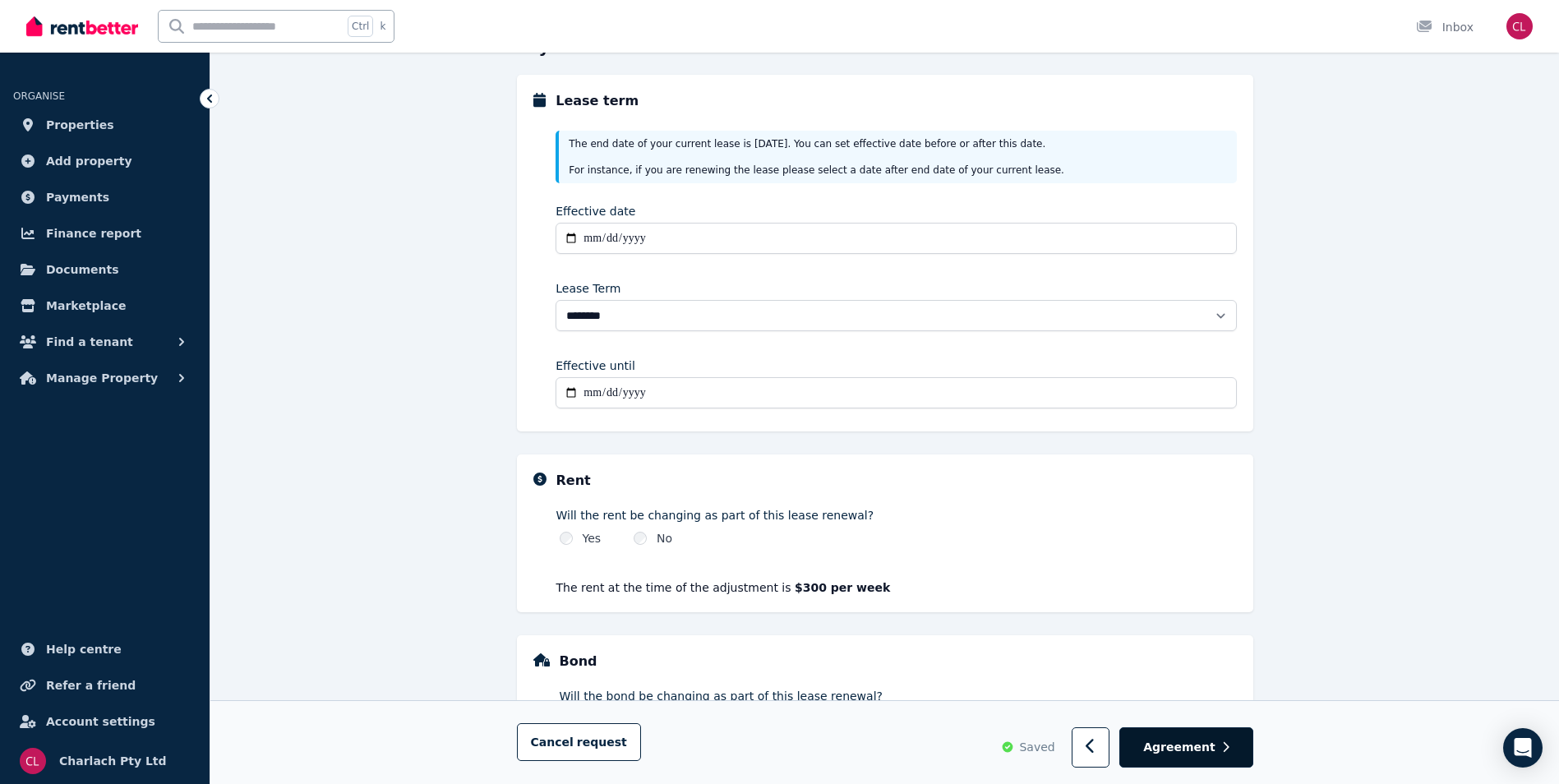
click at [1195, 754] on span "Agreement" at bounding box center [1179, 747] width 72 height 16
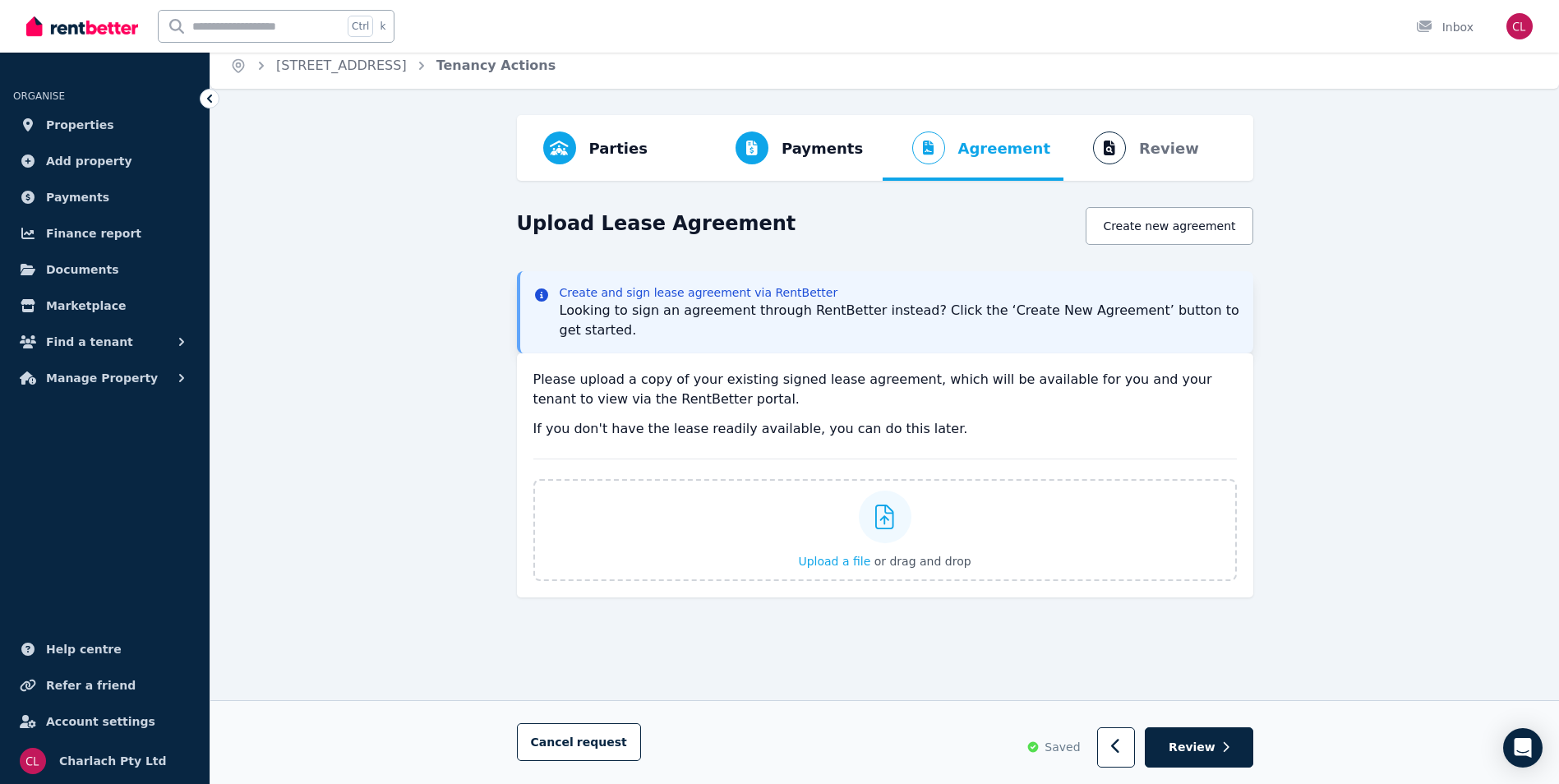
scroll to position [0, 0]
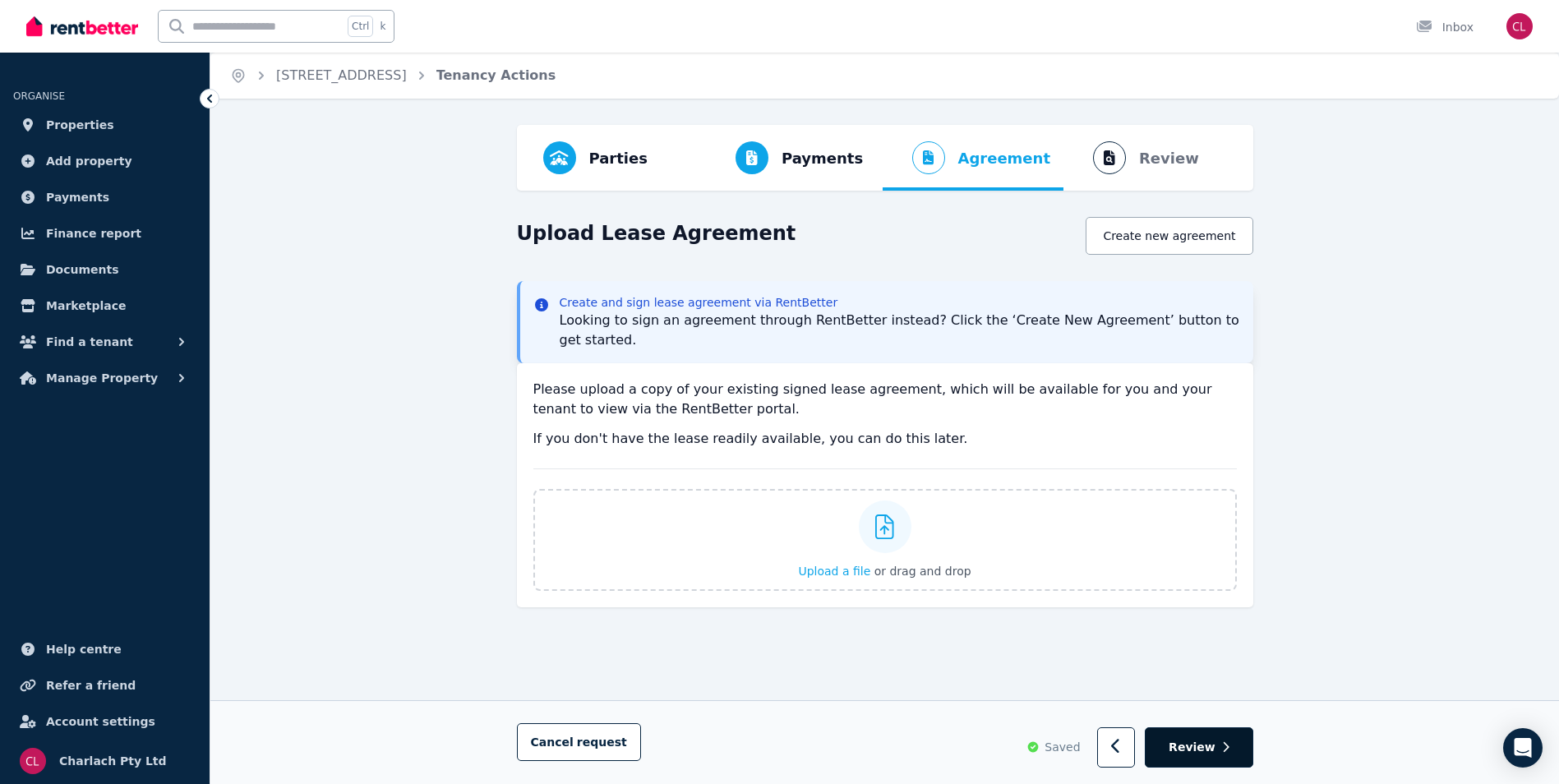
click at [1197, 746] on span "Review" at bounding box center [1191, 747] width 47 height 16
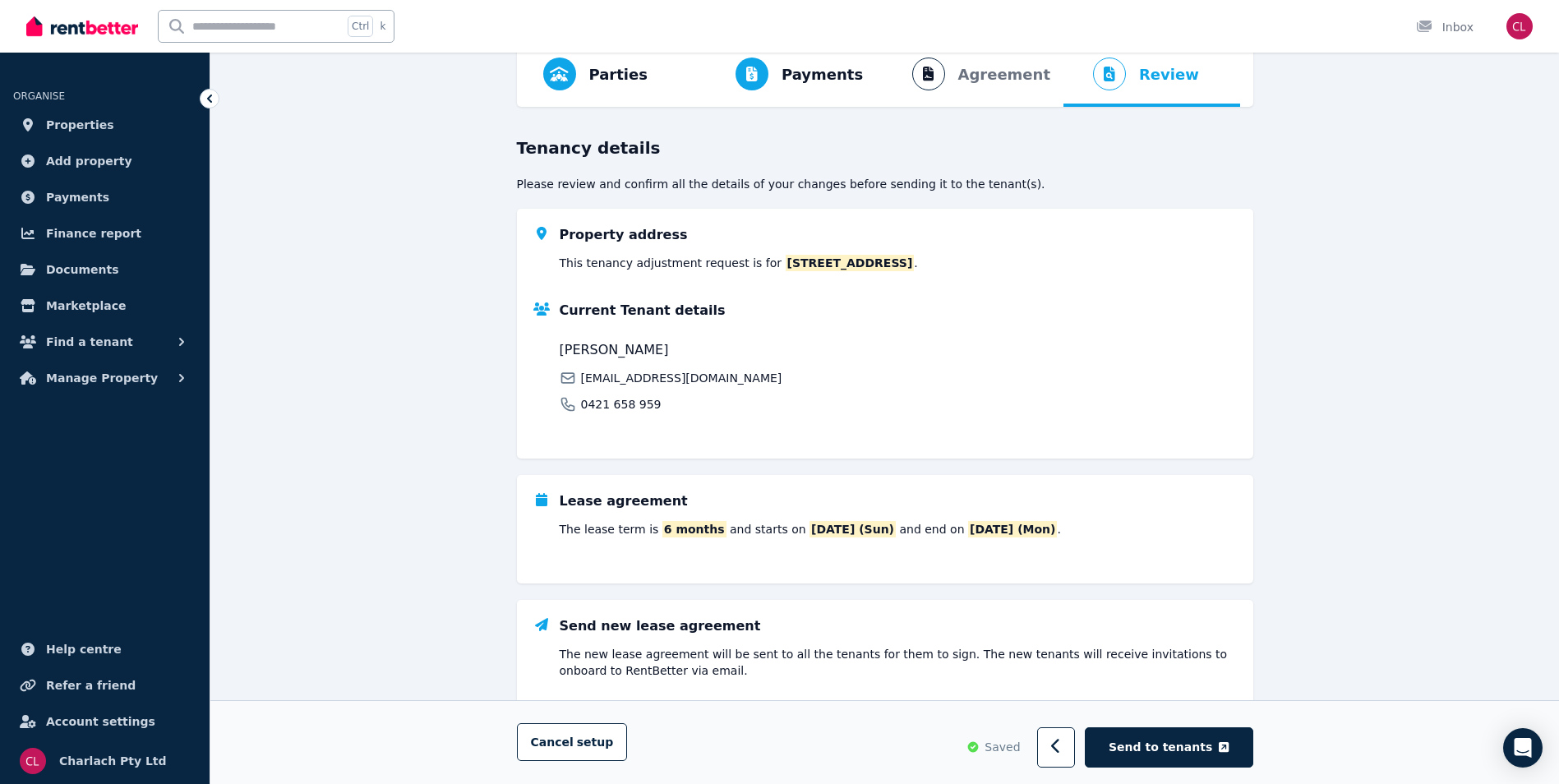
scroll to position [155, 0]
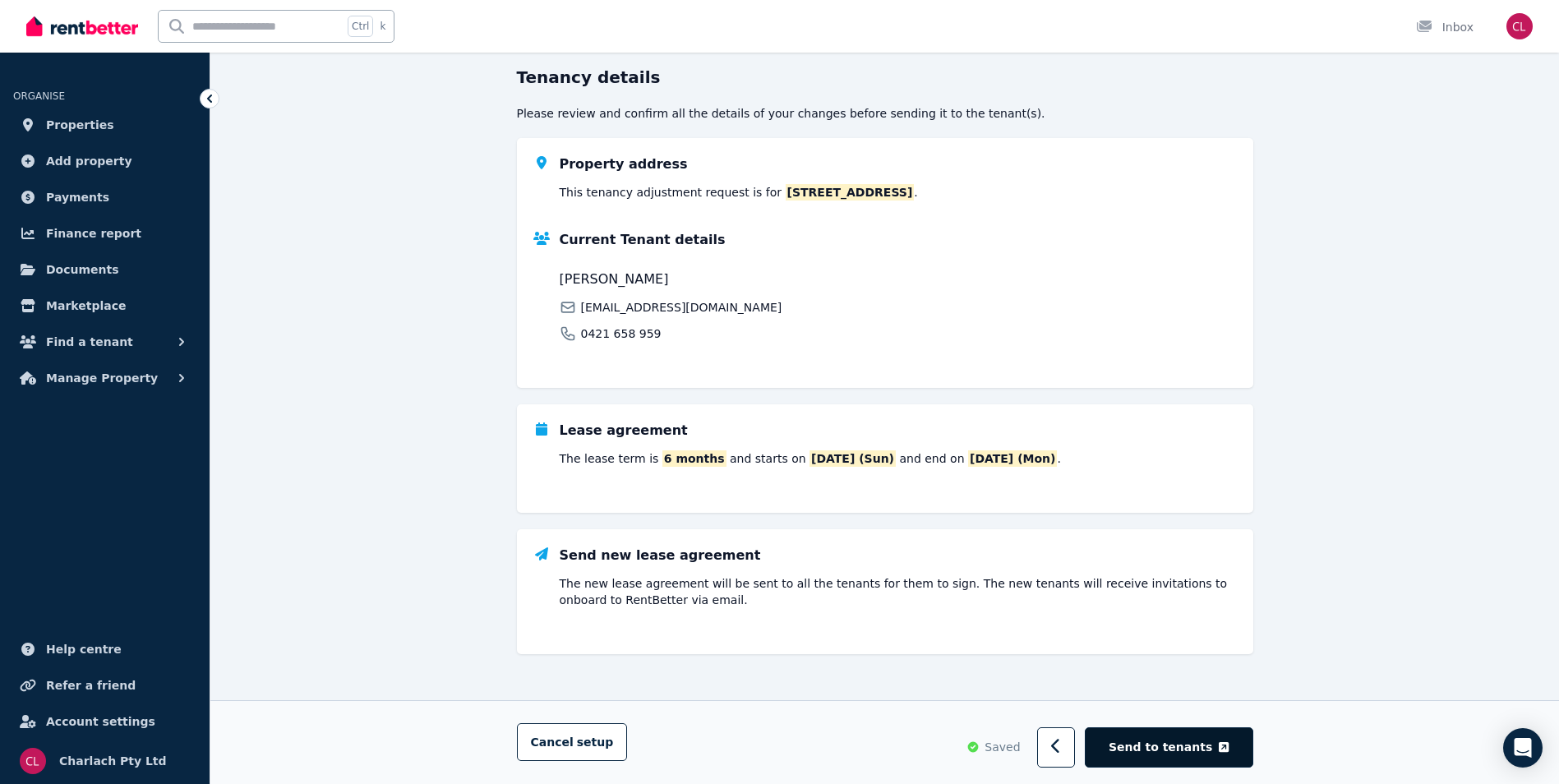
click at [1135, 738] on button "Send to tenants" at bounding box center [1168, 746] width 167 height 40
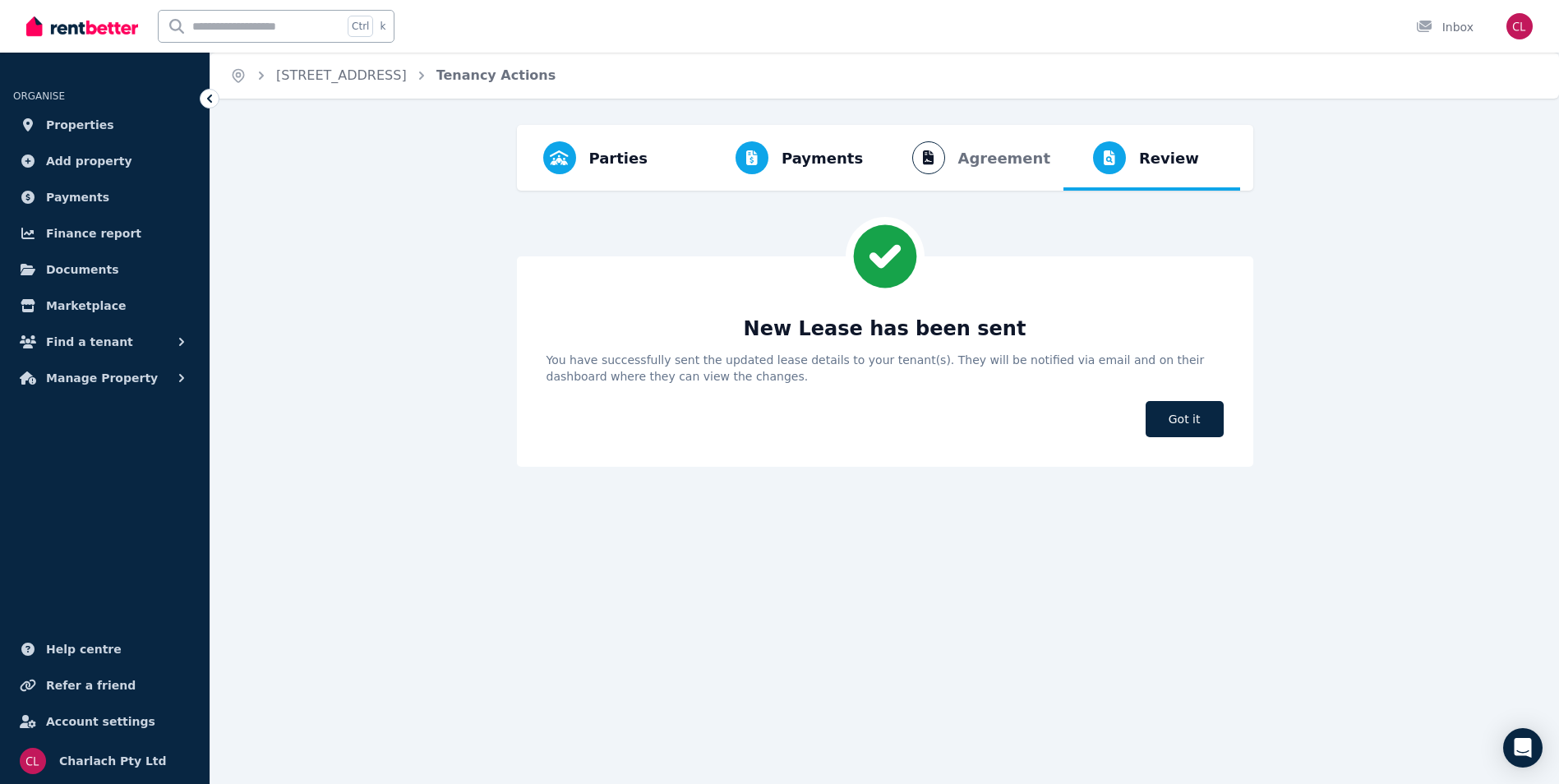
scroll to position [0, 0]
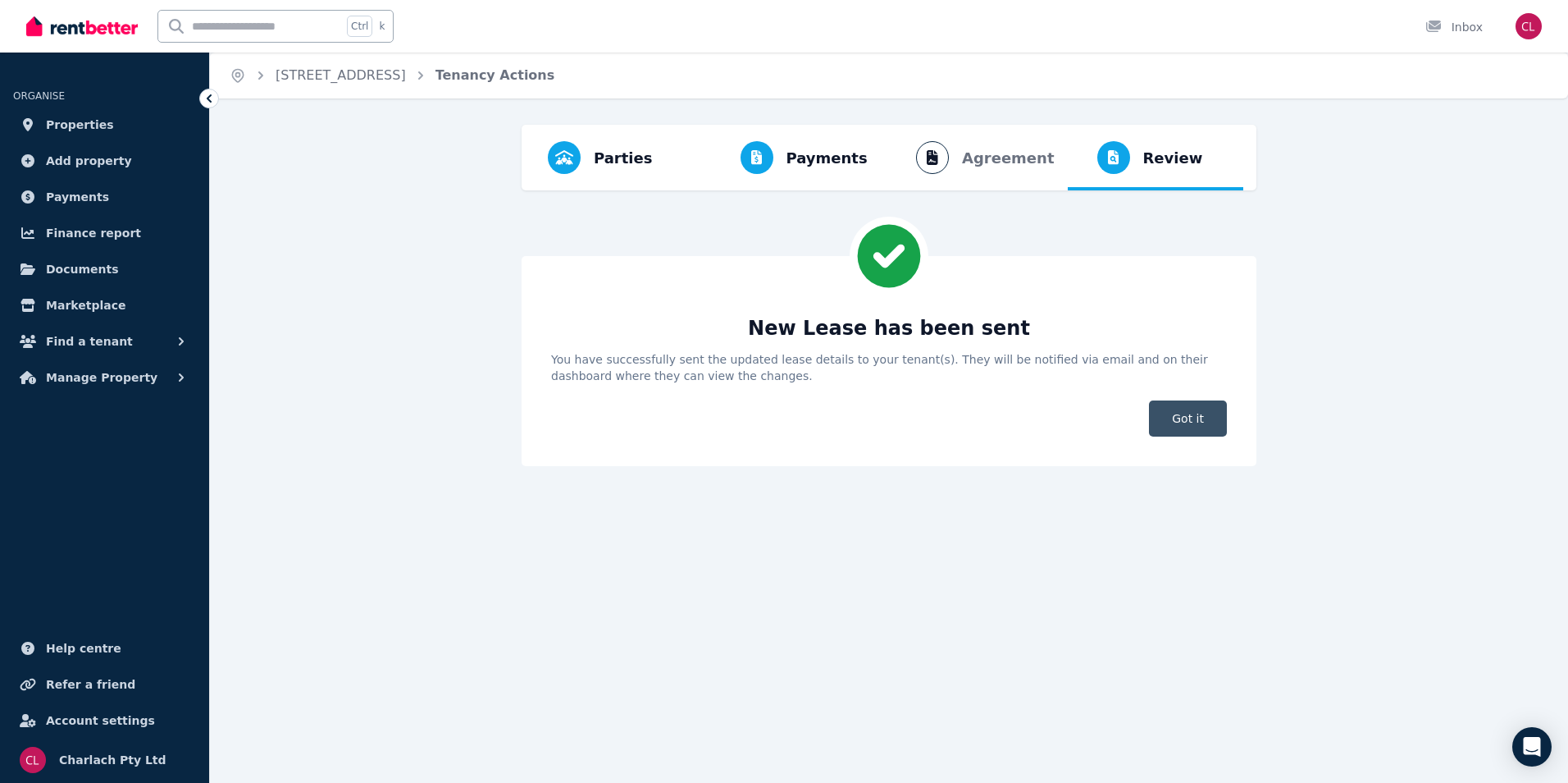
click at [1199, 410] on span "Got it" at bounding box center [1187, 418] width 78 height 36
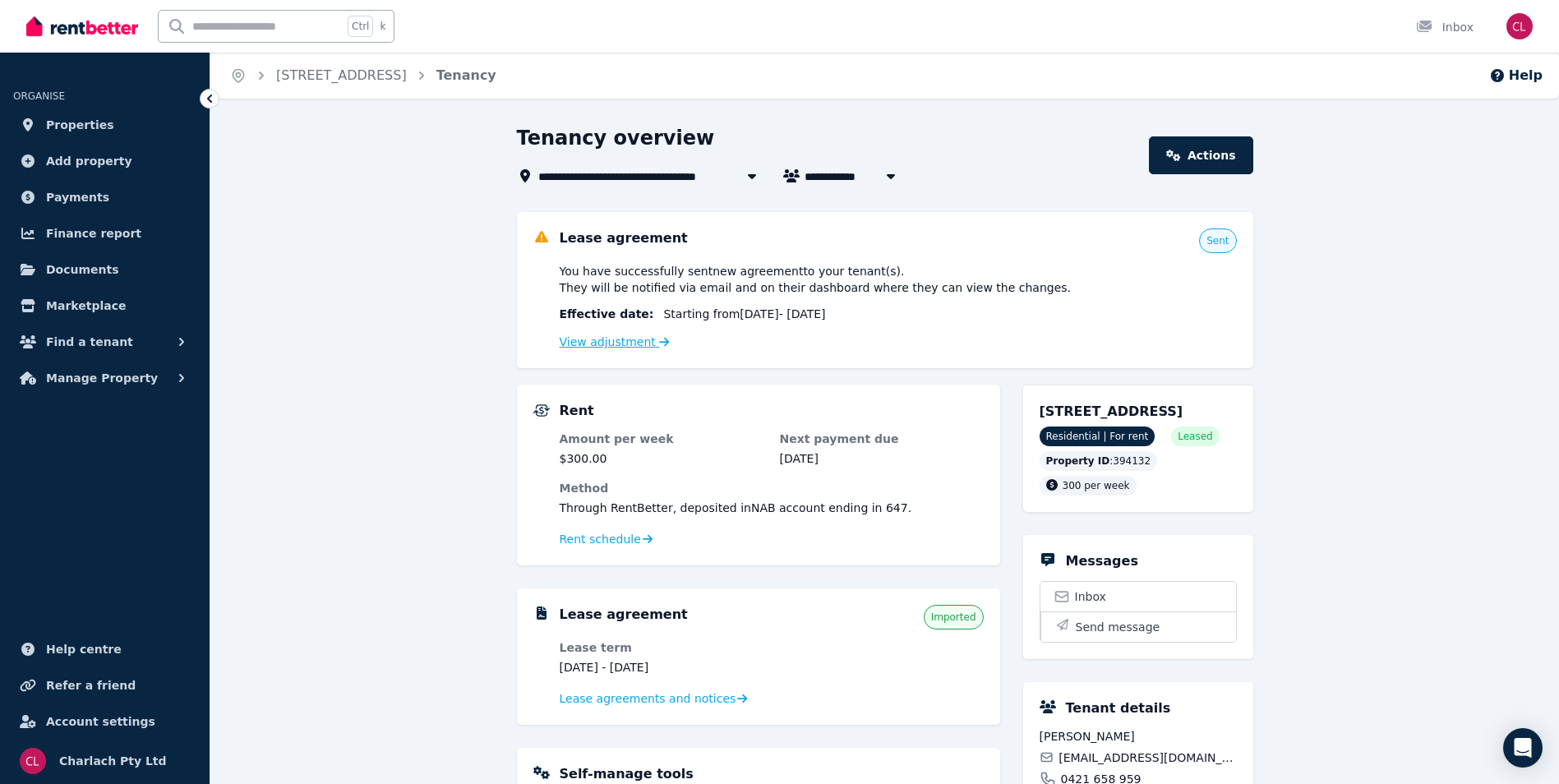
click at [587, 343] on link "View adjustment" at bounding box center [614, 341] width 110 height 13
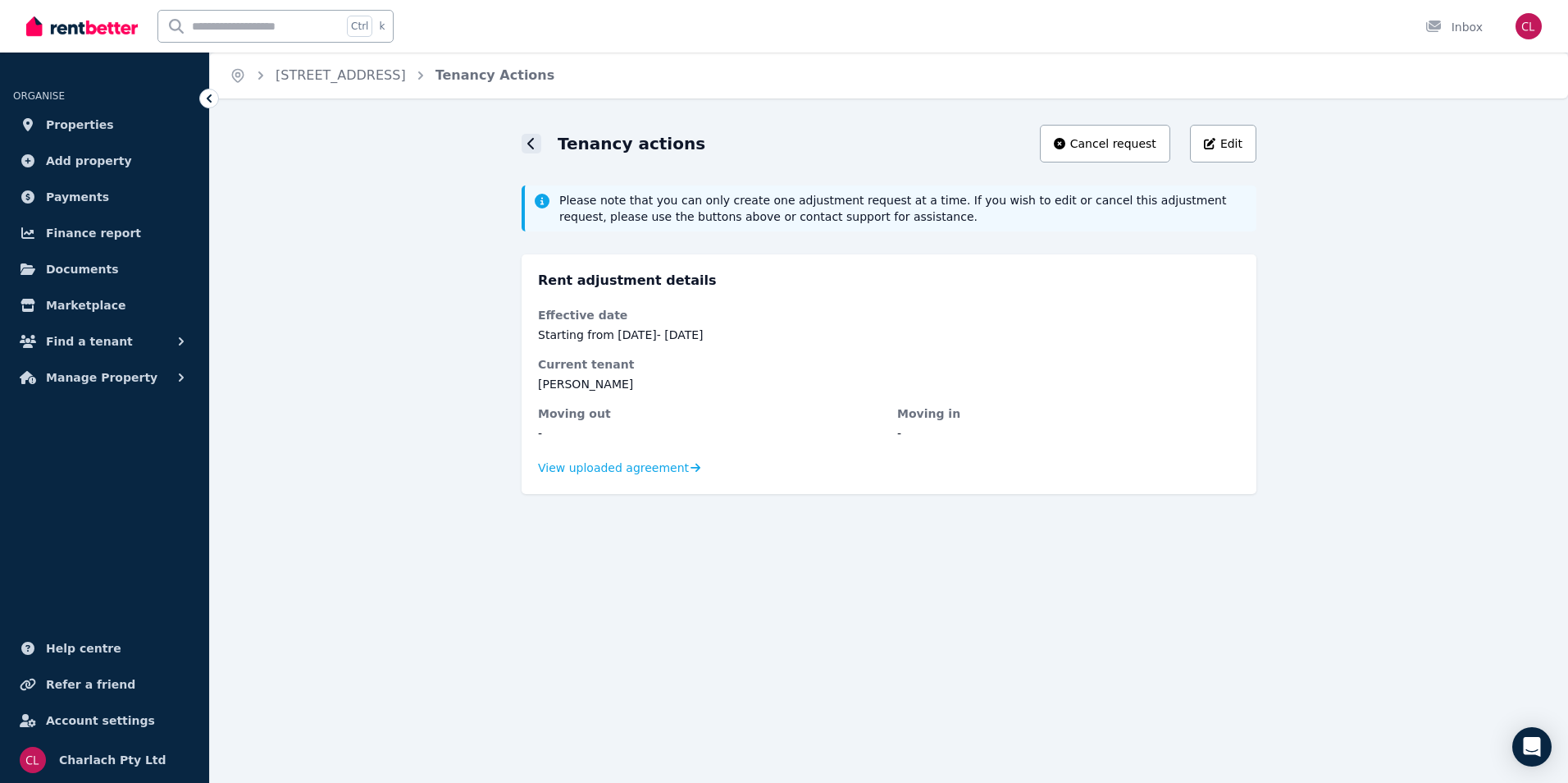
click at [528, 146] on icon at bounding box center [531, 143] width 8 height 13
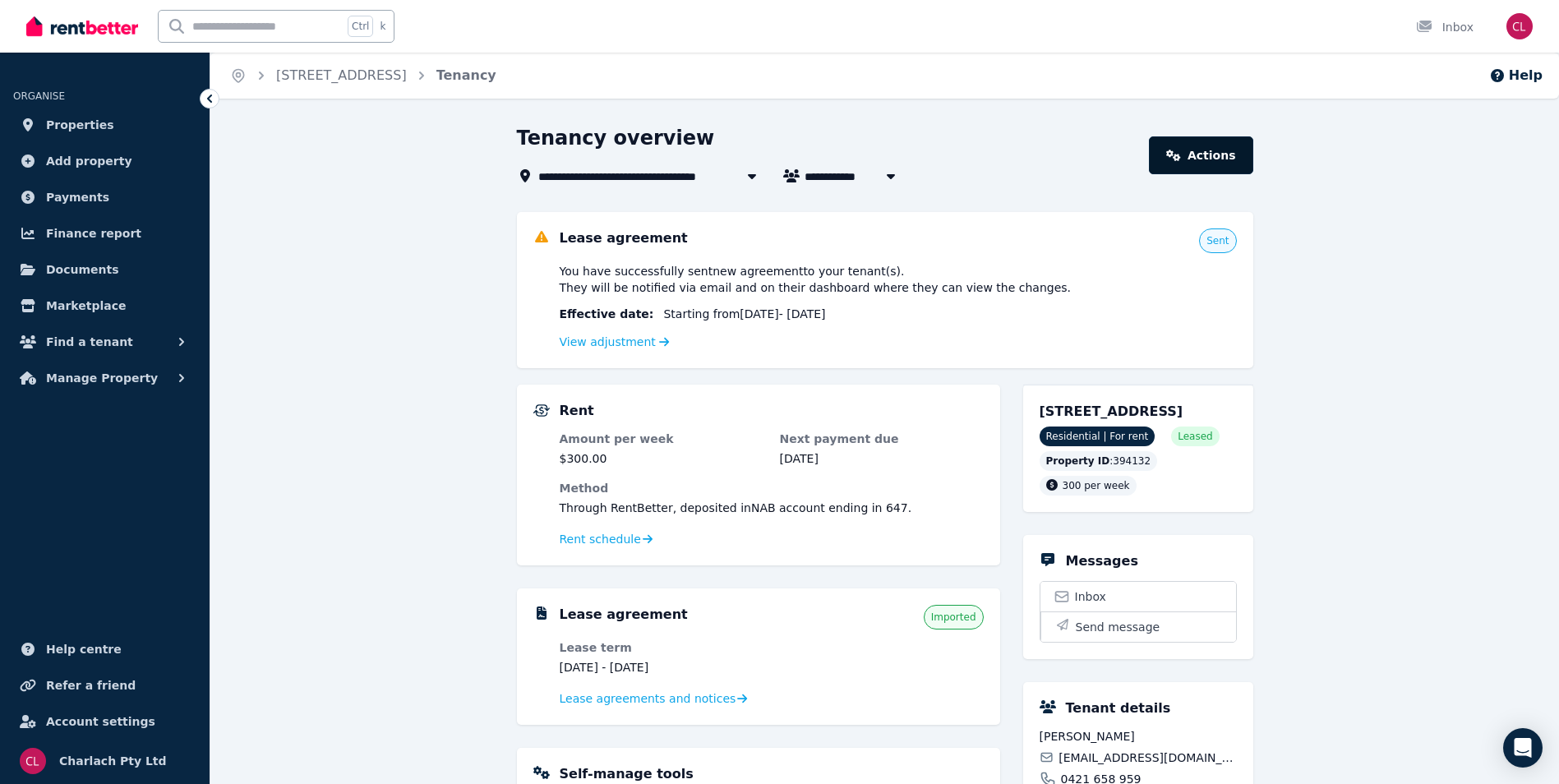
click at [1230, 160] on link "Actions" at bounding box center [1200, 156] width 104 height 38
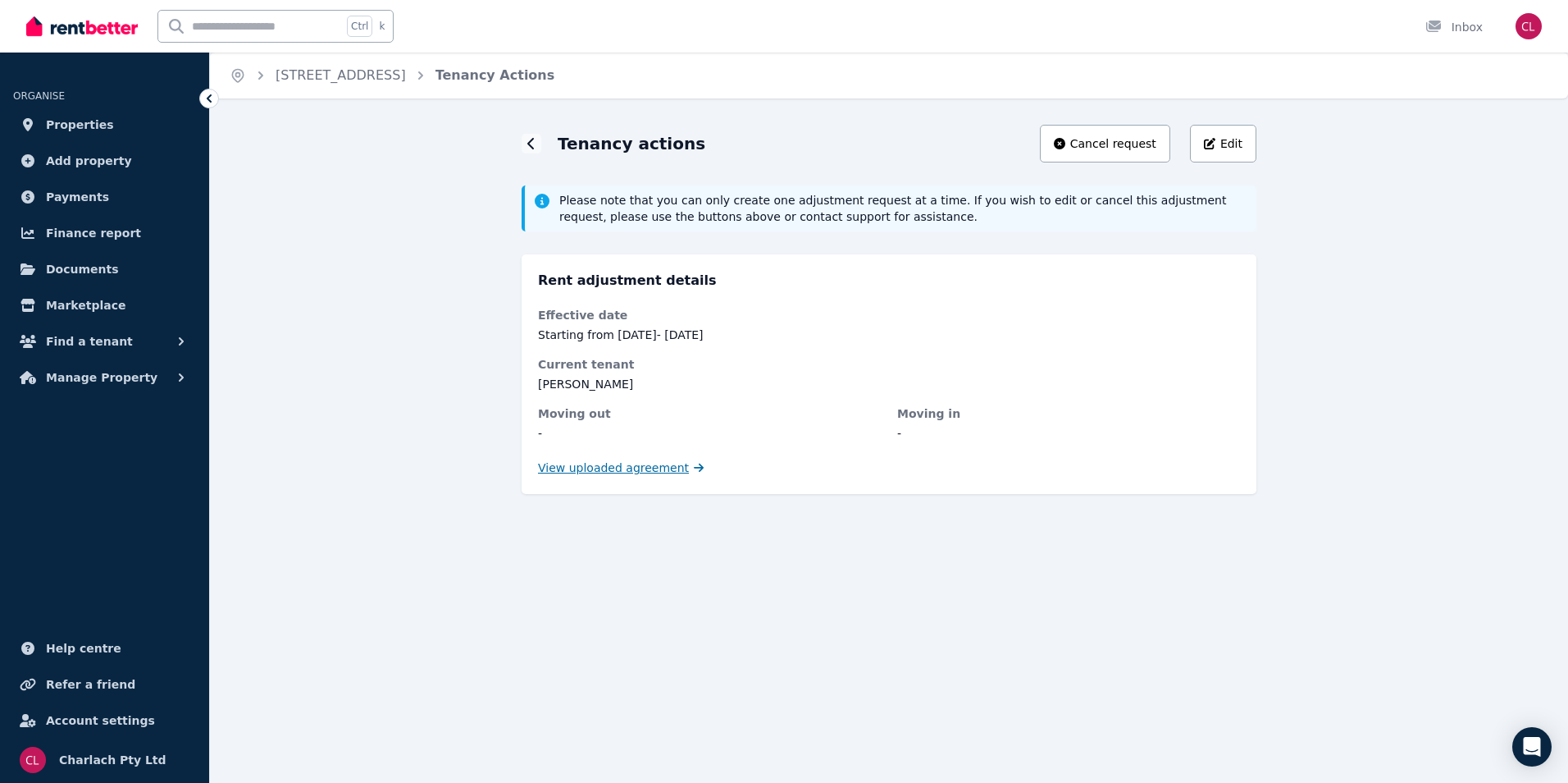
click at [615, 467] on span "View uploaded agreement" at bounding box center [613, 468] width 151 height 16
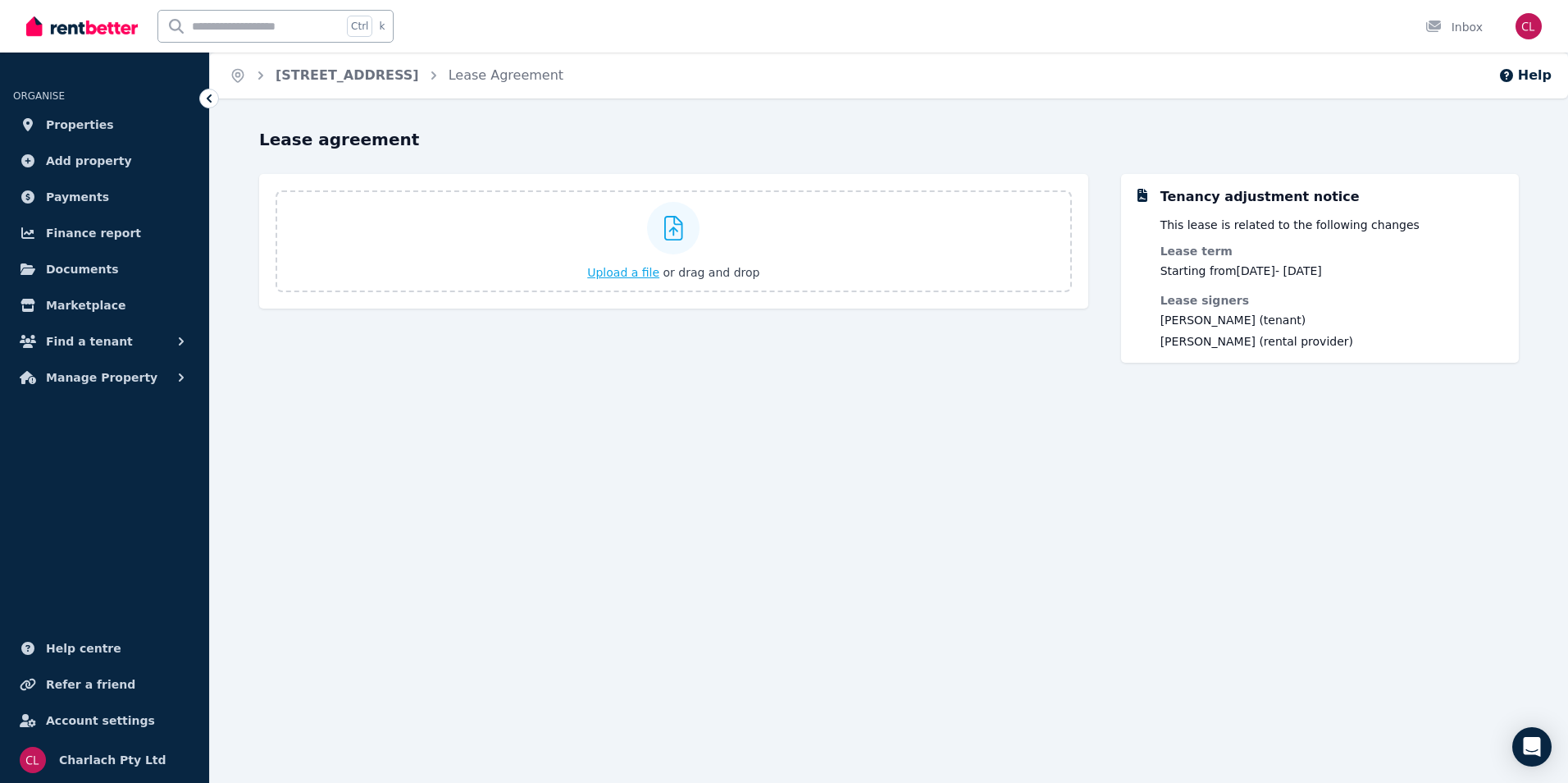
click at [642, 275] on span "Upload a file" at bounding box center [623, 272] width 72 height 13
click at [401, 76] on link "[STREET_ADDRESS]" at bounding box center [347, 74] width 144 height 15
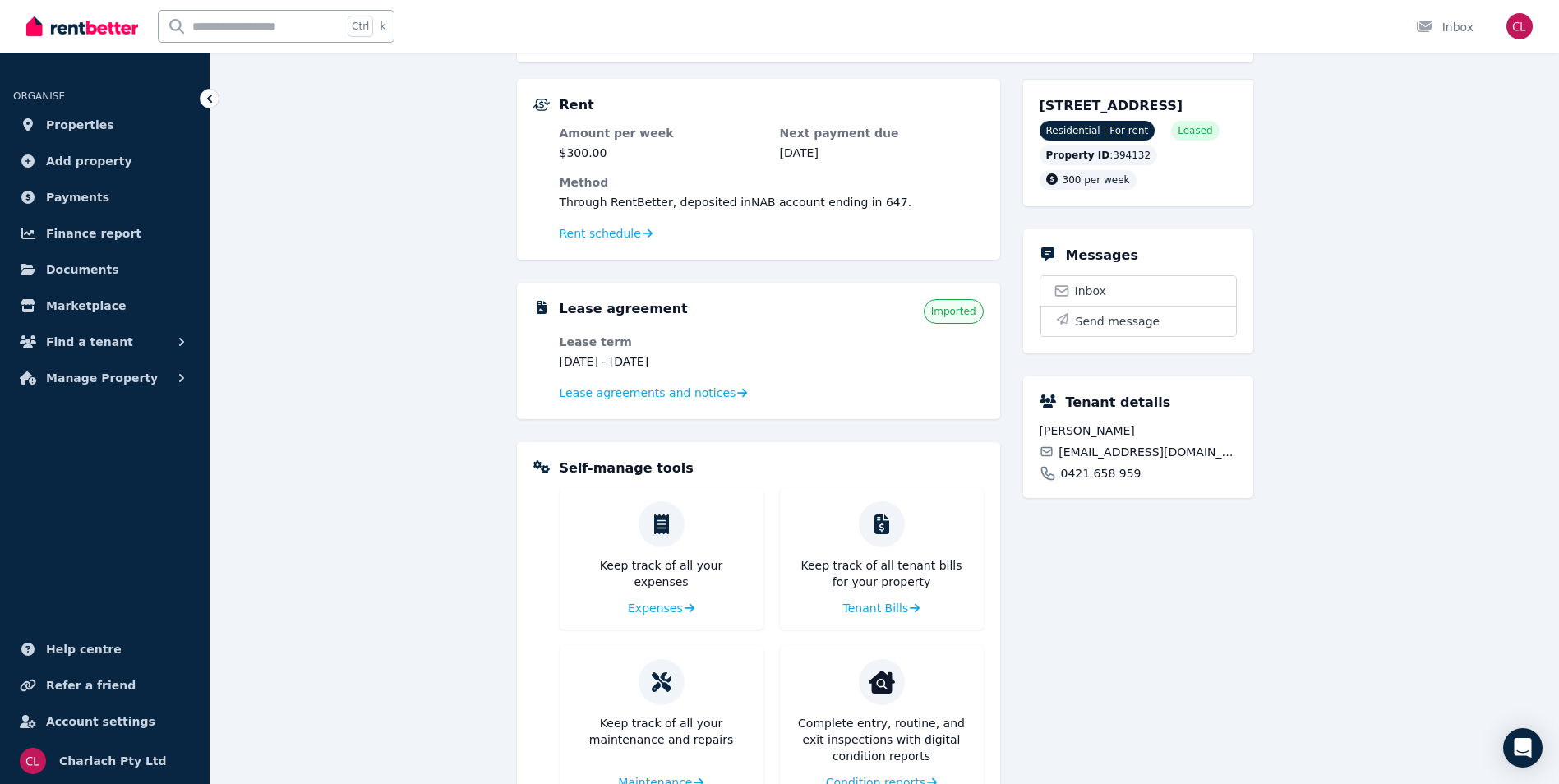
scroll to position [371, 0]
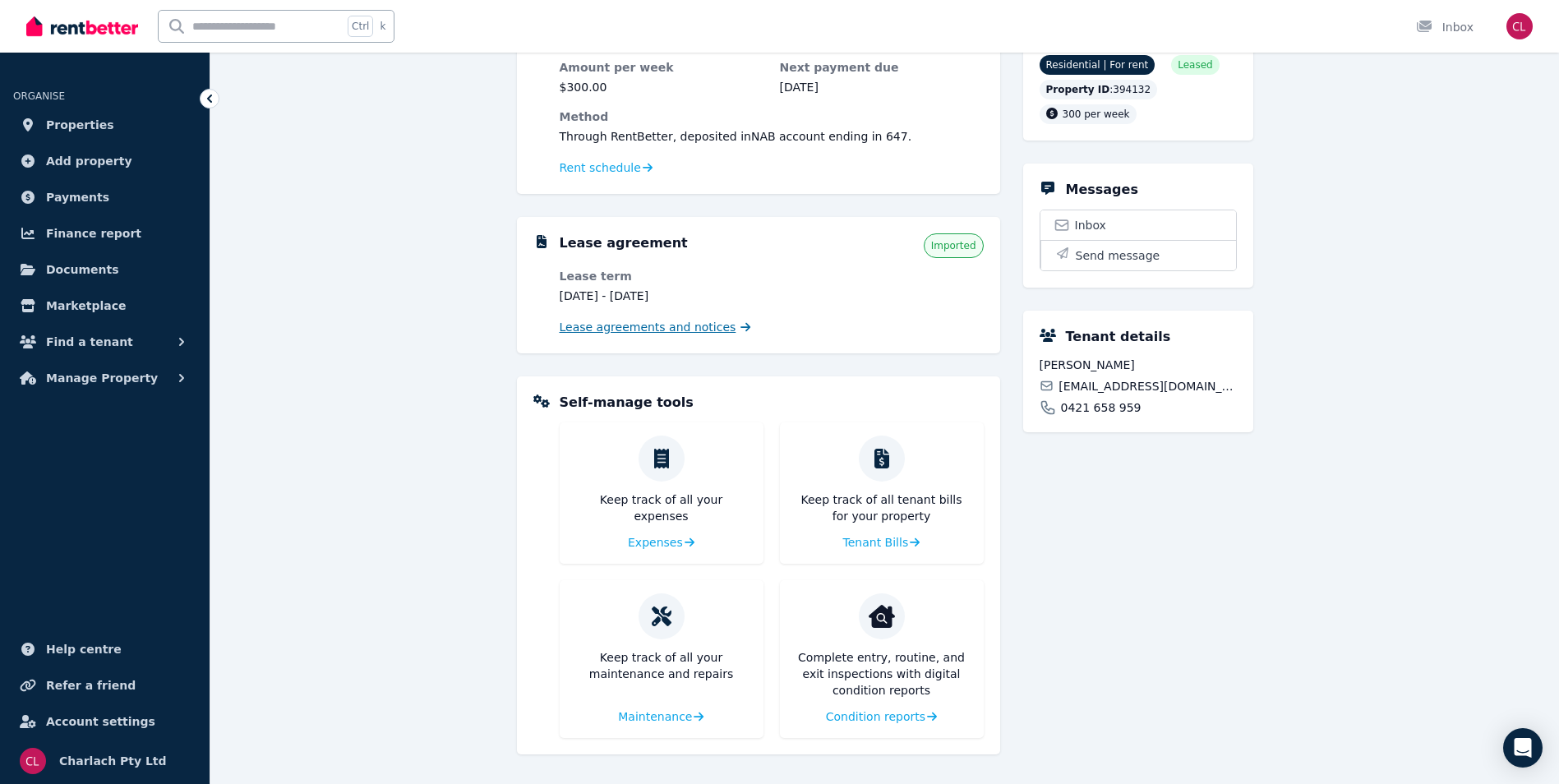
click at [636, 327] on span "Lease agreements and notices" at bounding box center [648, 326] width 177 height 16
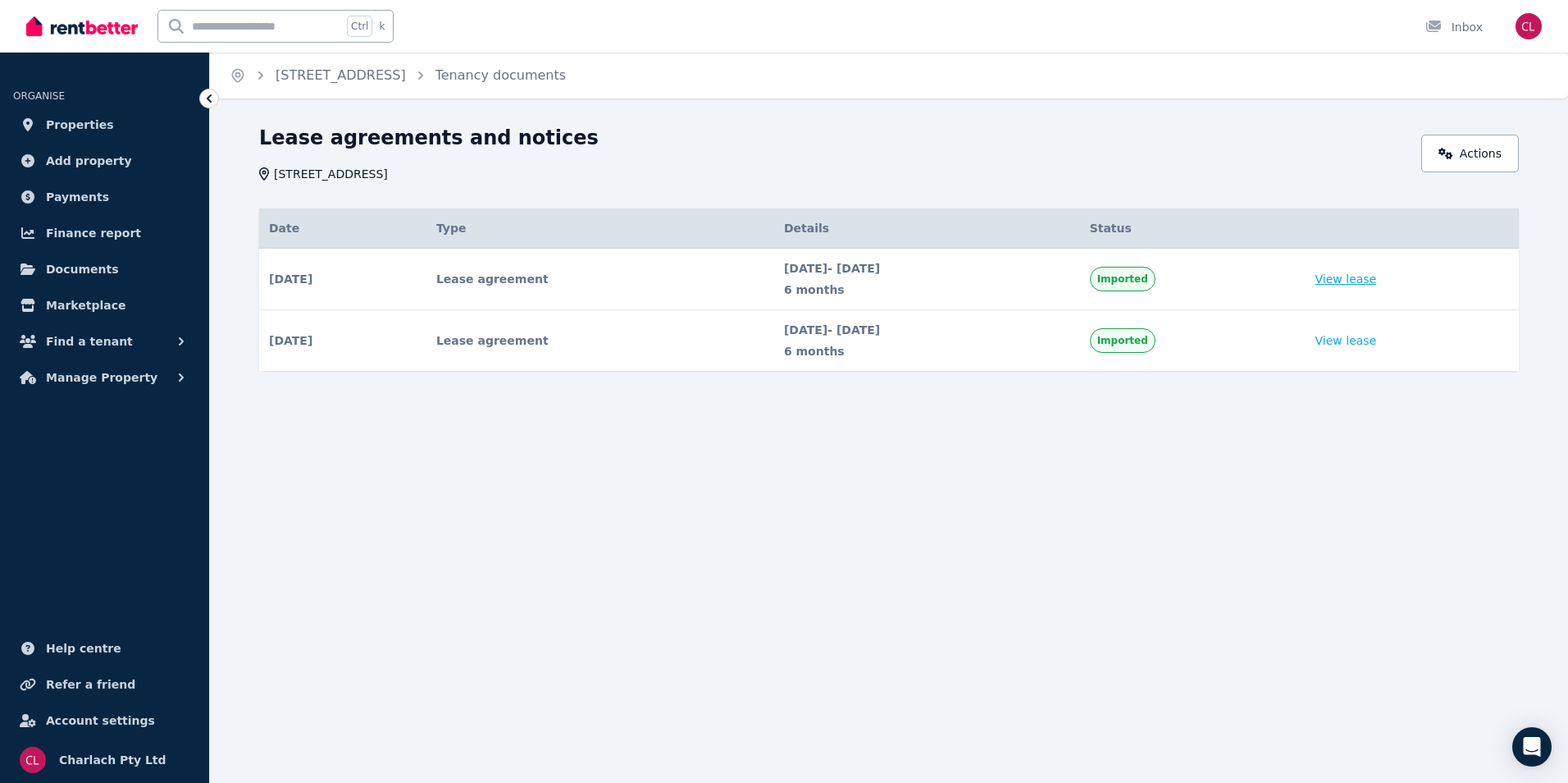
click at [1359, 280] on link "View lease" at bounding box center [1346, 279] width 62 height 16
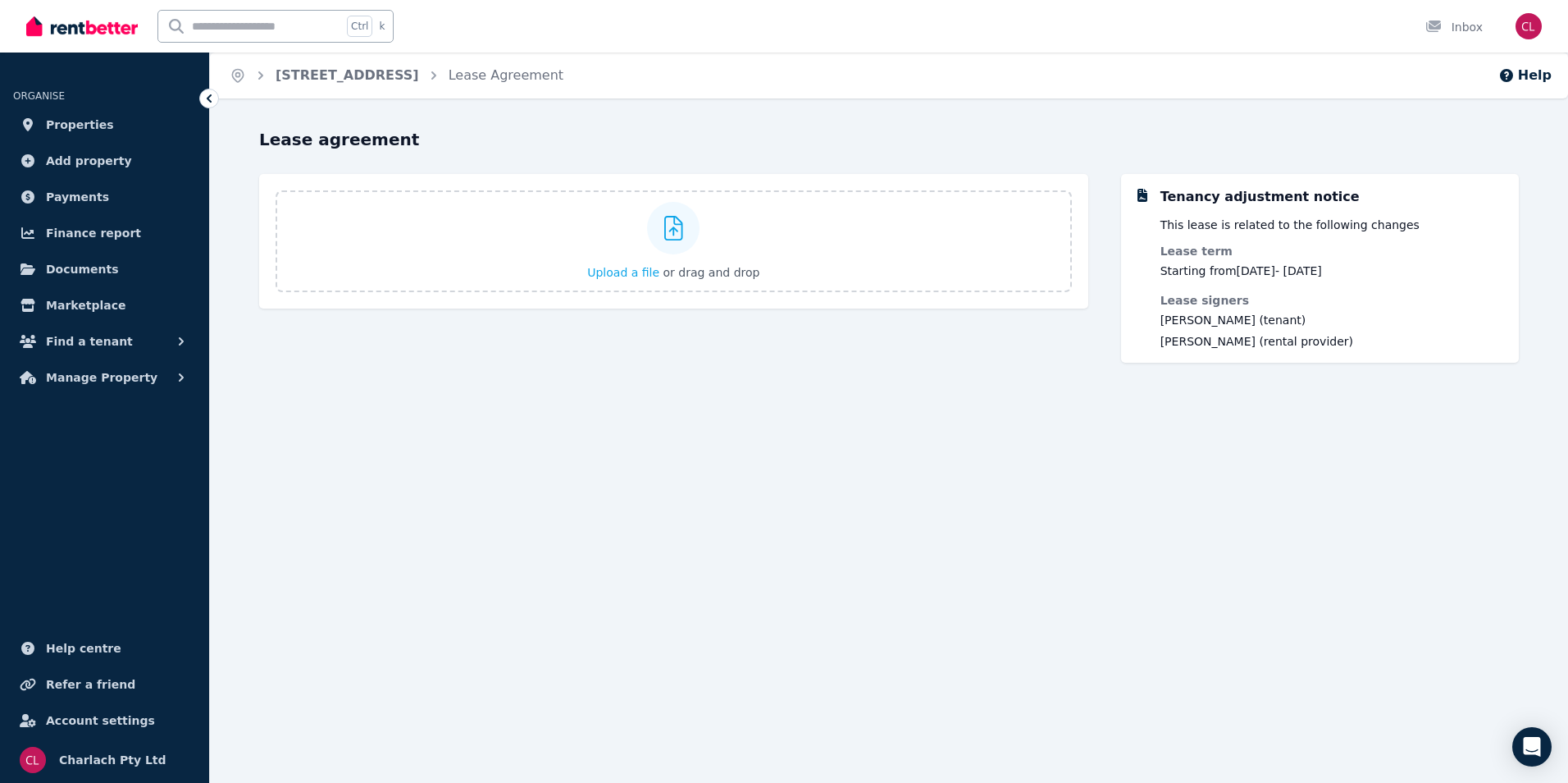
click at [1353, 304] on dt "Lease signers" at bounding box center [1257, 300] width 193 height 16
click at [1139, 192] on icon at bounding box center [1141, 195] width 10 height 13
drag, startPoint x: 1139, startPoint y: 192, endPoint x: 1309, endPoint y: 222, distance: 172.6
click at [1309, 222] on p "This lease is related to the following changes" at bounding box center [1290, 225] width 259 height 16
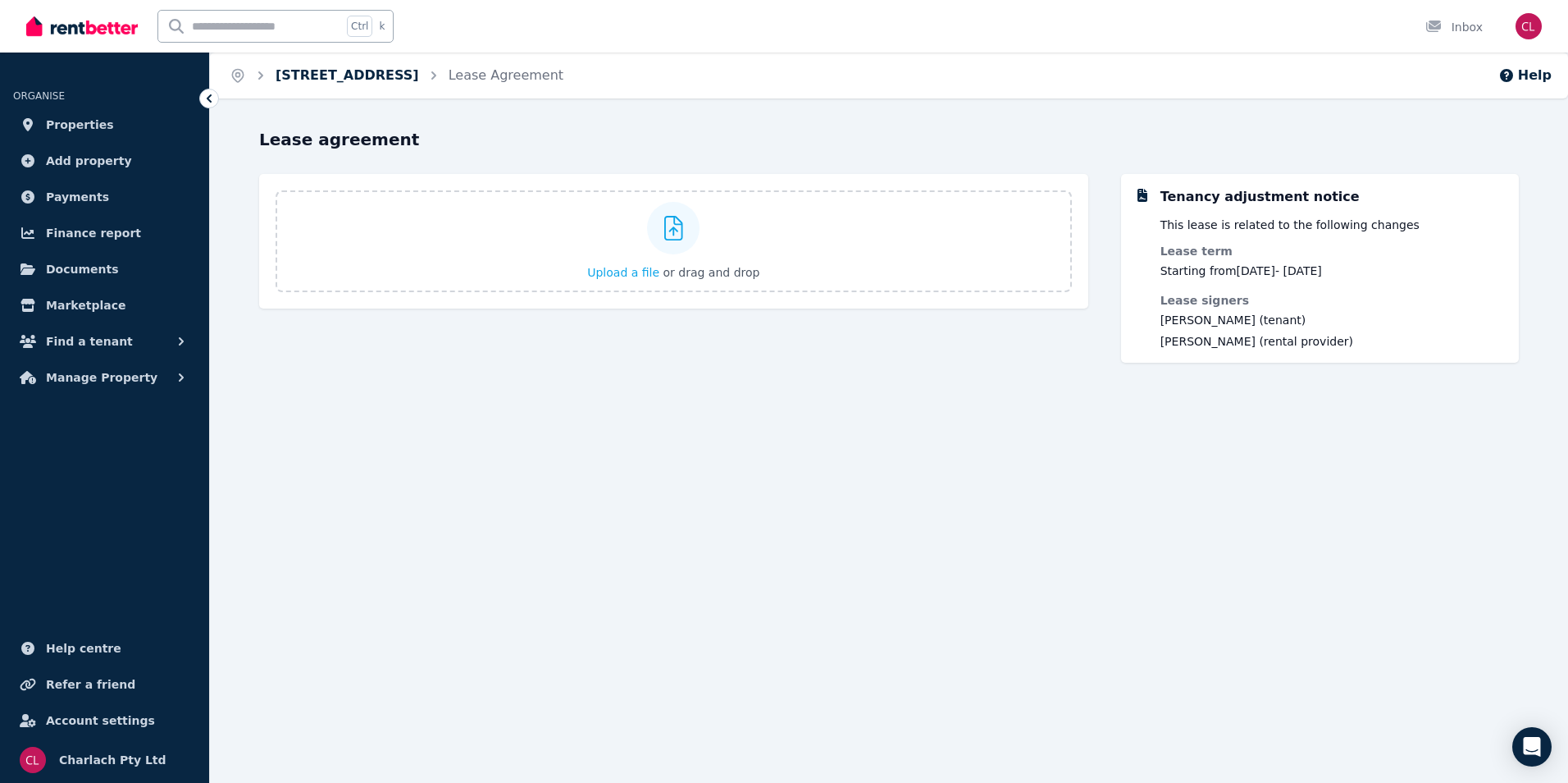
click at [346, 69] on link "[STREET_ADDRESS]" at bounding box center [347, 74] width 144 height 15
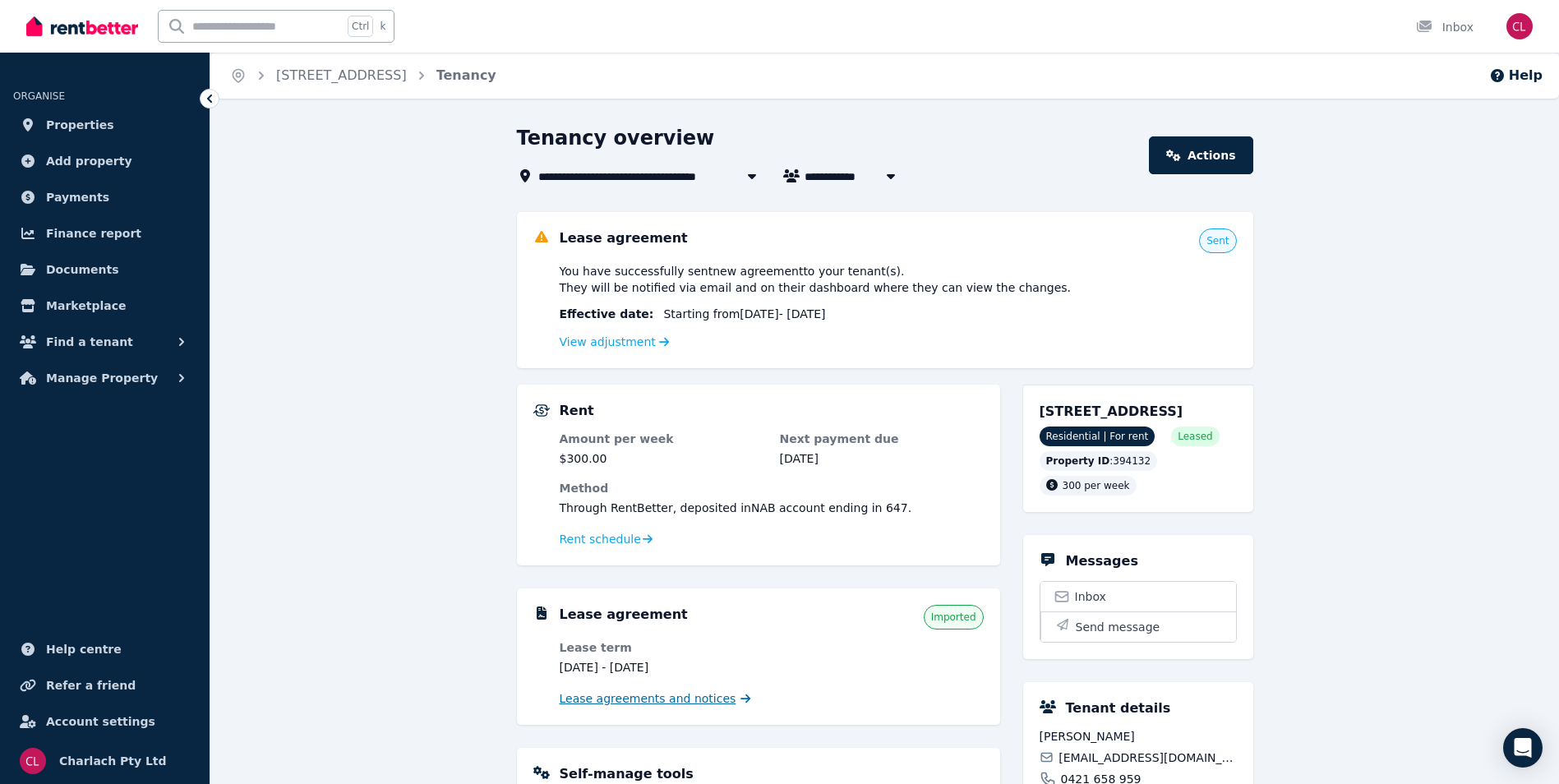
click at [673, 703] on span "Lease agreements and notices" at bounding box center [648, 698] width 177 height 16
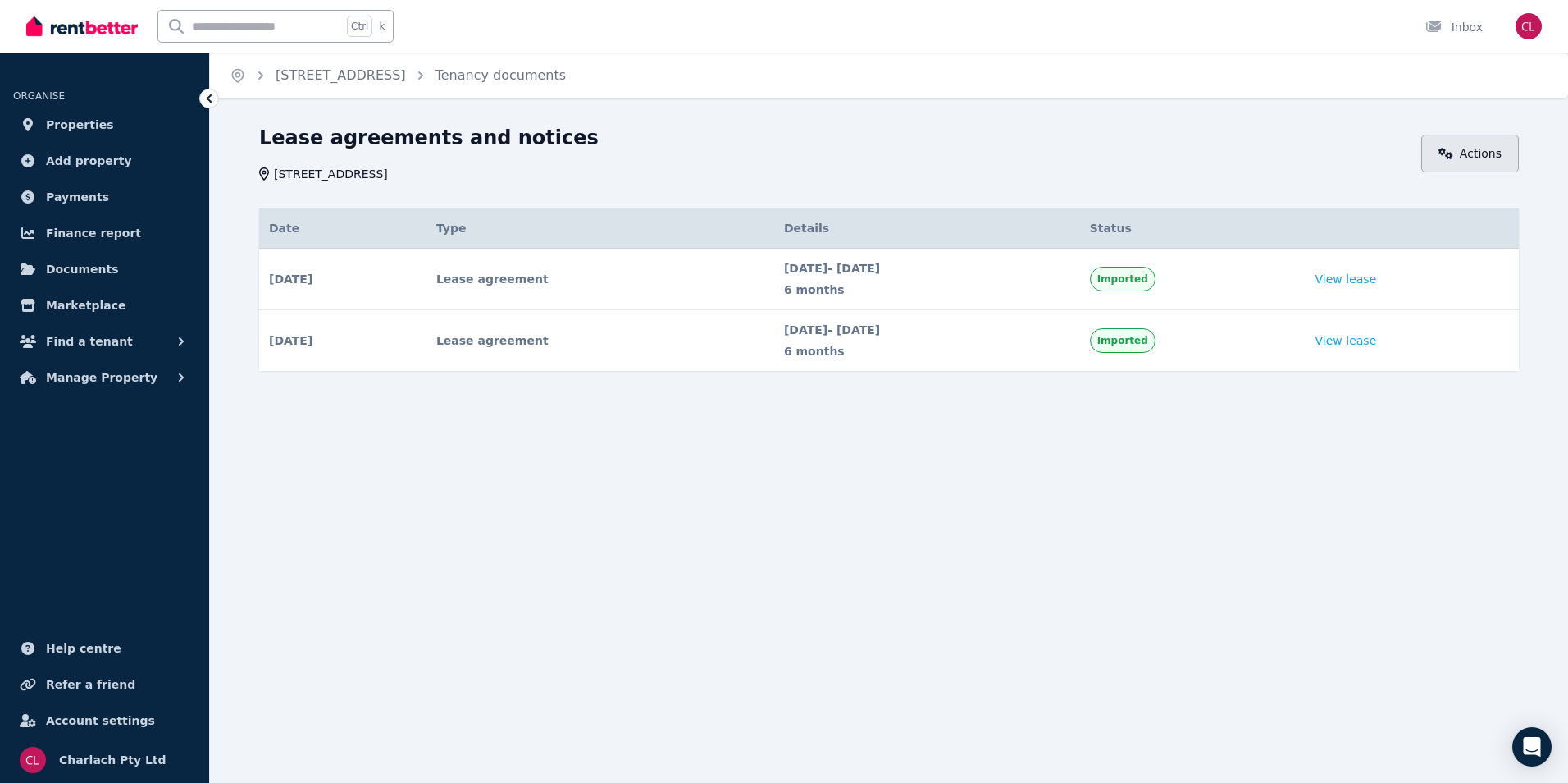
click at [1440, 153] on link "Actions" at bounding box center [1469, 154] width 97 height 37
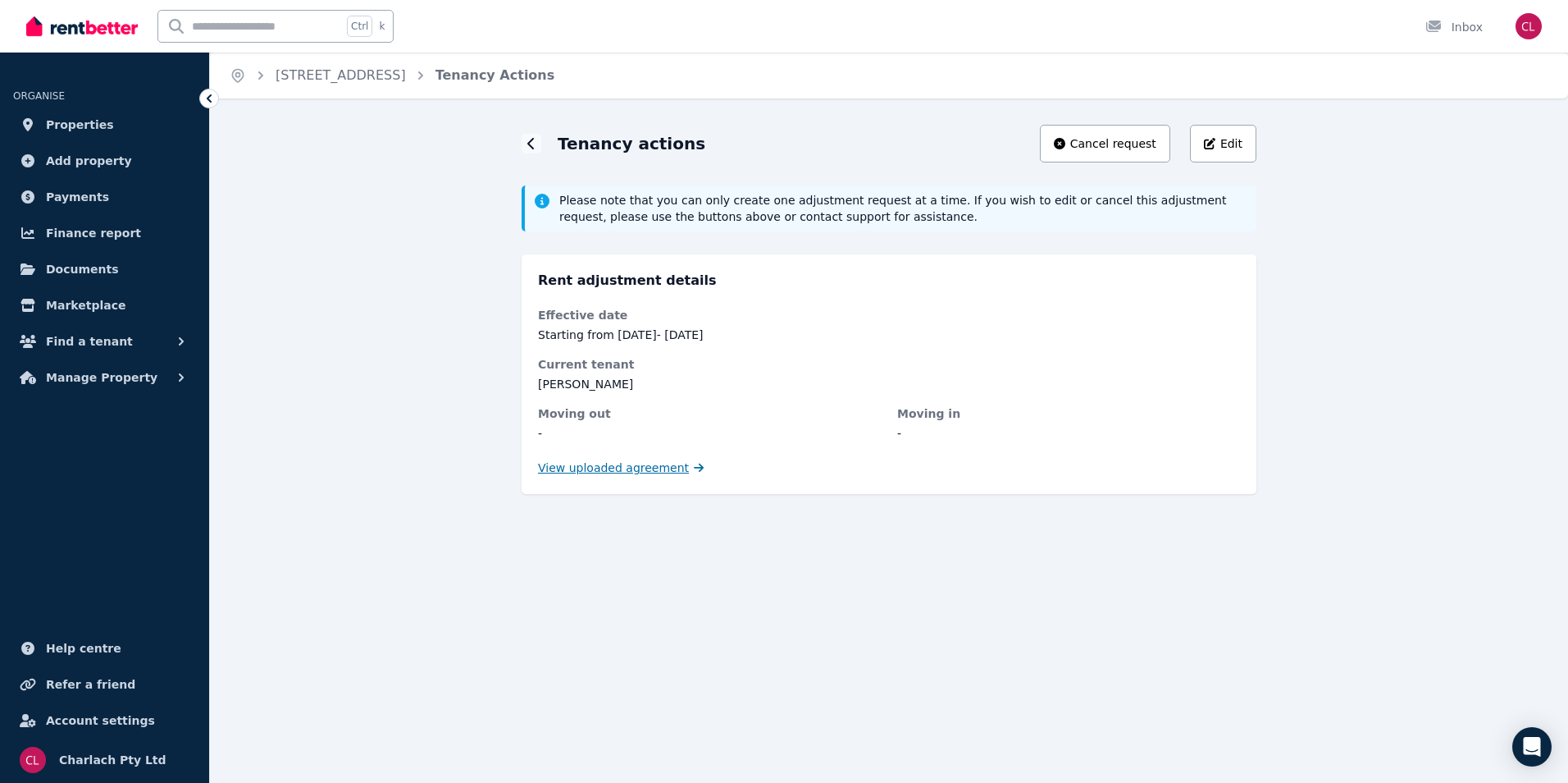
click at [613, 474] on span "View uploaded agreement" at bounding box center [613, 468] width 151 height 16
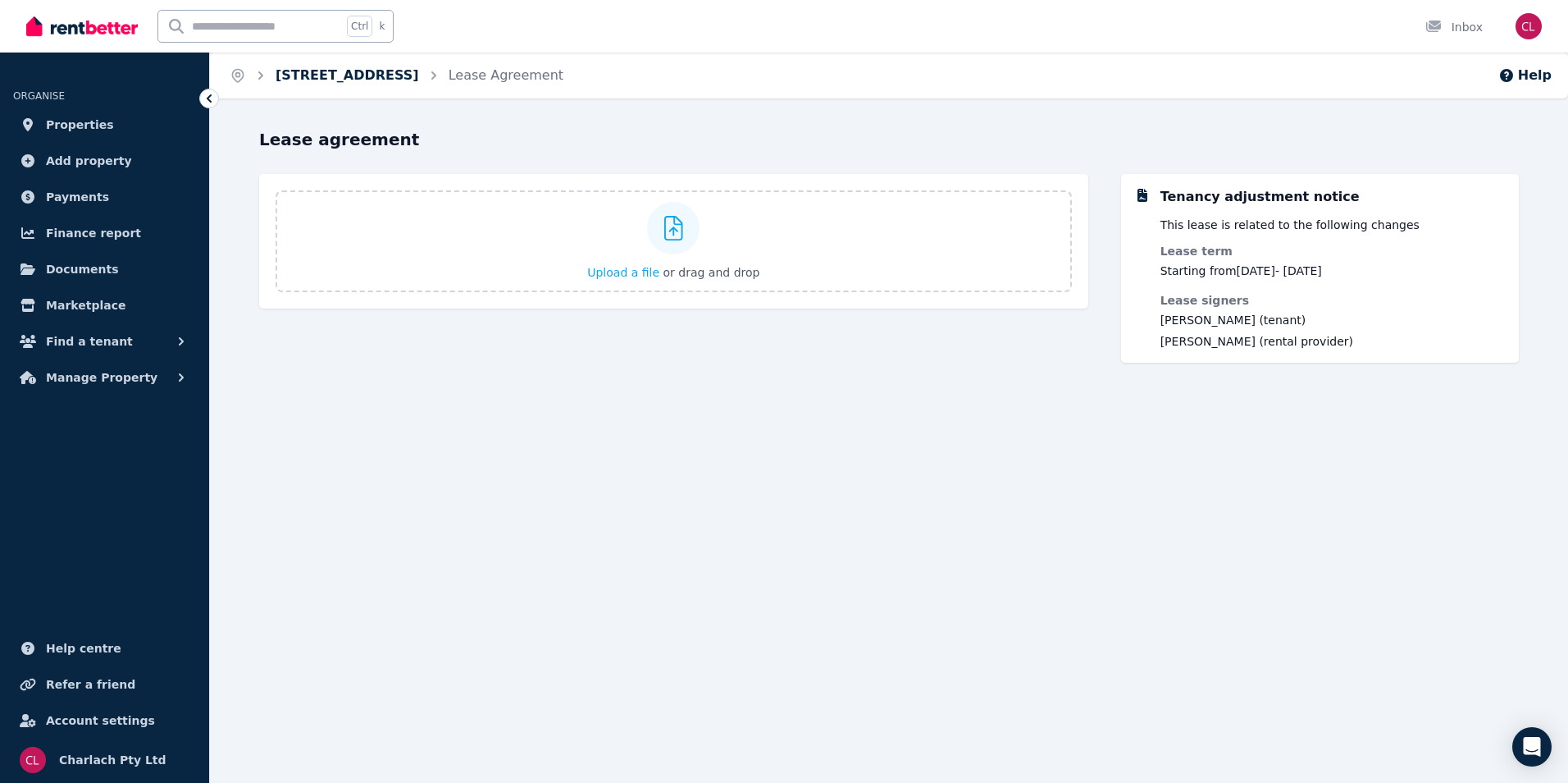
click at [289, 67] on link "[STREET_ADDRESS]" at bounding box center [347, 74] width 144 height 15
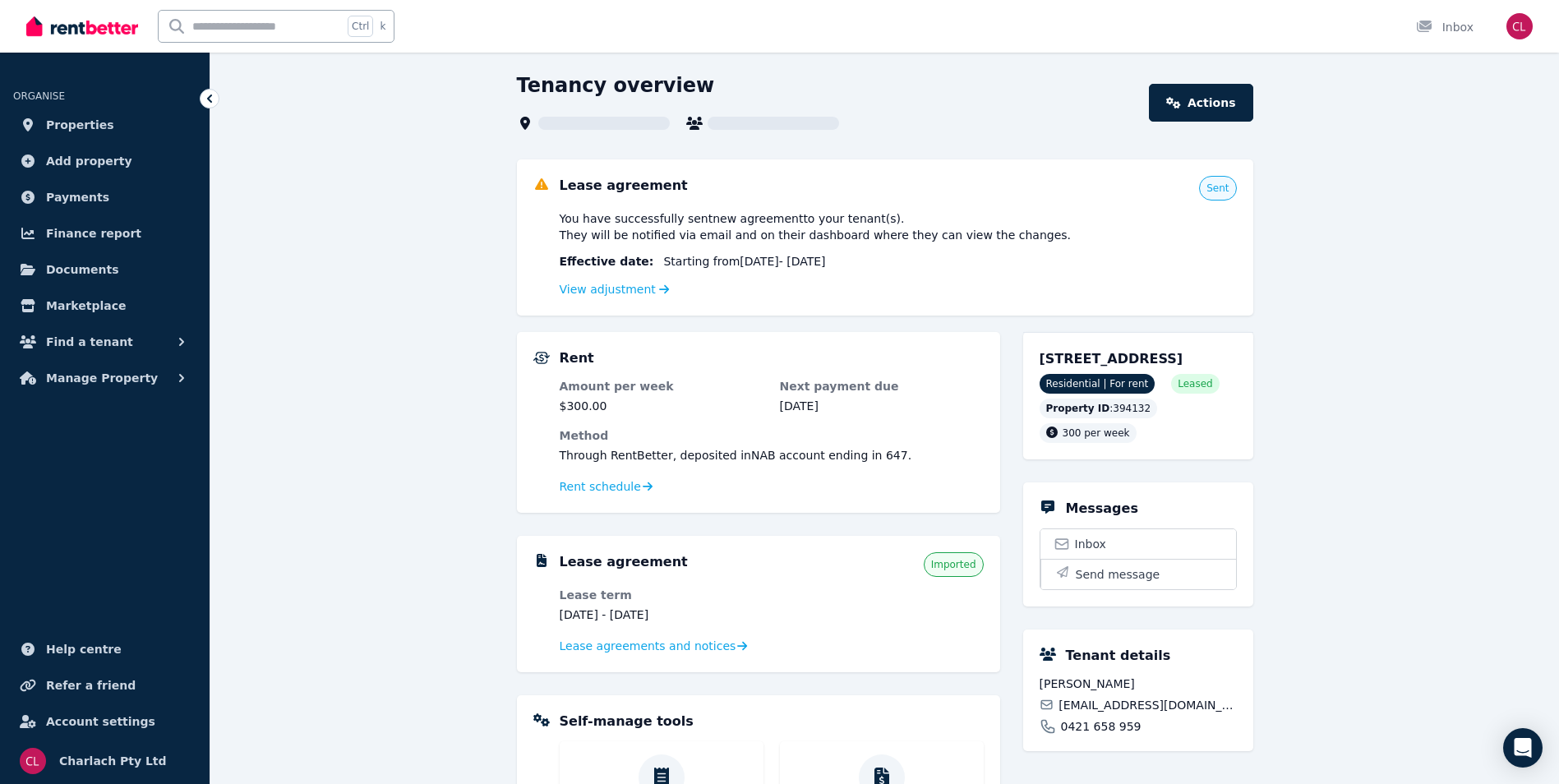
scroll to position [82, 0]
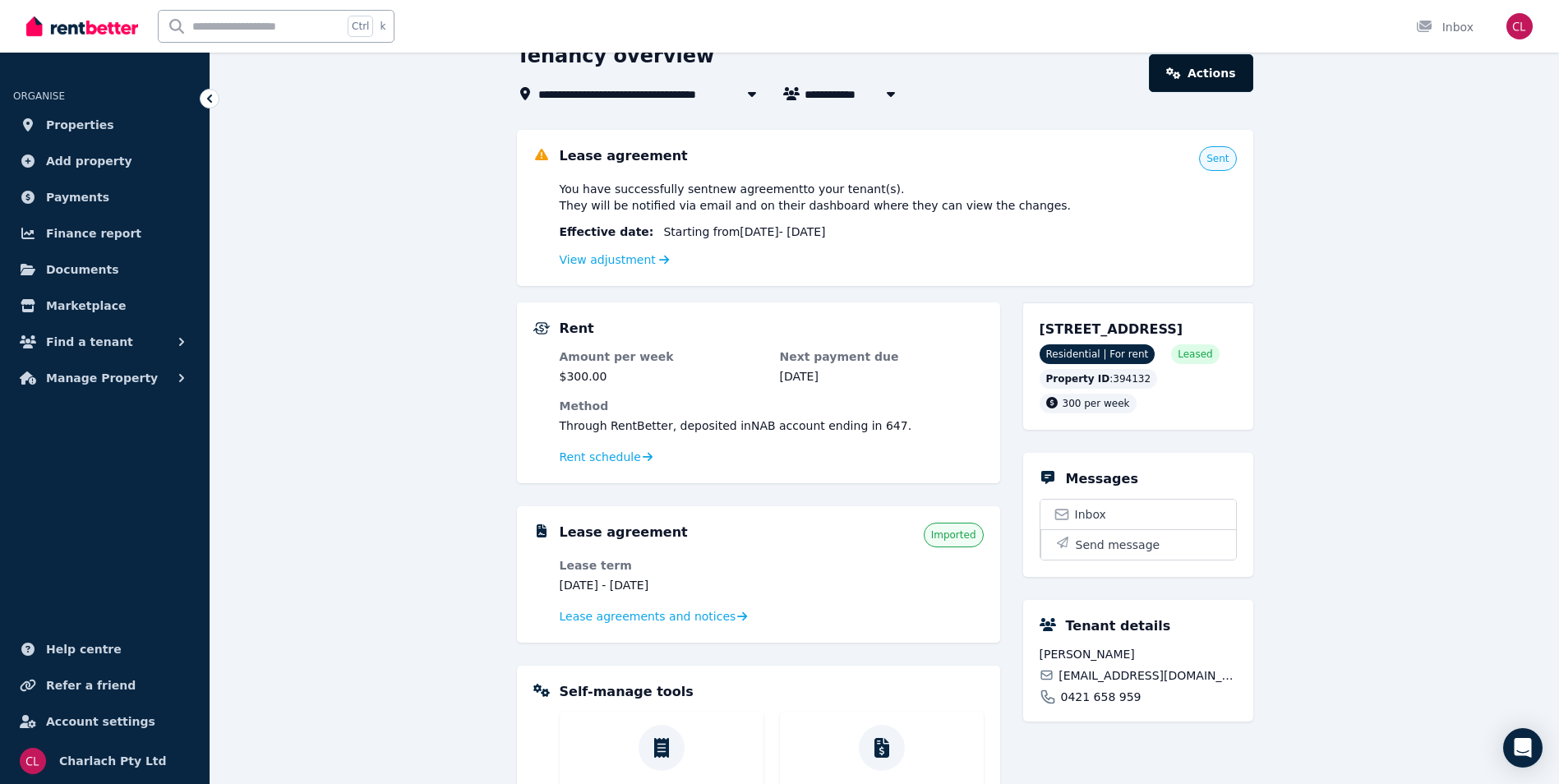
click at [1181, 72] on icon at bounding box center [1173, 72] width 15 height 12
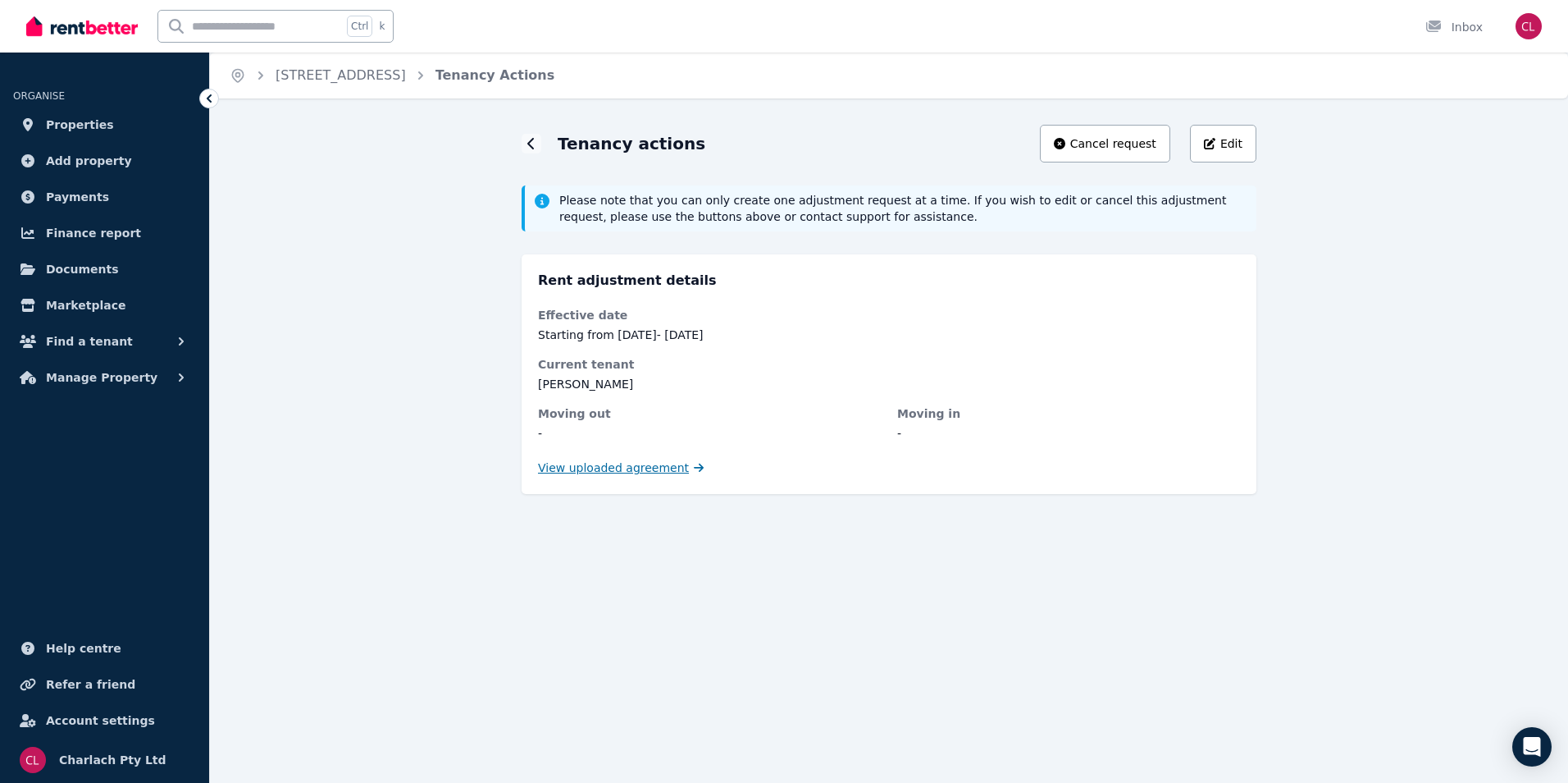
click at [605, 466] on span "View uploaded agreement" at bounding box center [613, 468] width 151 height 16
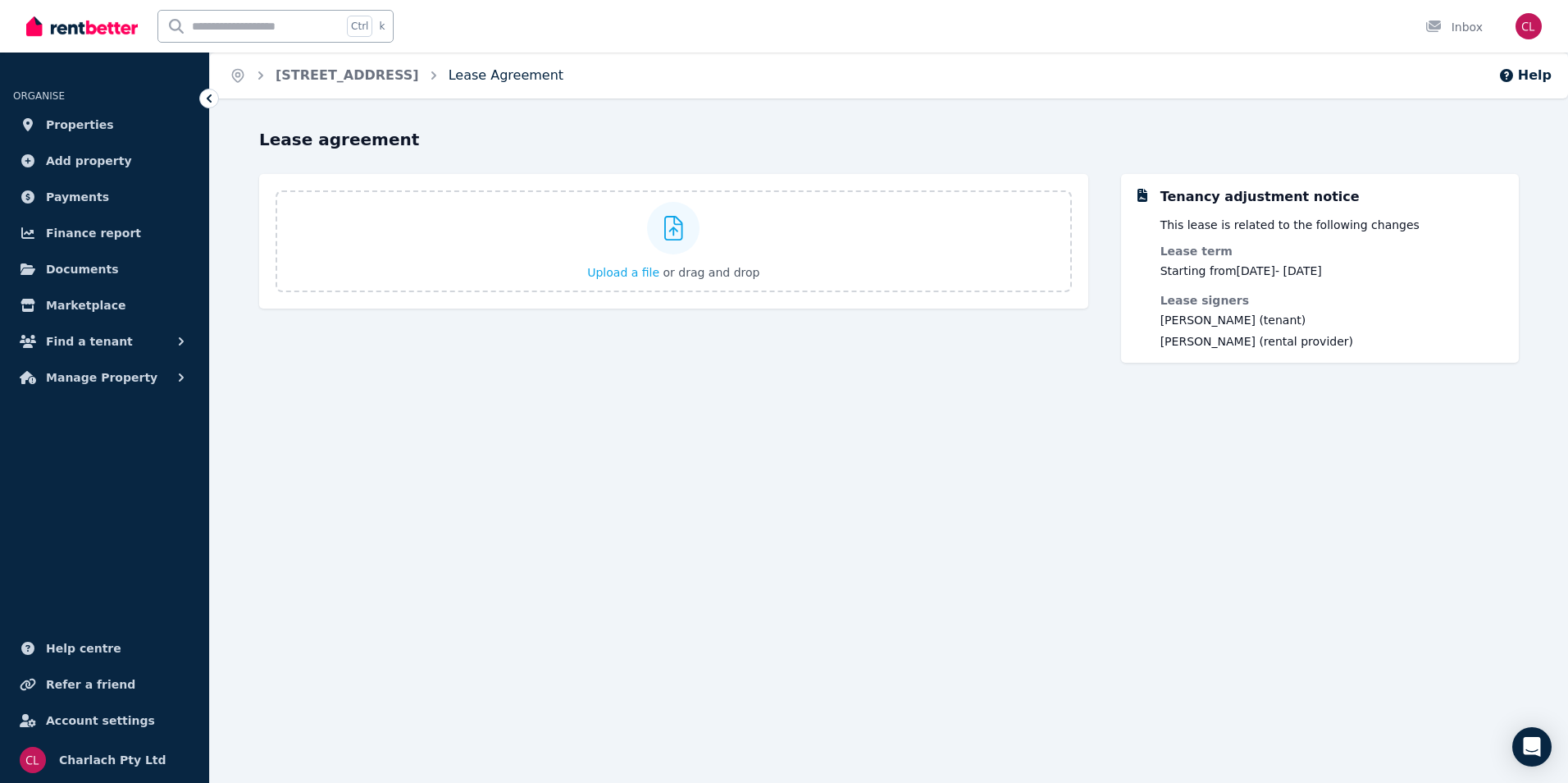
click at [563, 72] on link "Lease Agreement" at bounding box center [506, 74] width 115 height 15
click at [327, 66] on span "[STREET_ADDRESS]" at bounding box center [347, 76] width 144 height 20
click at [336, 72] on link "[STREET_ADDRESS]" at bounding box center [347, 74] width 144 height 15
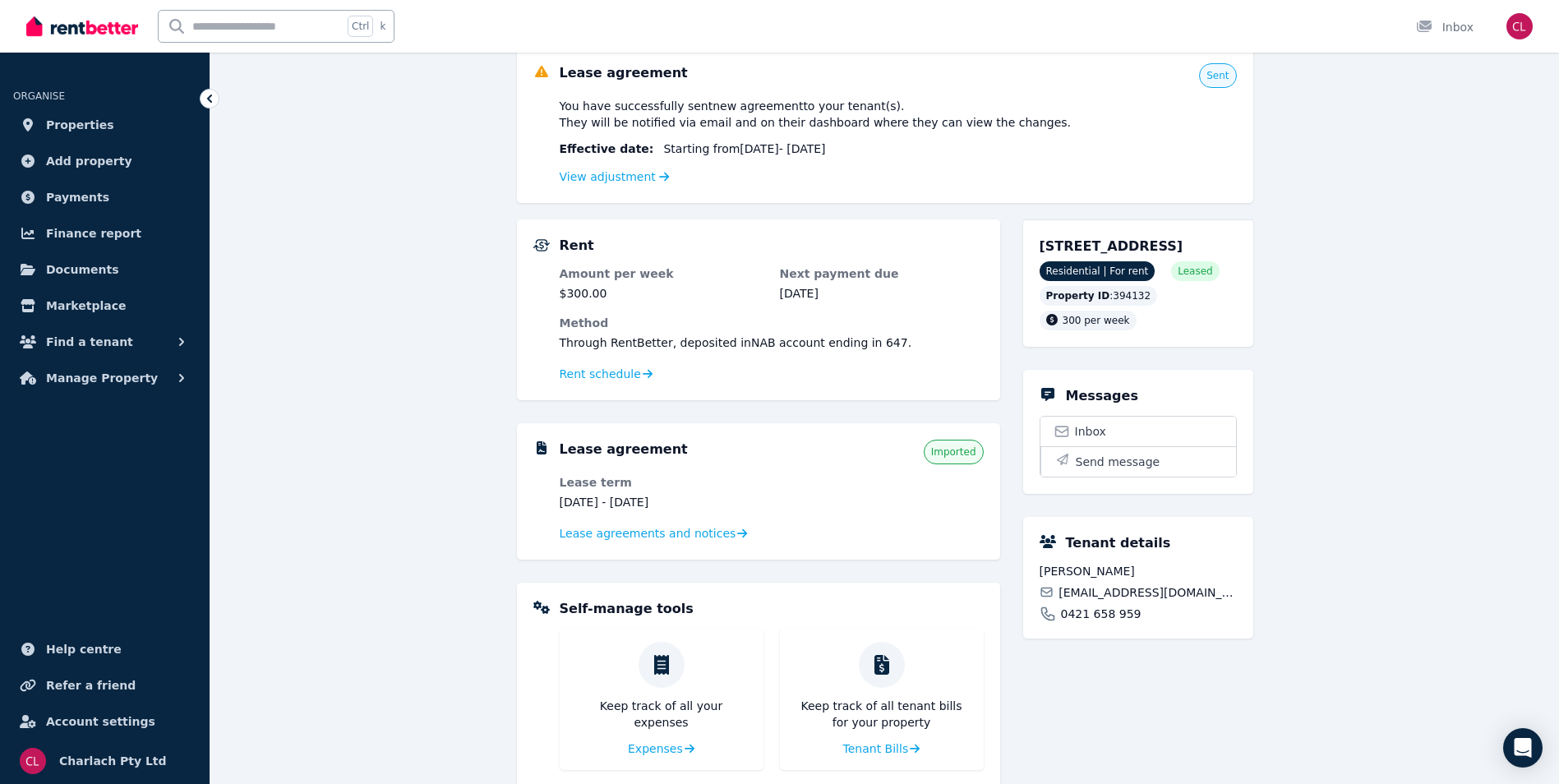
scroll to position [43, 0]
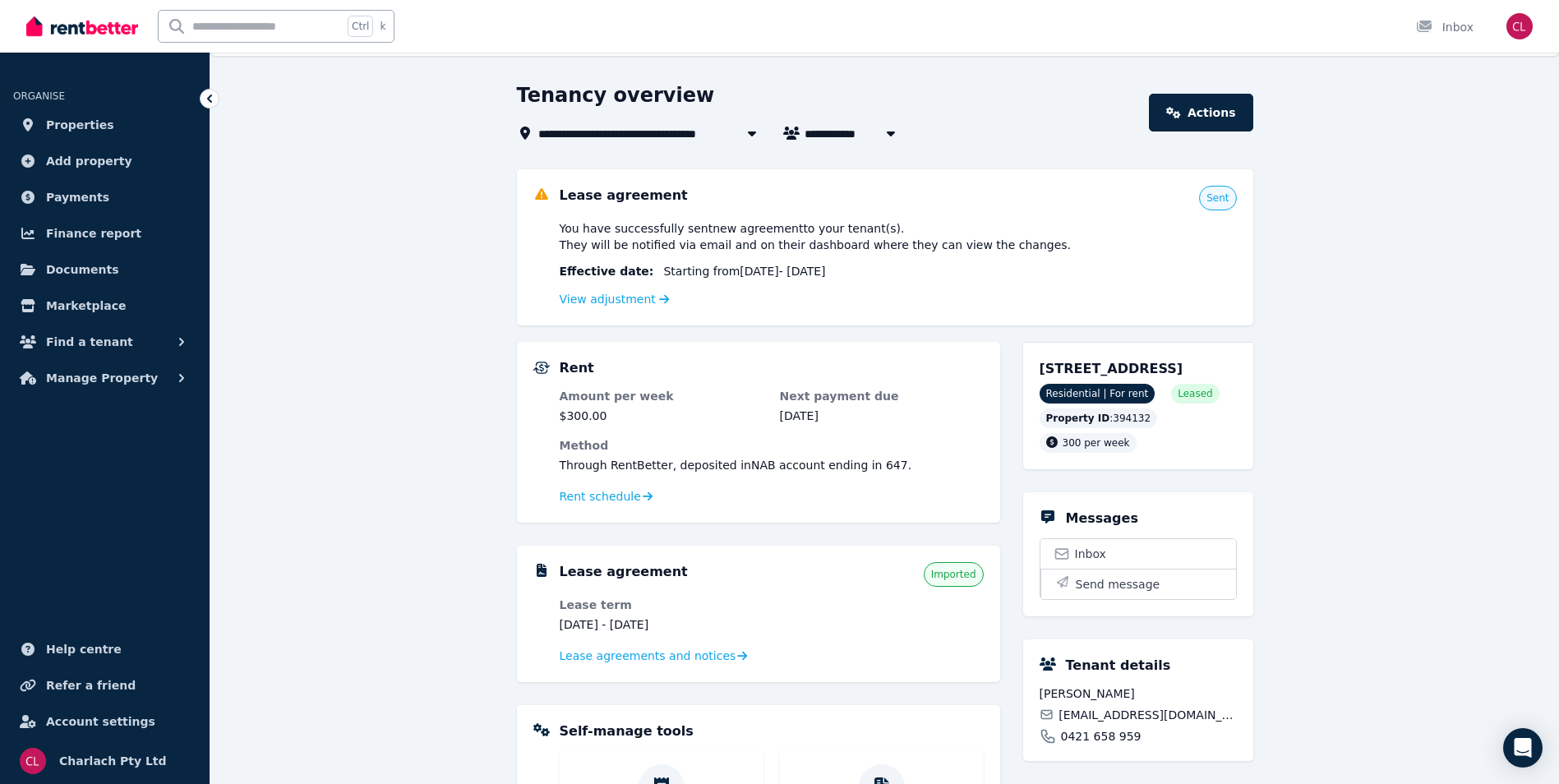
click at [1219, 195] on span "Sent" at bounding box center [1217, 198] width 22 height 13
click at [1202, 101] on link "Actions" at bounding box center [1200, 113] width 104 height 38
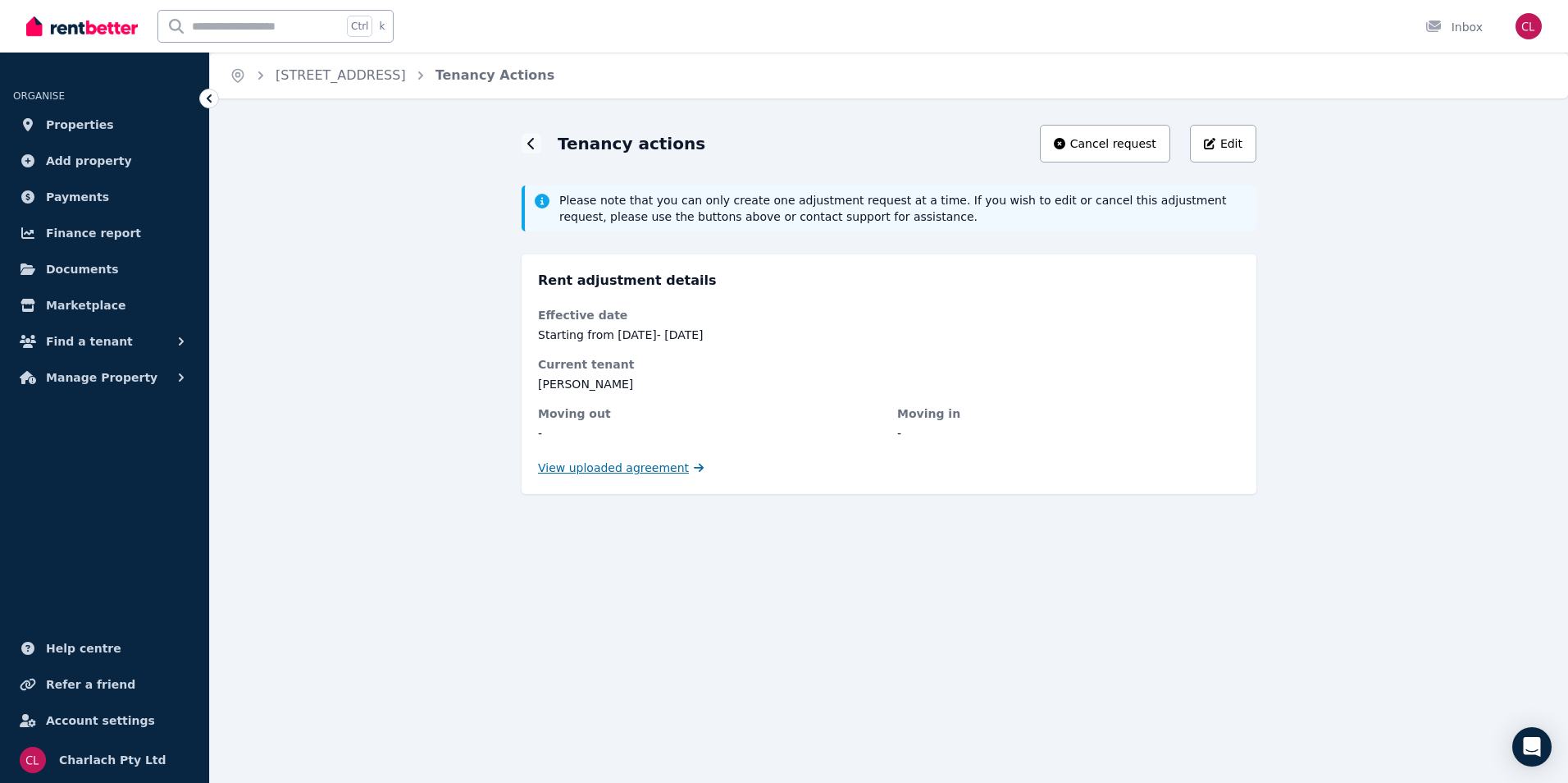
click at [552, 470] on span "View uploaded agreement" at bounding box center [613, 468] width 151 height 16
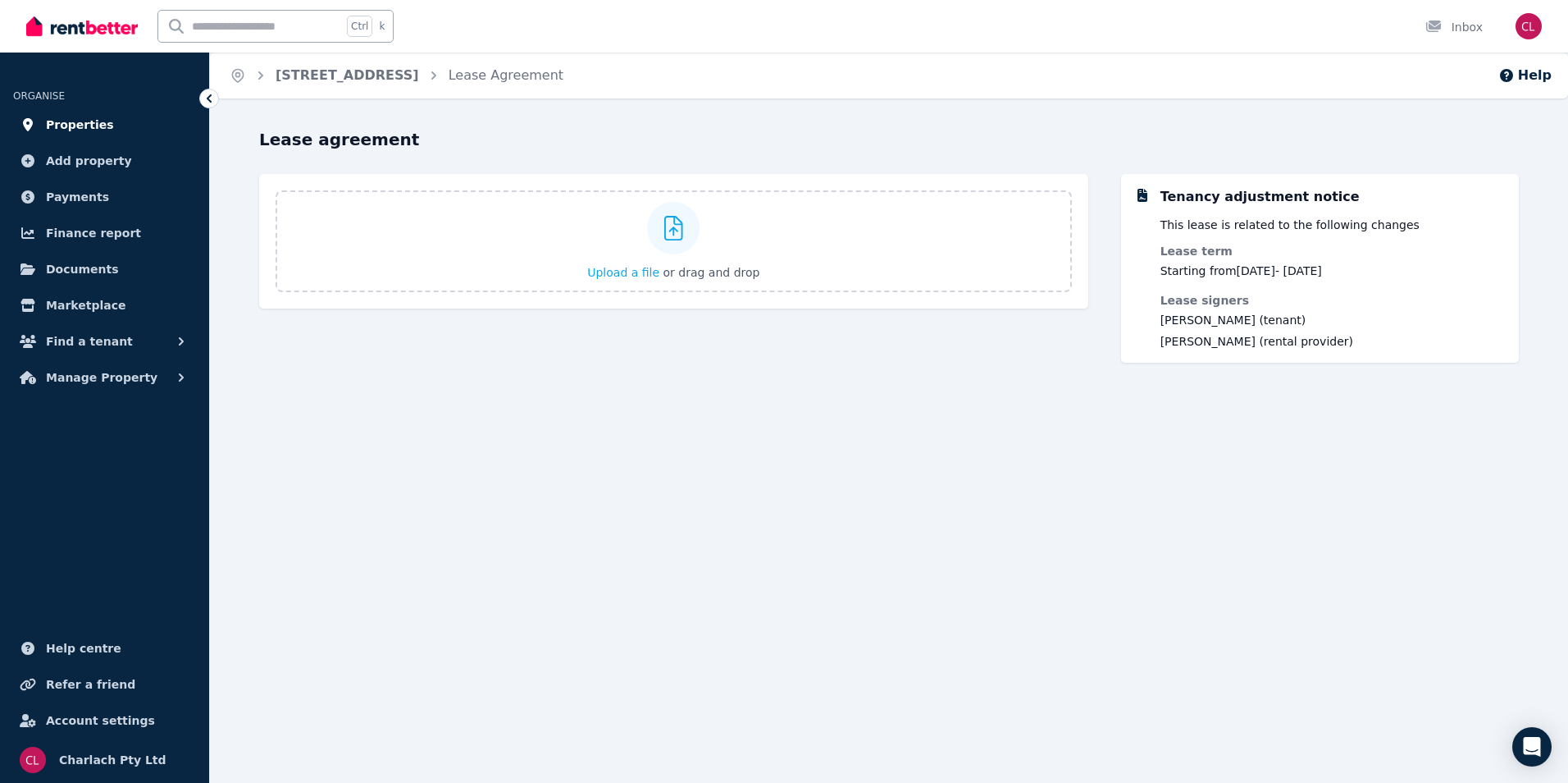
click at [62, 120] on span "Properties" at bounding box center [79, 125] width 68 height 20
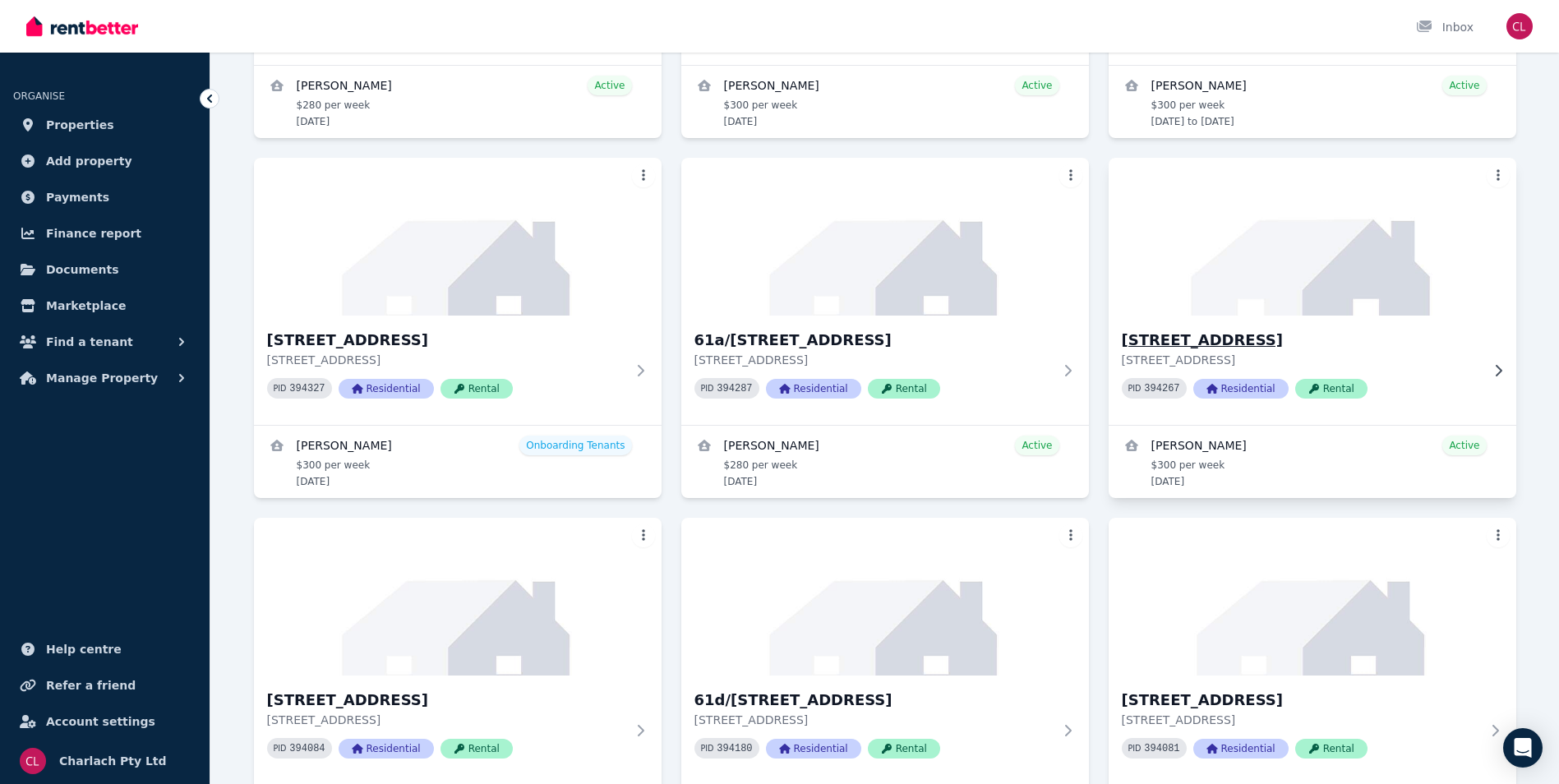
scroll to position [410, 0]
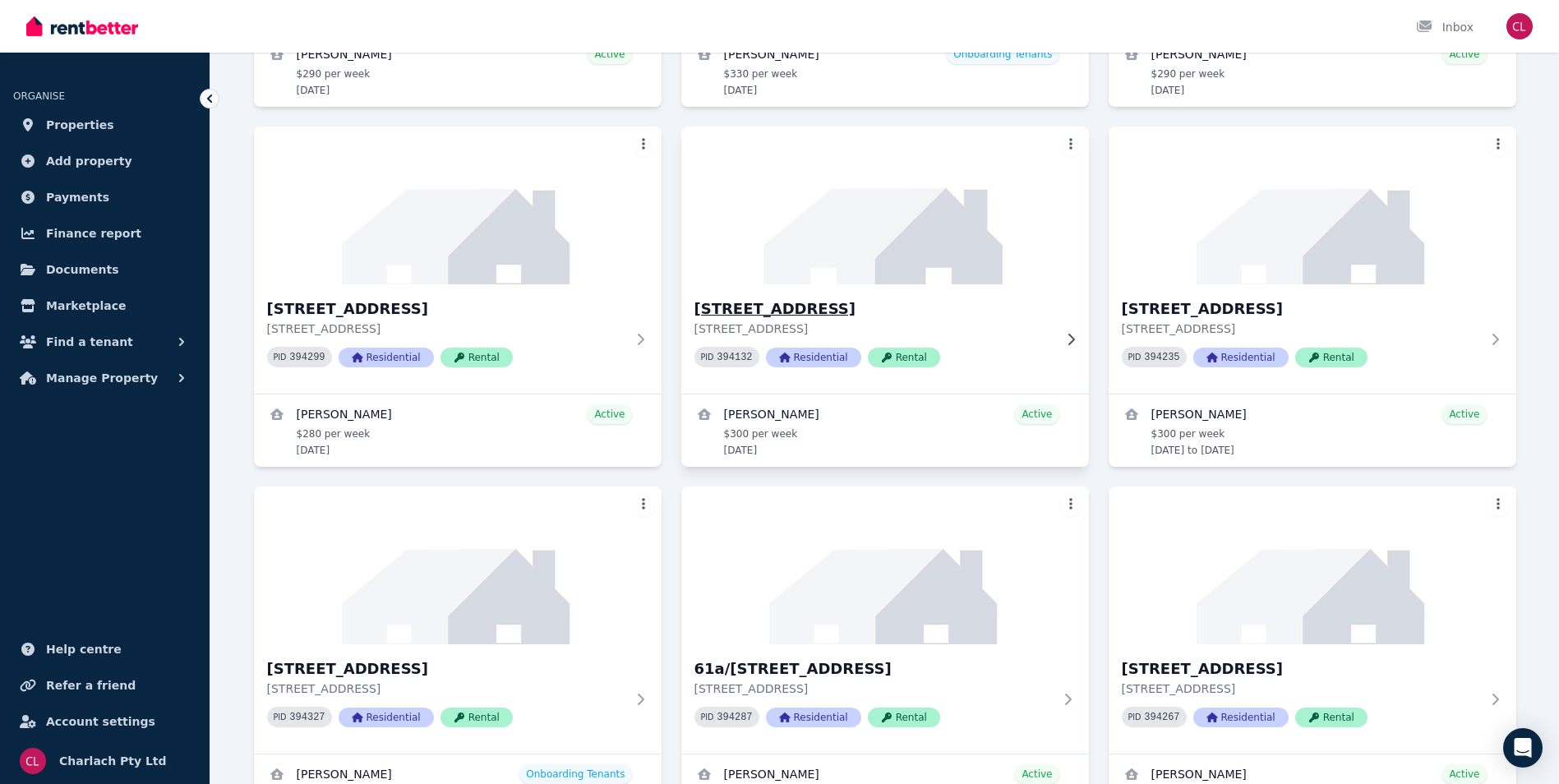
click at [765, 306] on h3 "[STREET_ADDRESS]" at bounding box center [873, 309] width 359 height 23
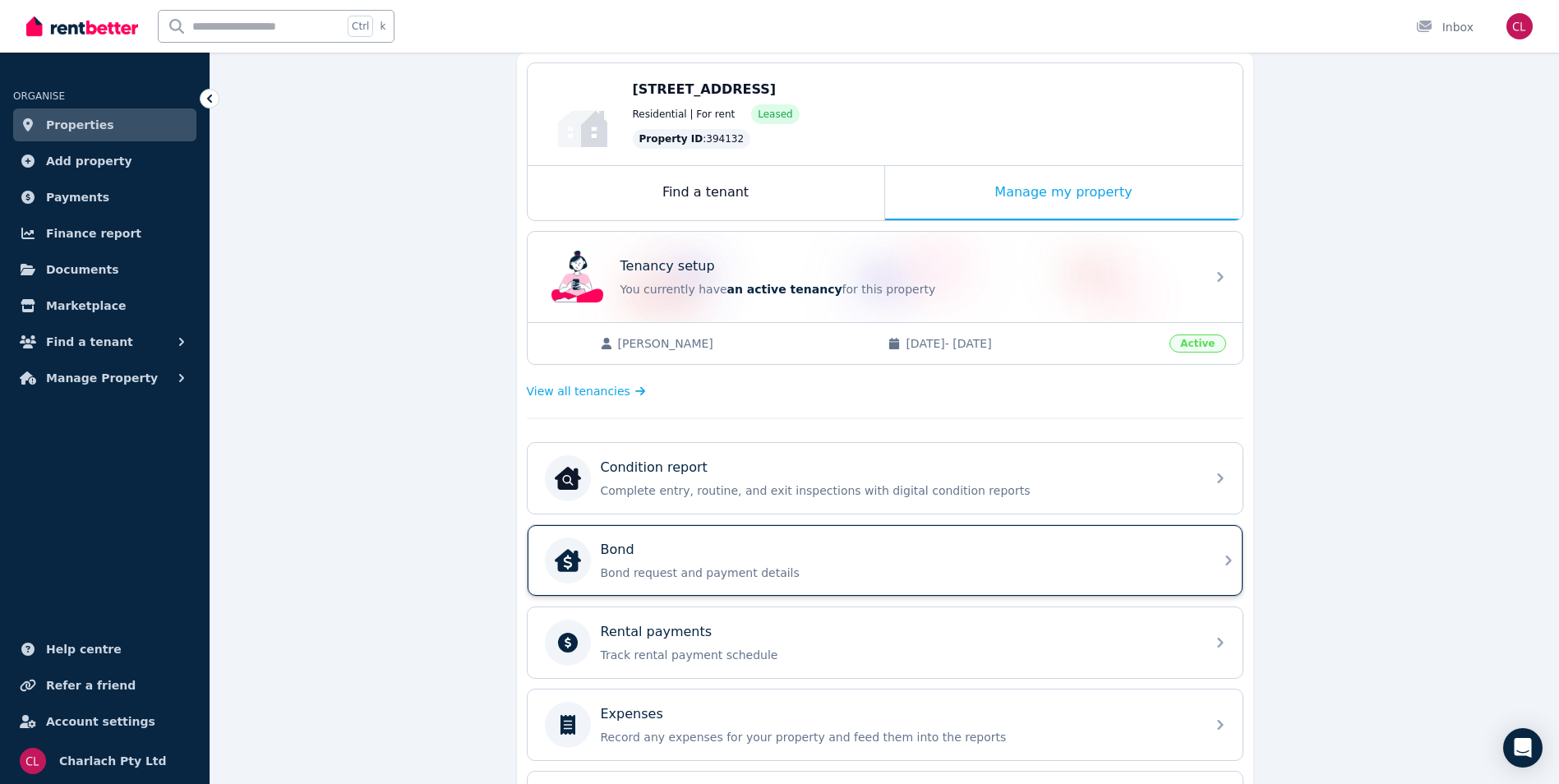
scroll to position [164, 0]
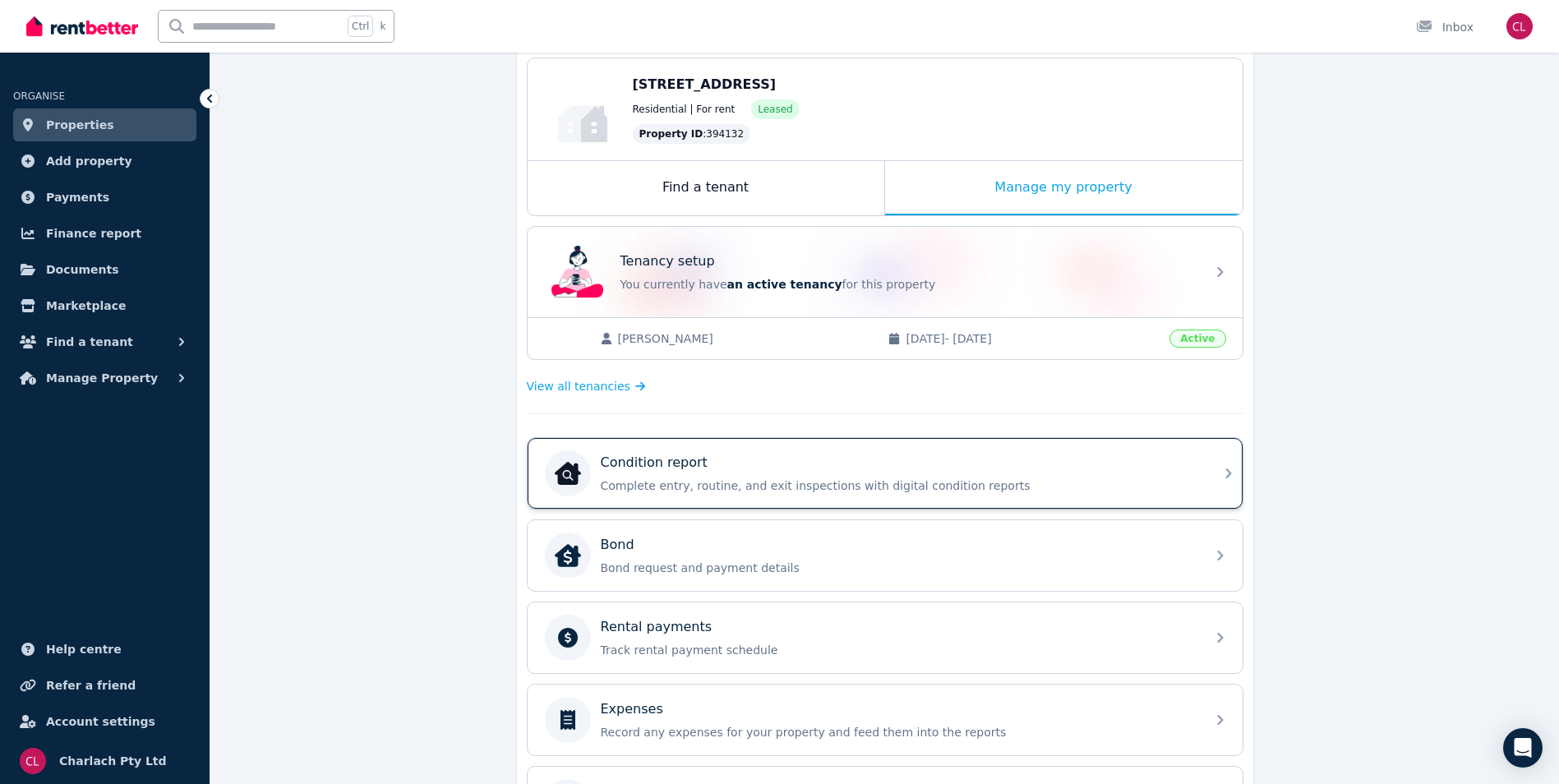
click at [778, 450] on div "Condition report Complete entry, routine, and exit inspections with digital con…" at bounding box center [870, 472] width 651 height 46
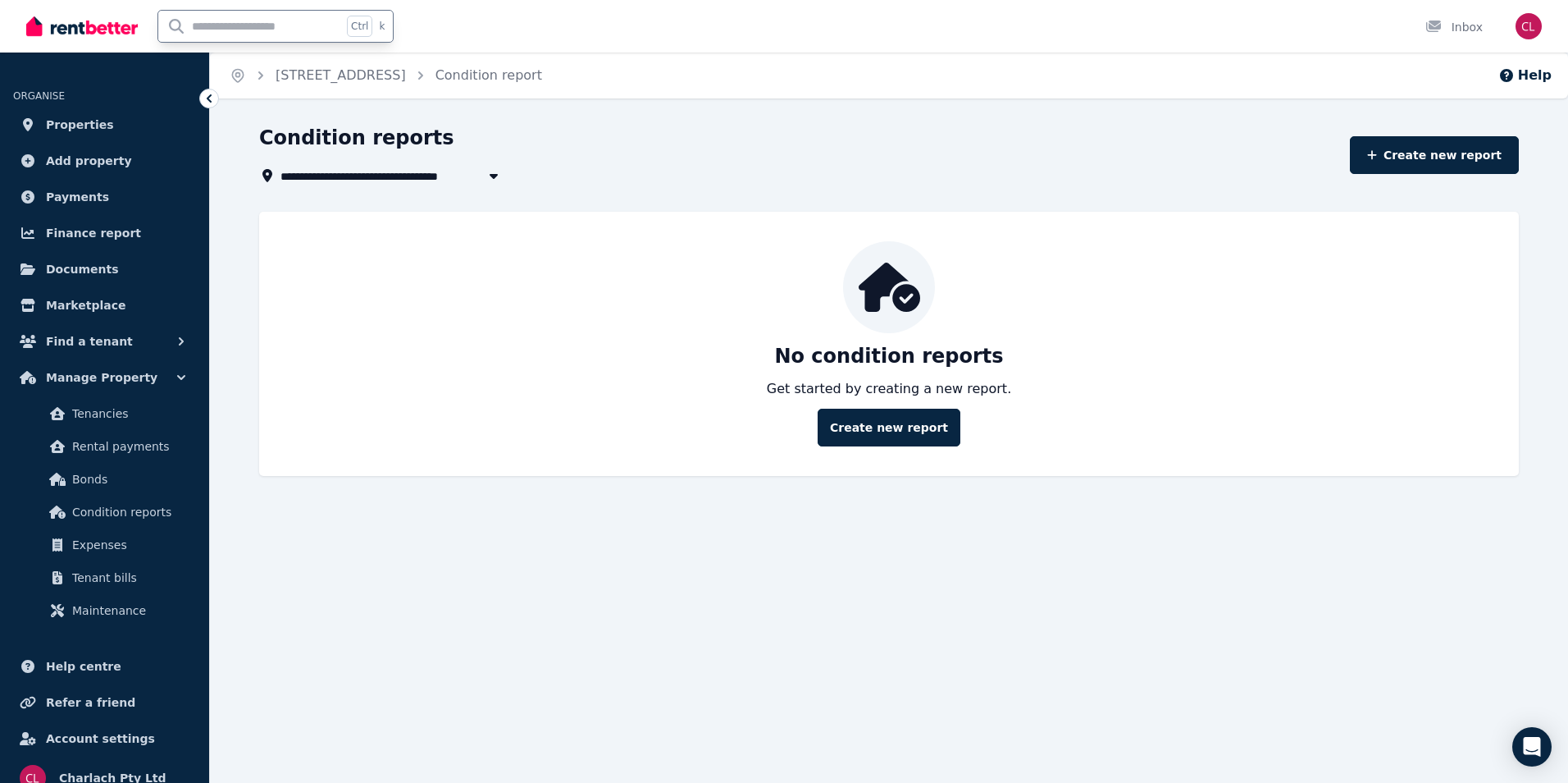
click at [221, 23] on input "text" at bounding box center [250, 26] width 184 height 31
type input "**"
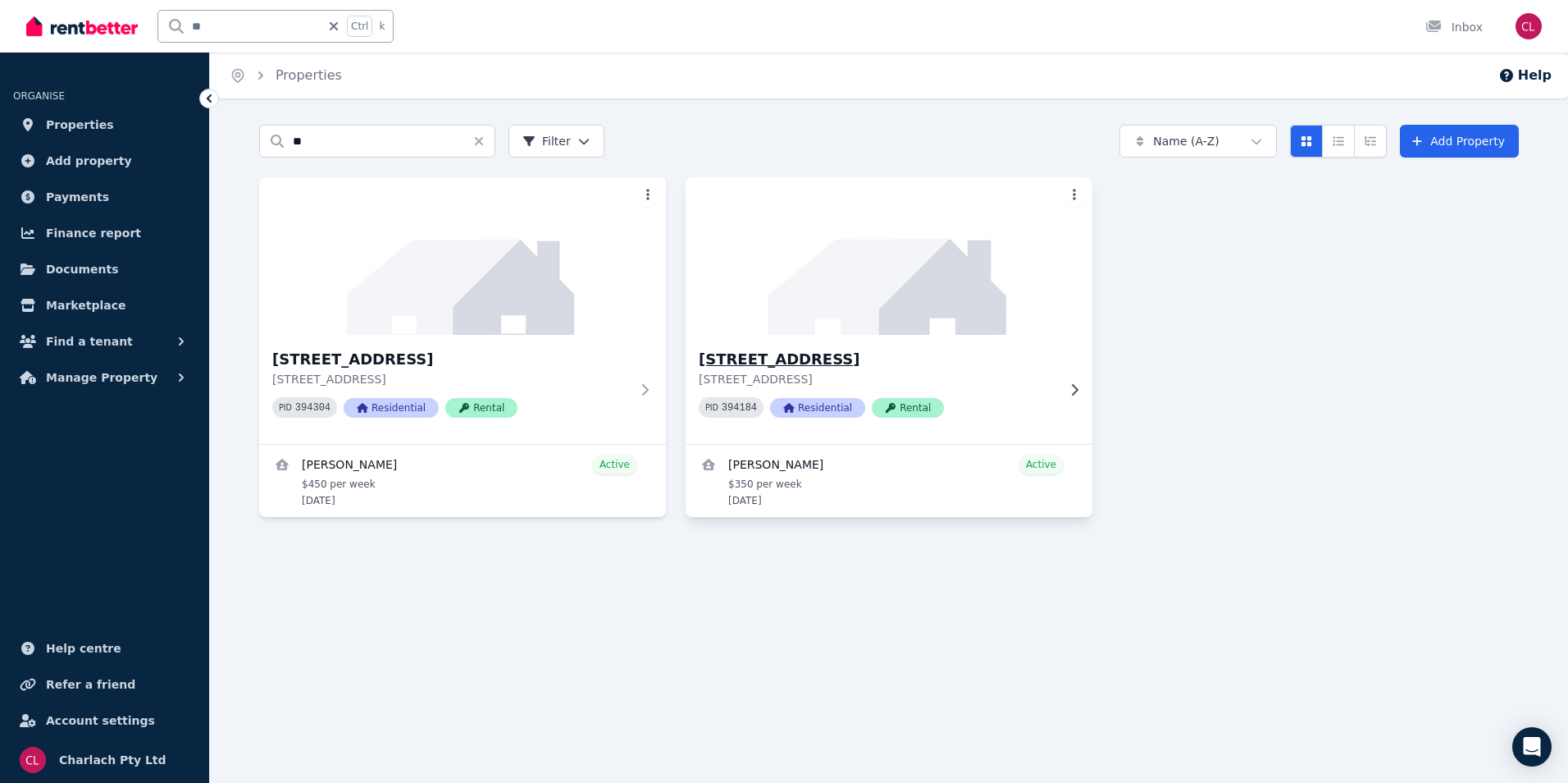
click at [854, 351] on h3 "[STREET_ADDRESS]" at bounding box center [877, 360] width 358 height 23
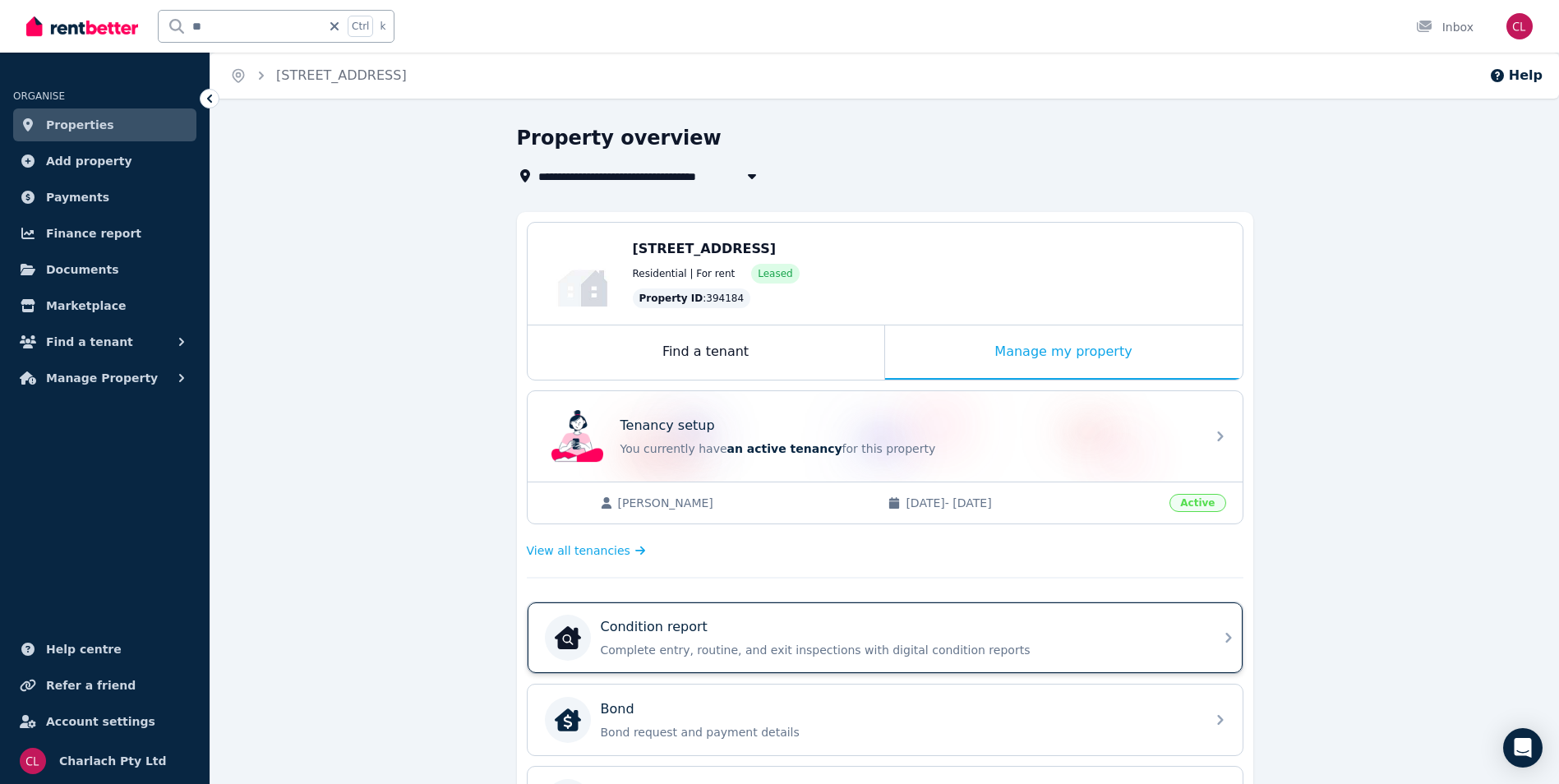
click at [836, 633] on div "Condition report" at bounding box center [898, 627] width 595 height 20
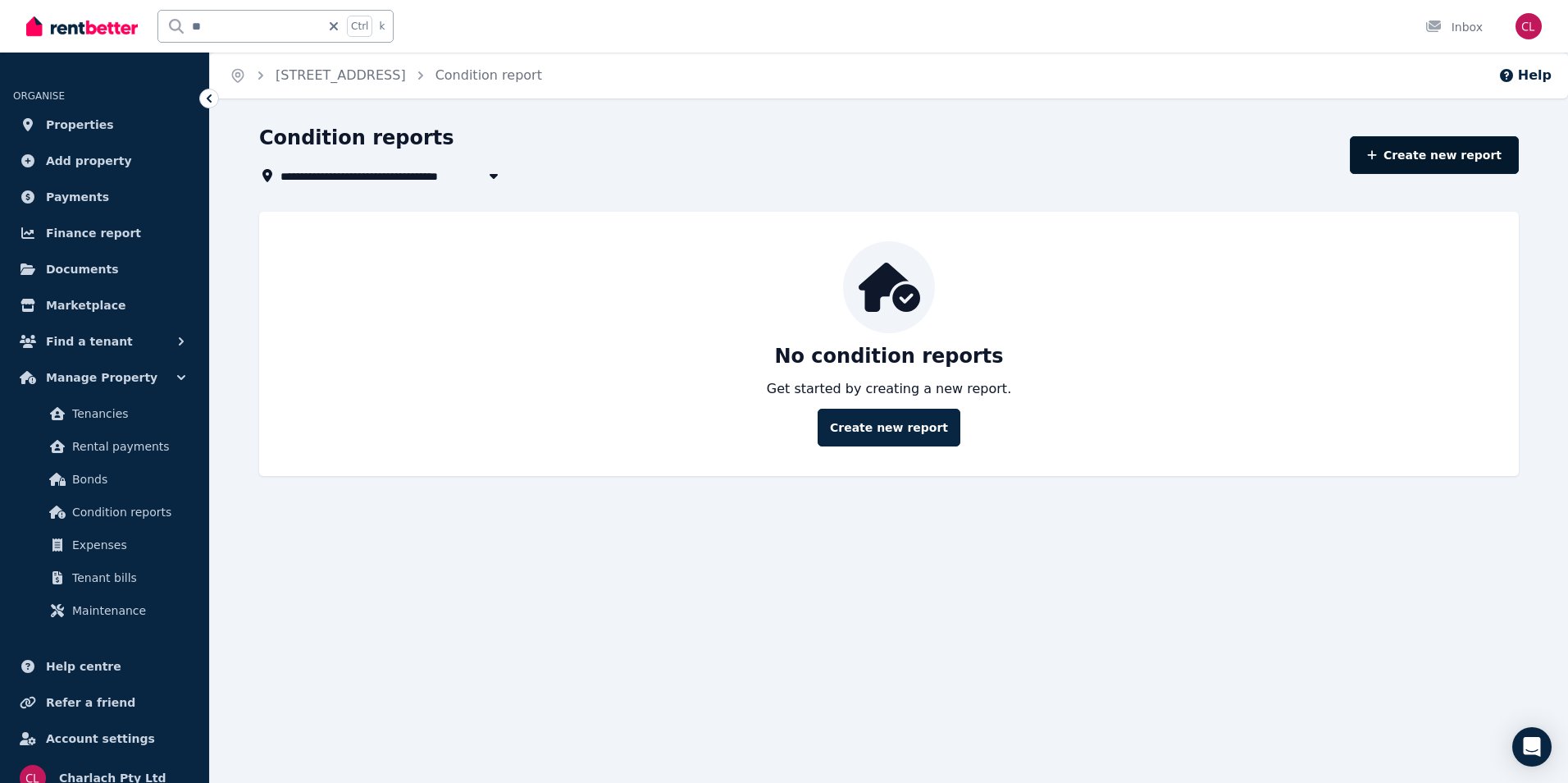
click at [1459, 161] on link "Create new report" at bounding box center [1433, 155] width 169 height 37
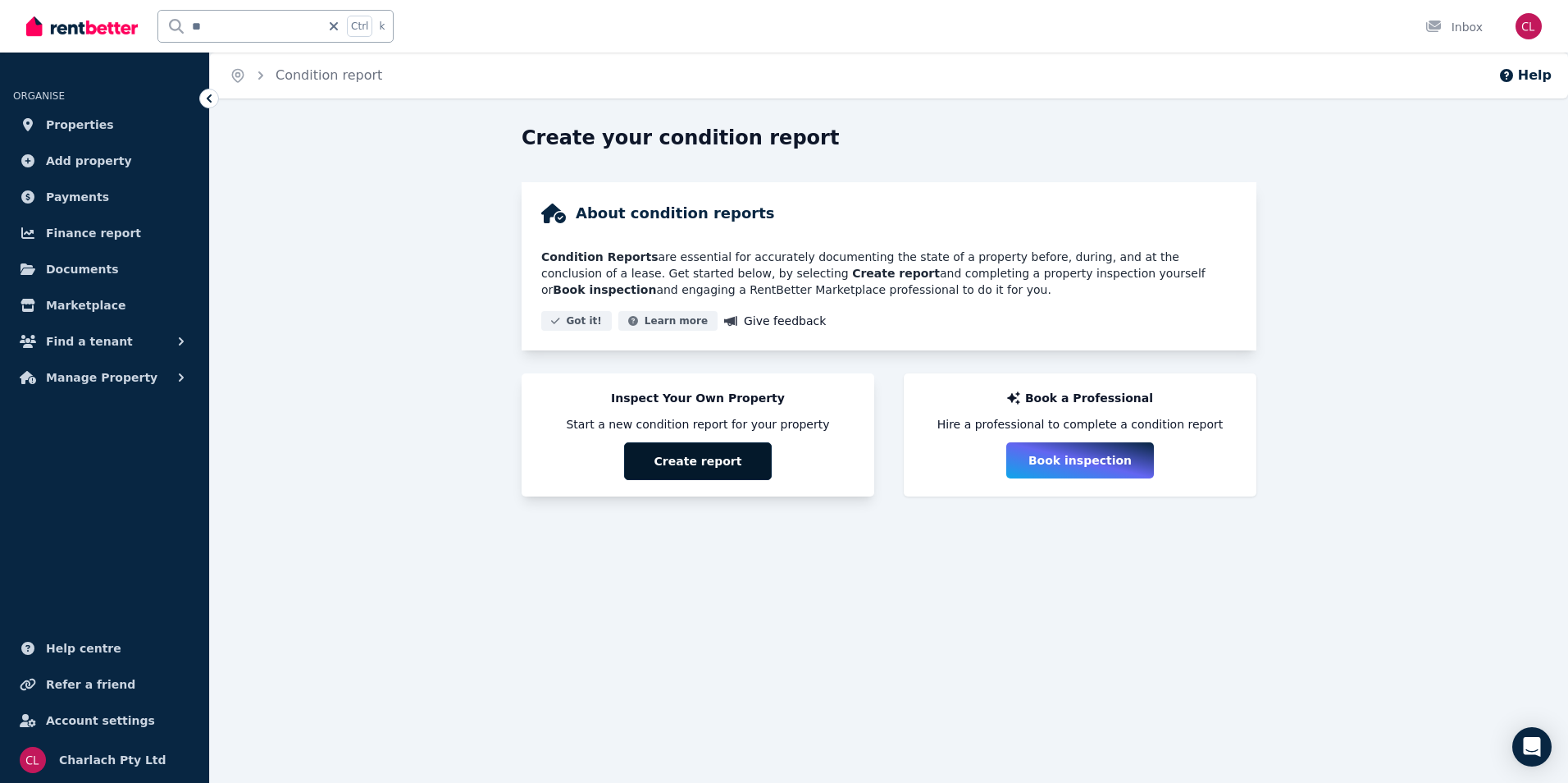
click at [733, 459] on button "Create report" at bounding box center [697, 461] width 147 height 37
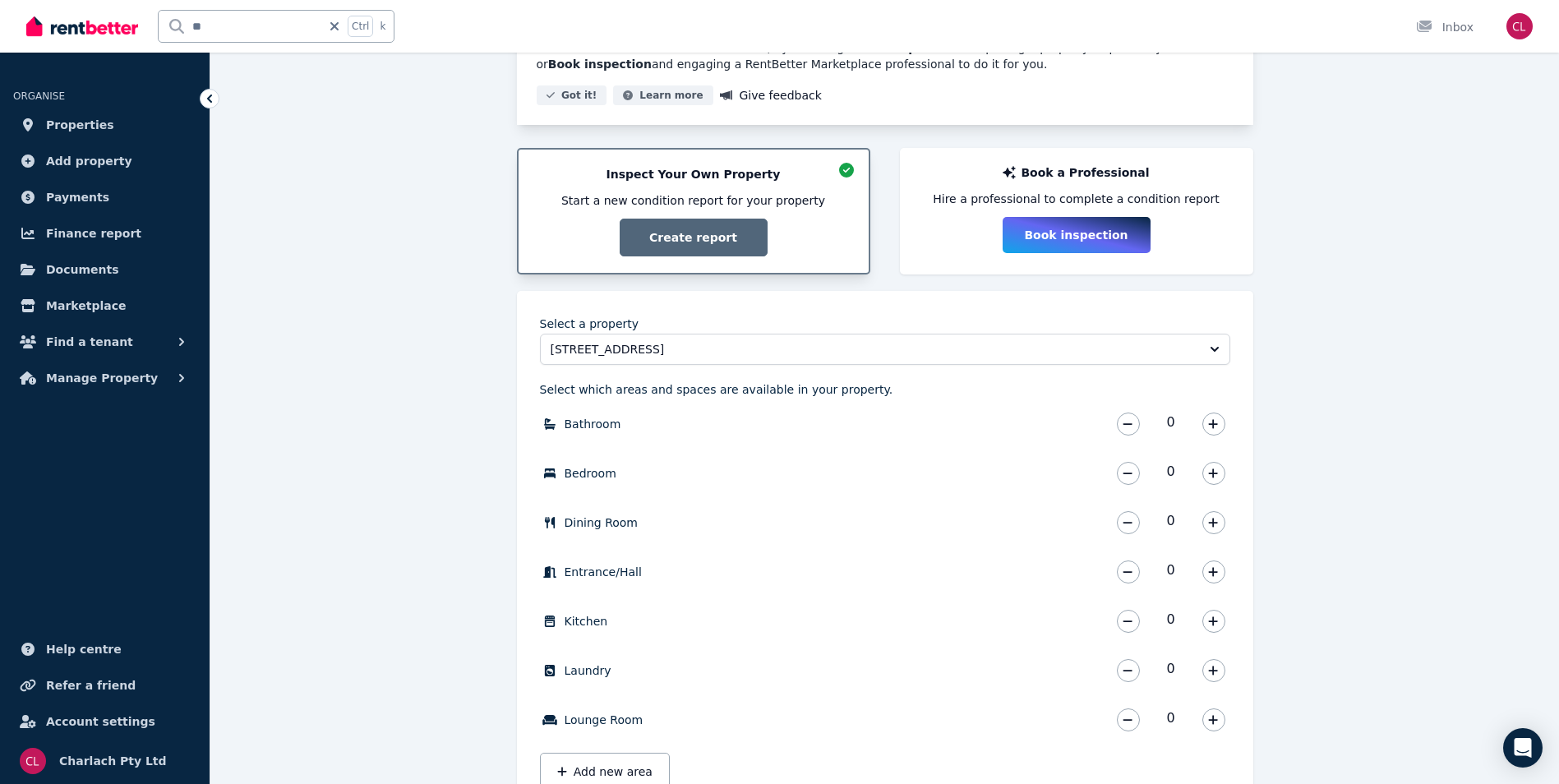
scroll to position [247, 0]
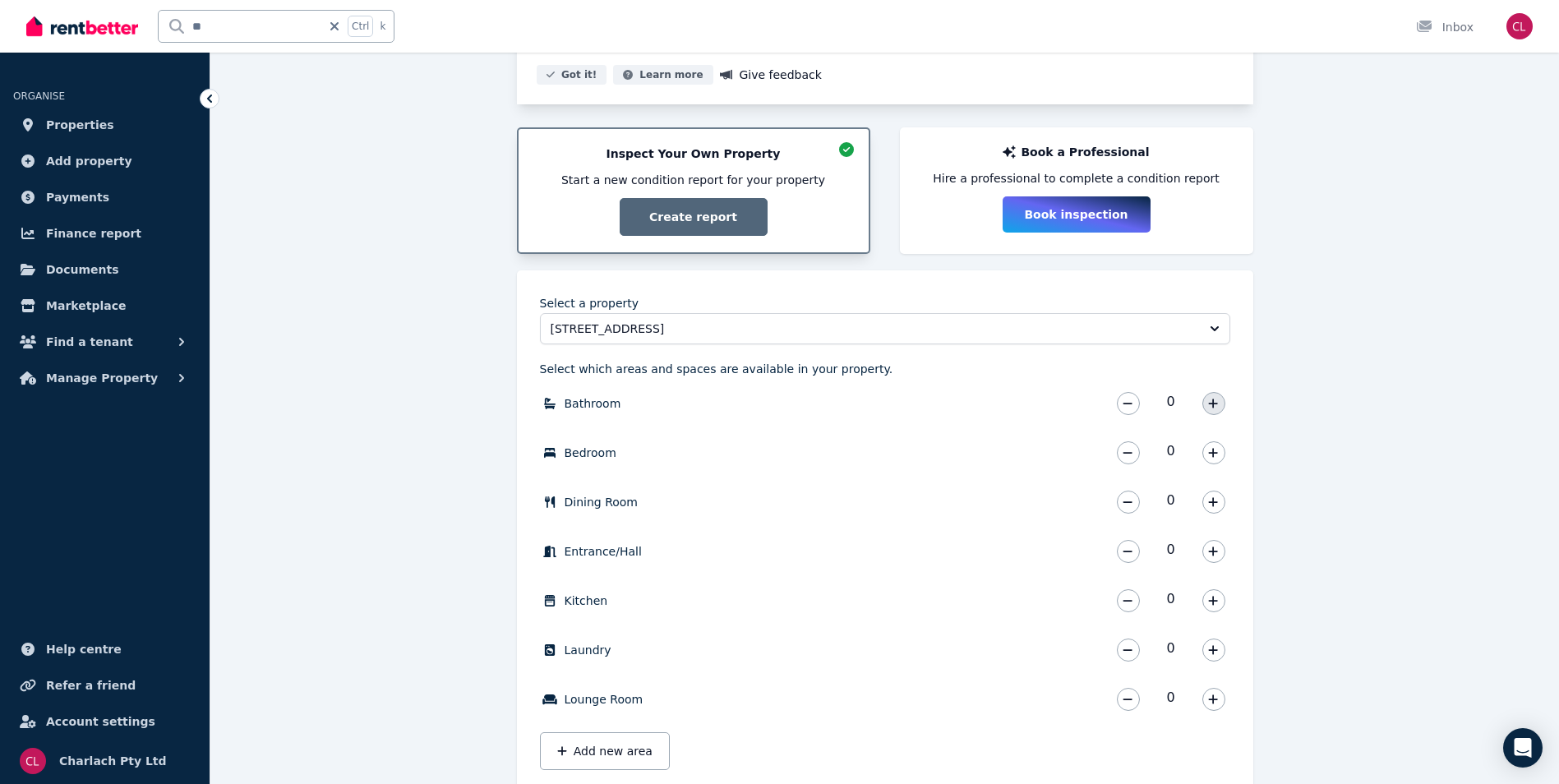
click at [1213, 400] on icon "button" at bounding box center [1214, 403] width 9 height 9
click at [1212, 453] on icon "button" at bounding box center [1213, 452] width 10 height 12
click at [1219, 502] on button "button" at bounding box center [1214, 502] width 23 height 23
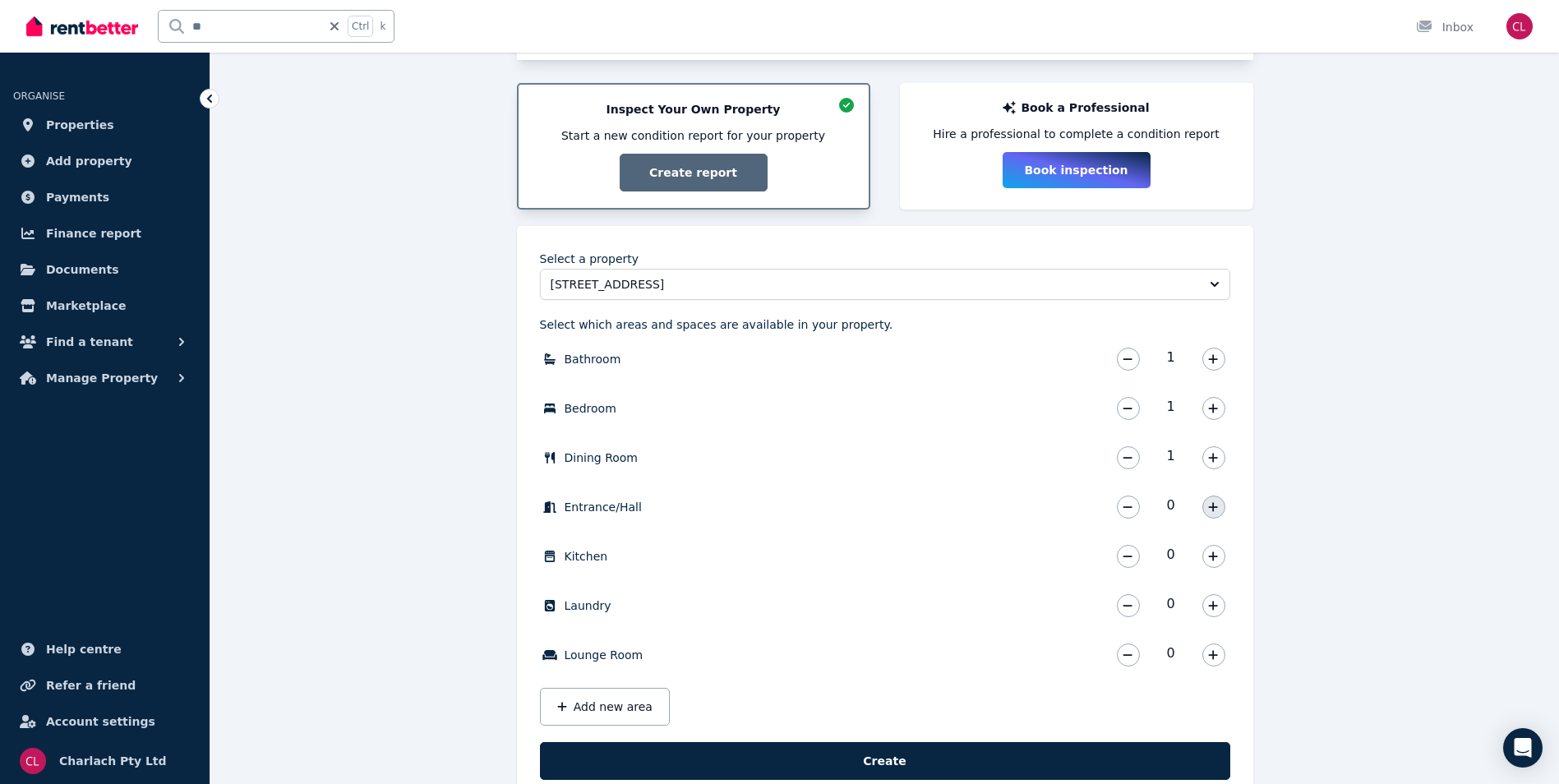
scroll to position [329, 0]
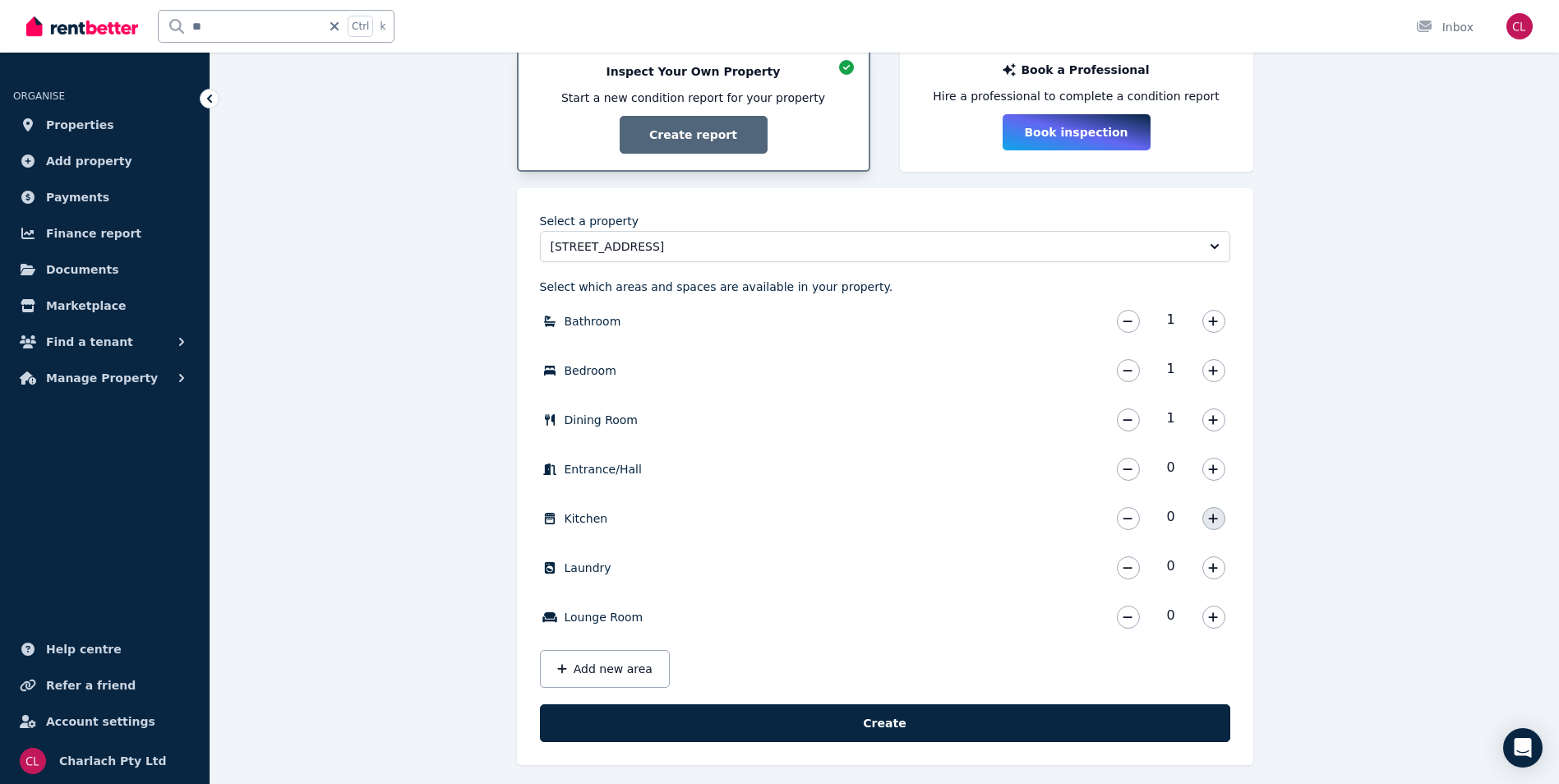
click at [1220, 516] on button "button" at bounding box center [1214, 518] width 23 height 23
click at [1207, 619] on button "button" at bounding box center [1214, 617] width 23 height 23
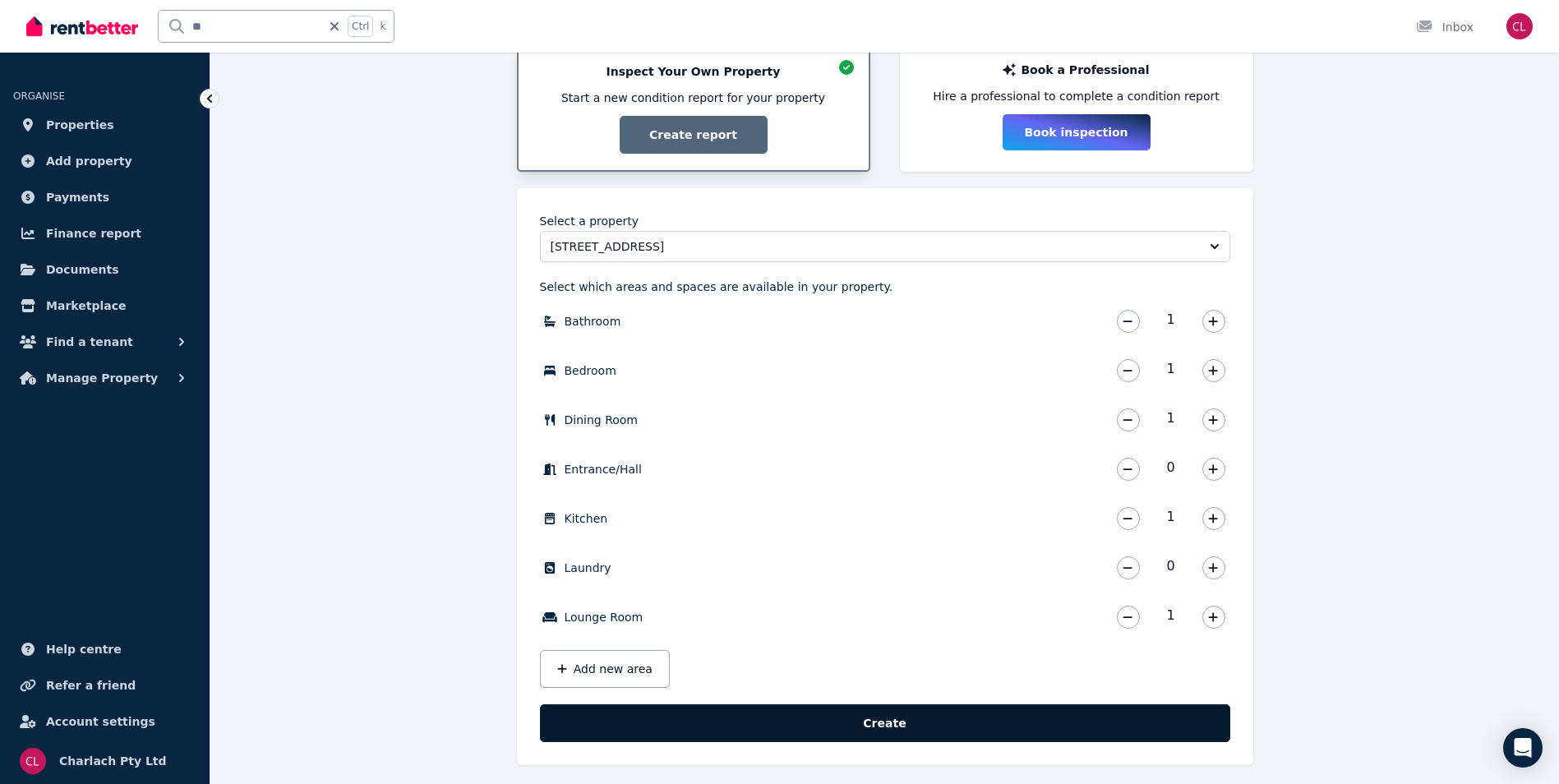
click at [789, 723] on button "Create" at bounding box center [885, 722] width 691 height 38
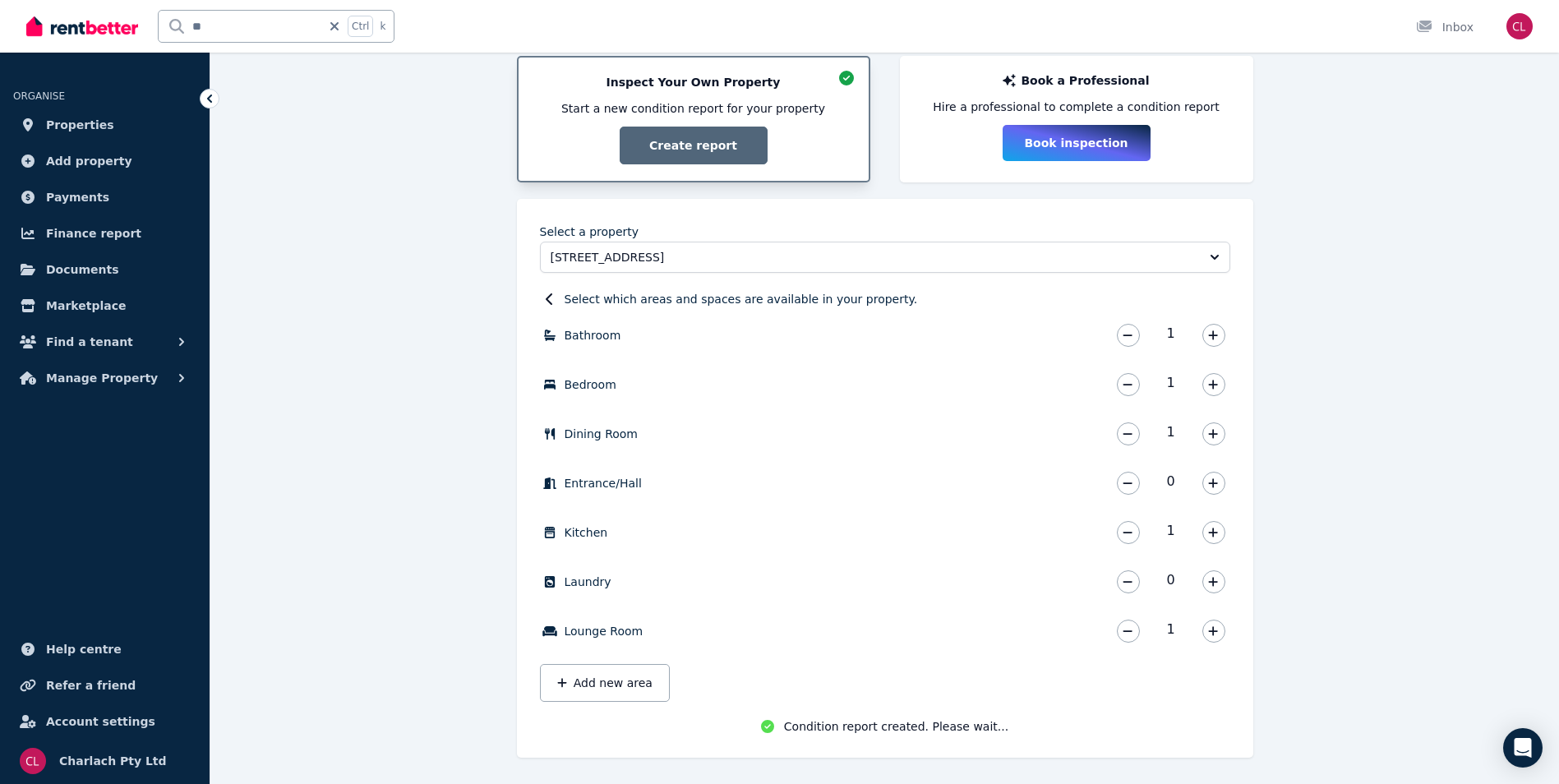
scroll to position [321, 0]
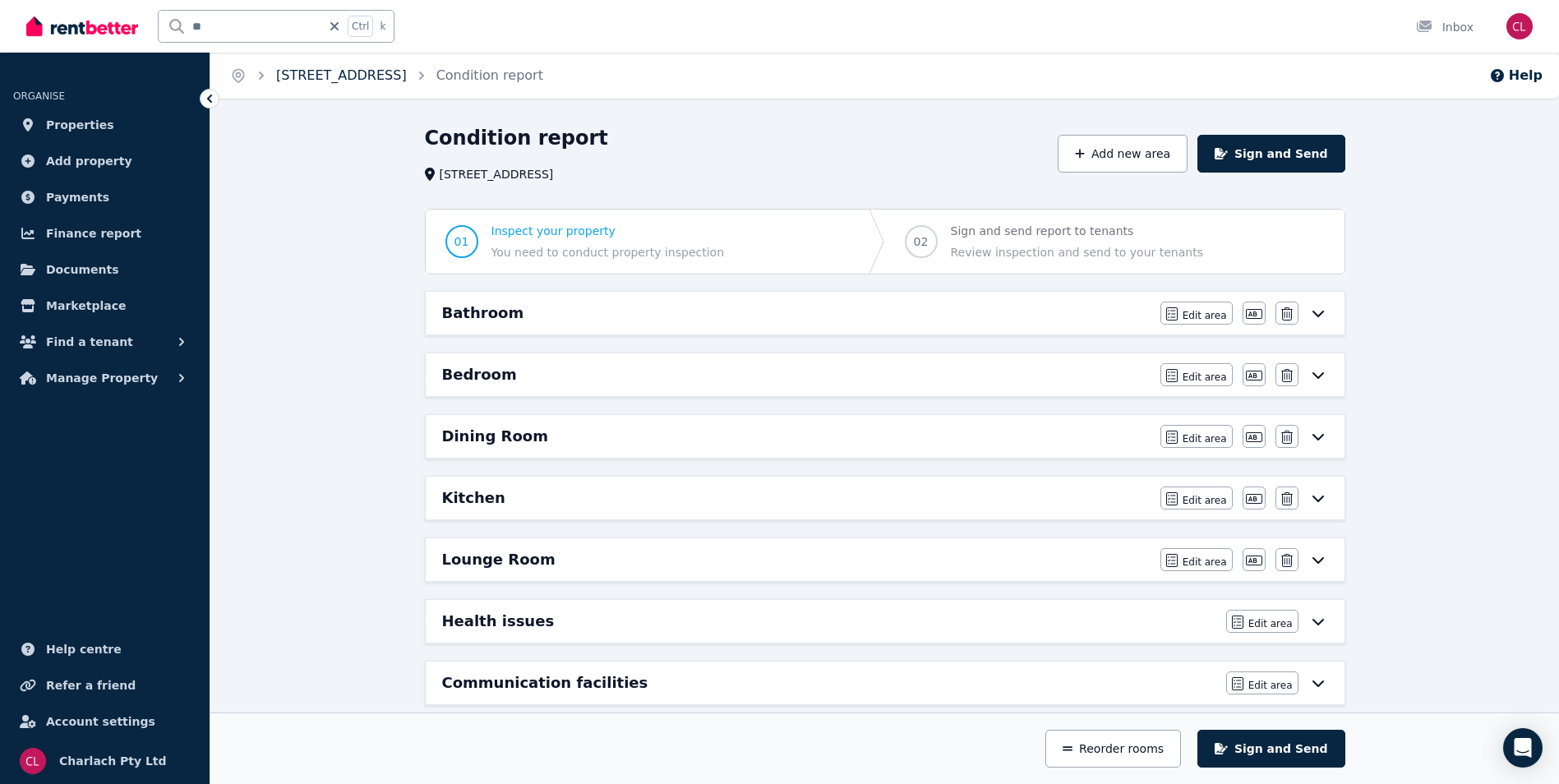
click at [319, 83] on link "[STREET_ADDRESS]" at bounding box center [342, 74] width 131 height 15
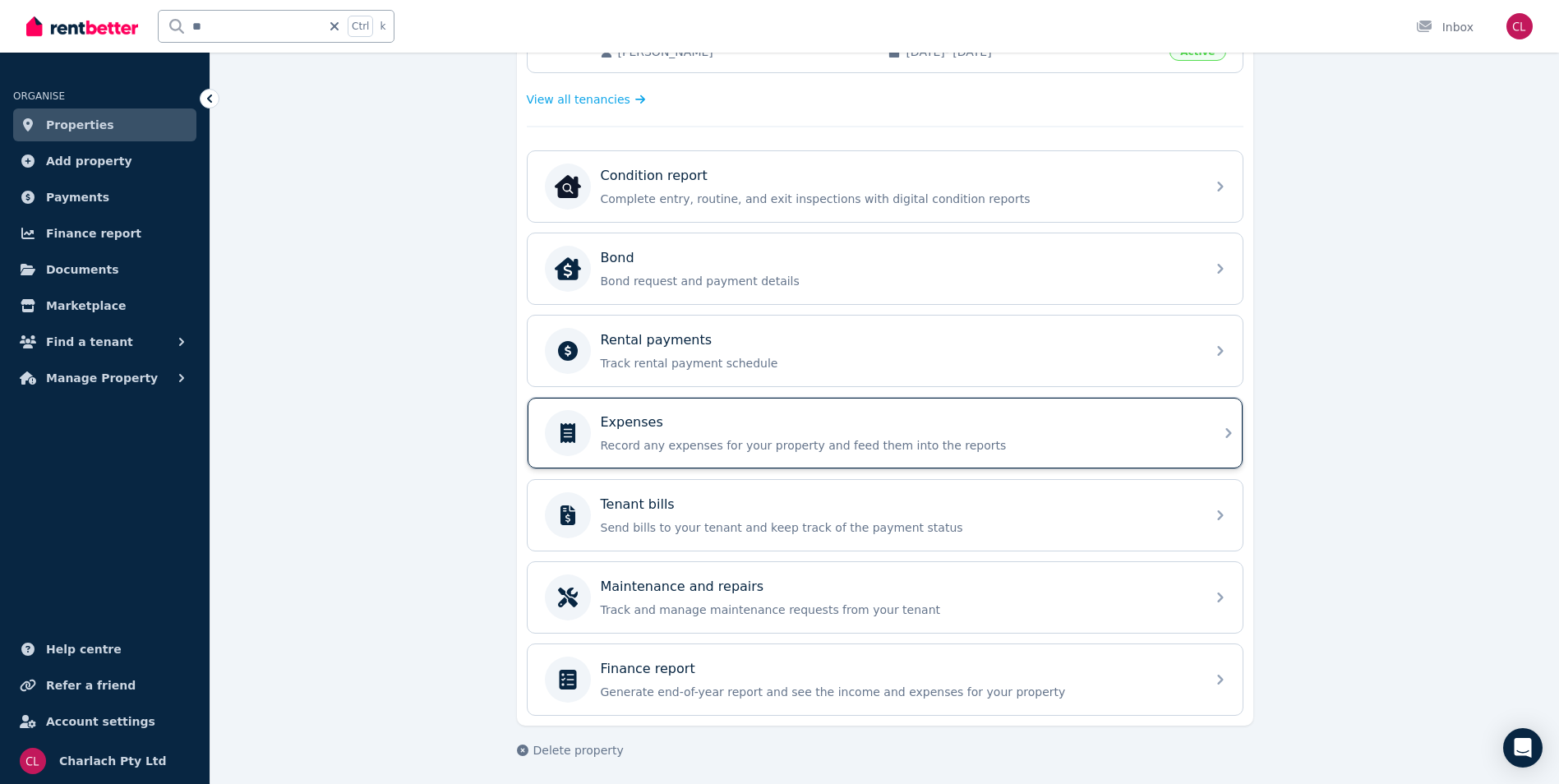
scroll to position [455, 0]
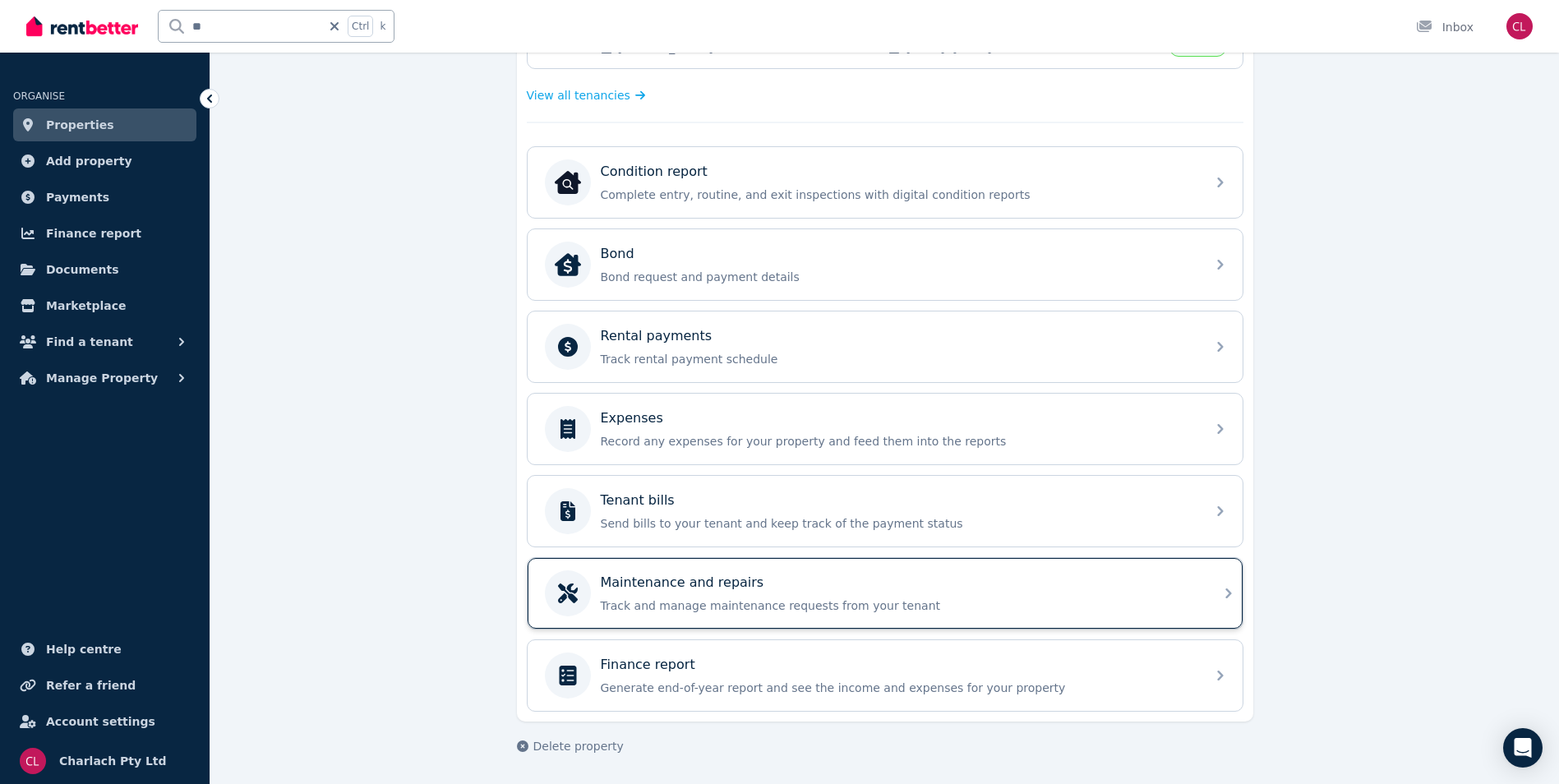
click at [811, 605] on p "Track and manage maintenance requests from your tenant" at bounding box center [898, 605] width 595 height 16
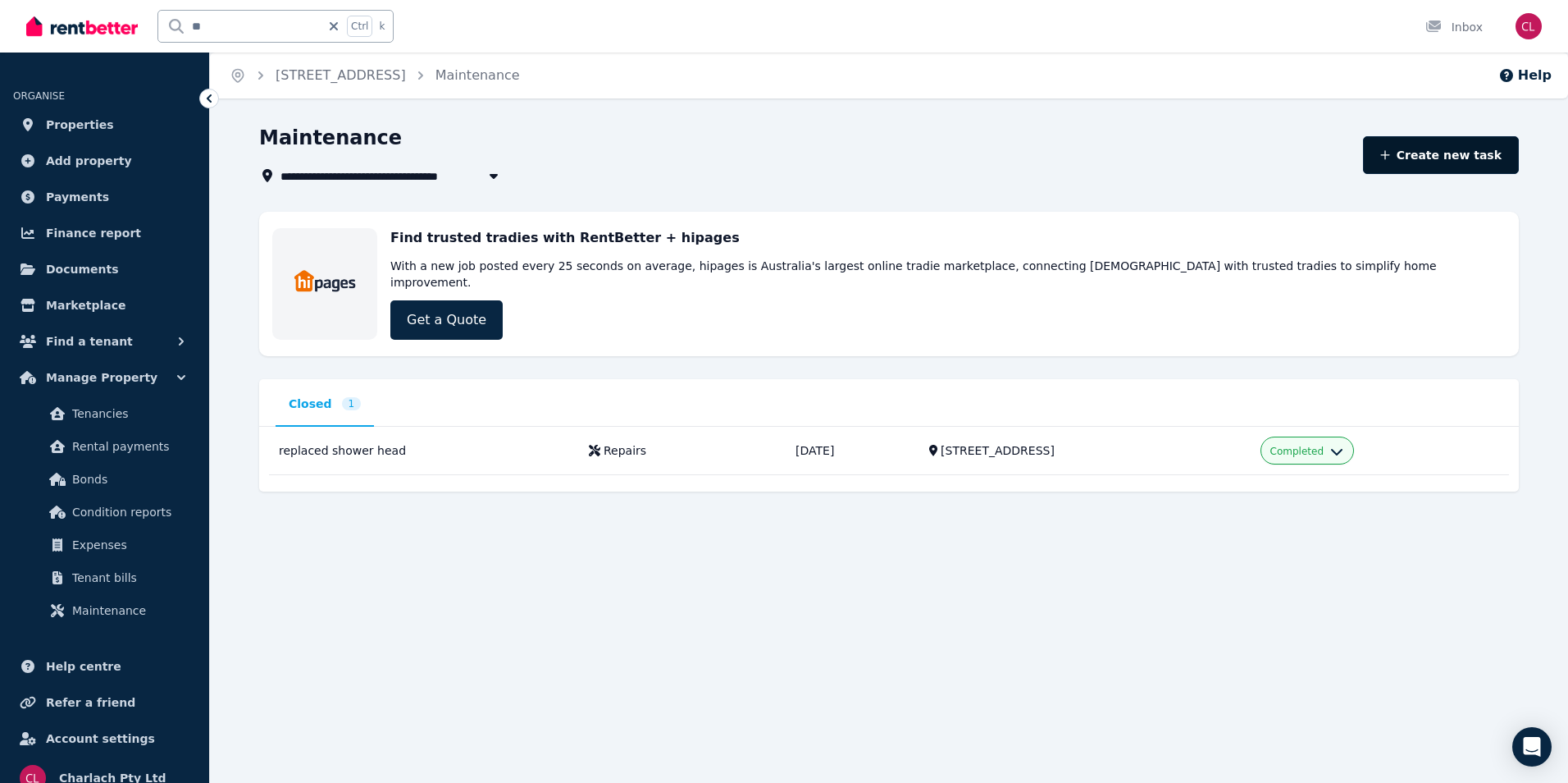
click at [1473, 167] on button "Create new task" at bounding box center [1440, 155] width 156 height 37
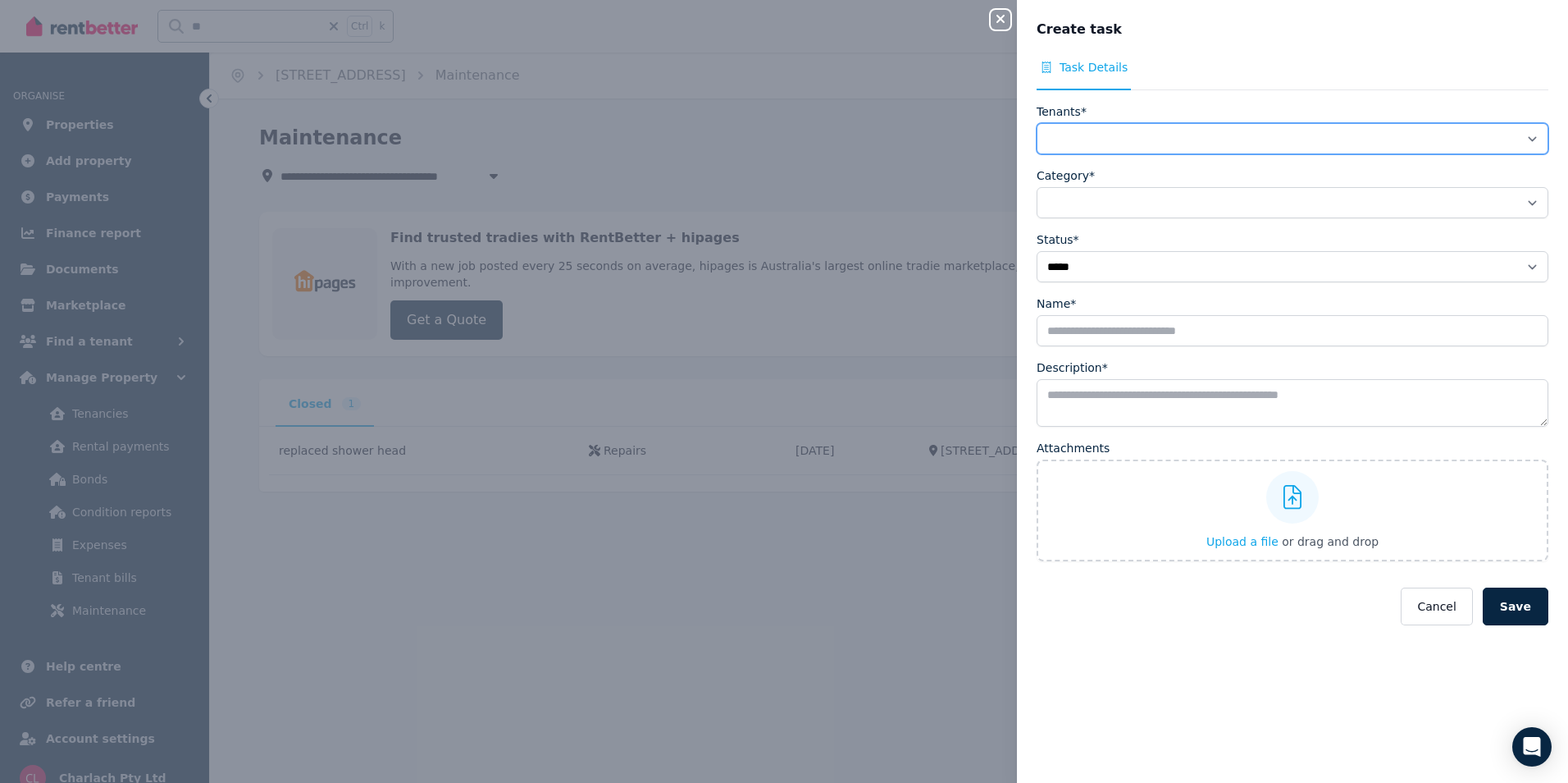
click at [1147, 143] on select "**********" at bounding box center [1291, 138] width 511 height 31
select select "**********"
click at [1036, 123] on select "**********" at bounding box center [1291, 138] width 511 height 31
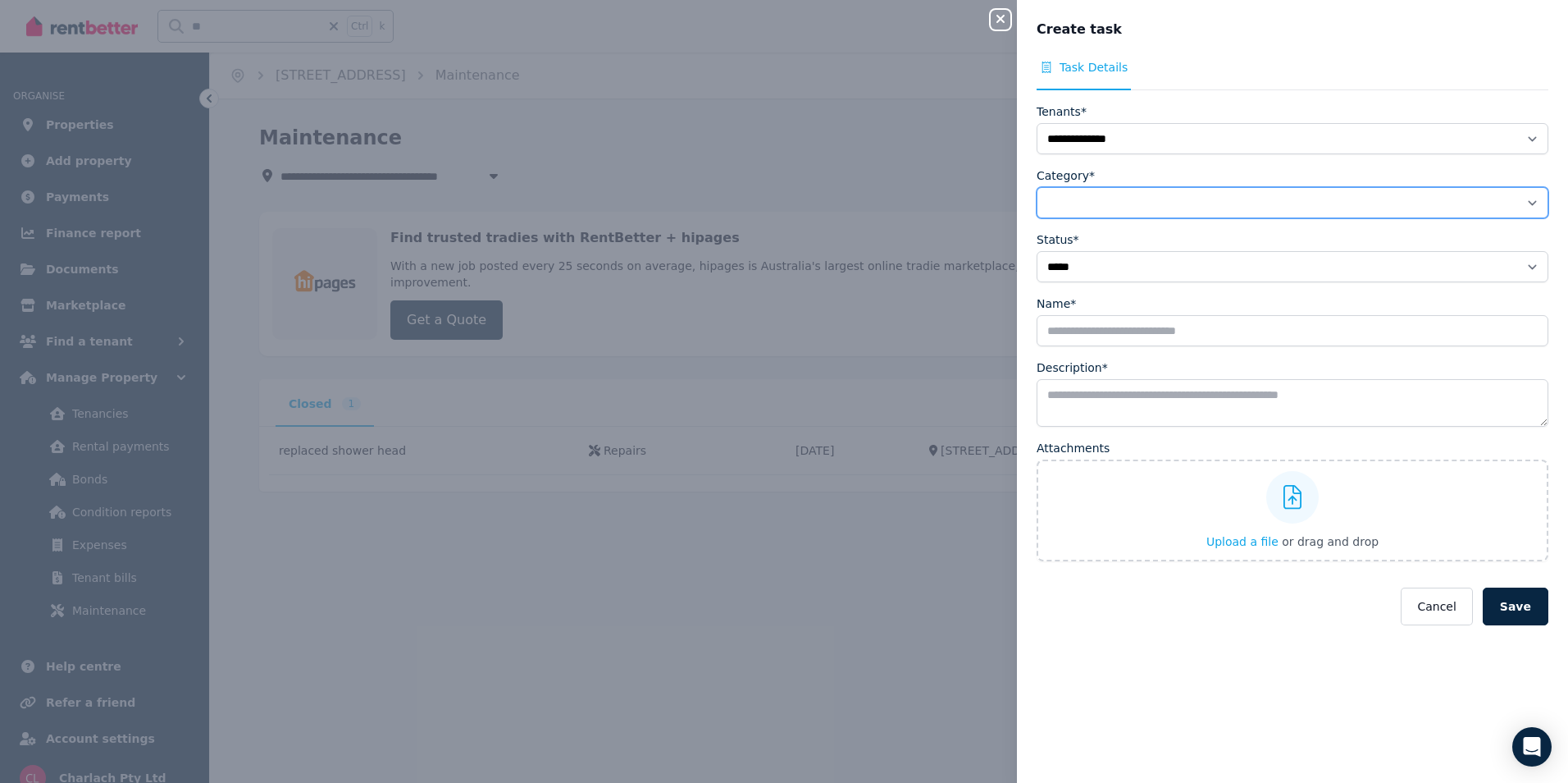
click at [1123, 204] on select "**********" at bounding box center [1291, 202] width 511 height 31
click at [1297, 227] on form "**********" at bounding box center [1291, 364] width 511 height 521
click at [1301, 209] on select "**********" at bounding box center [1291, 202] width 511 height 31
select select "**********"
click at [1036, 187] on select "**********" at bounding box center [1291, 202] width 511 height 31
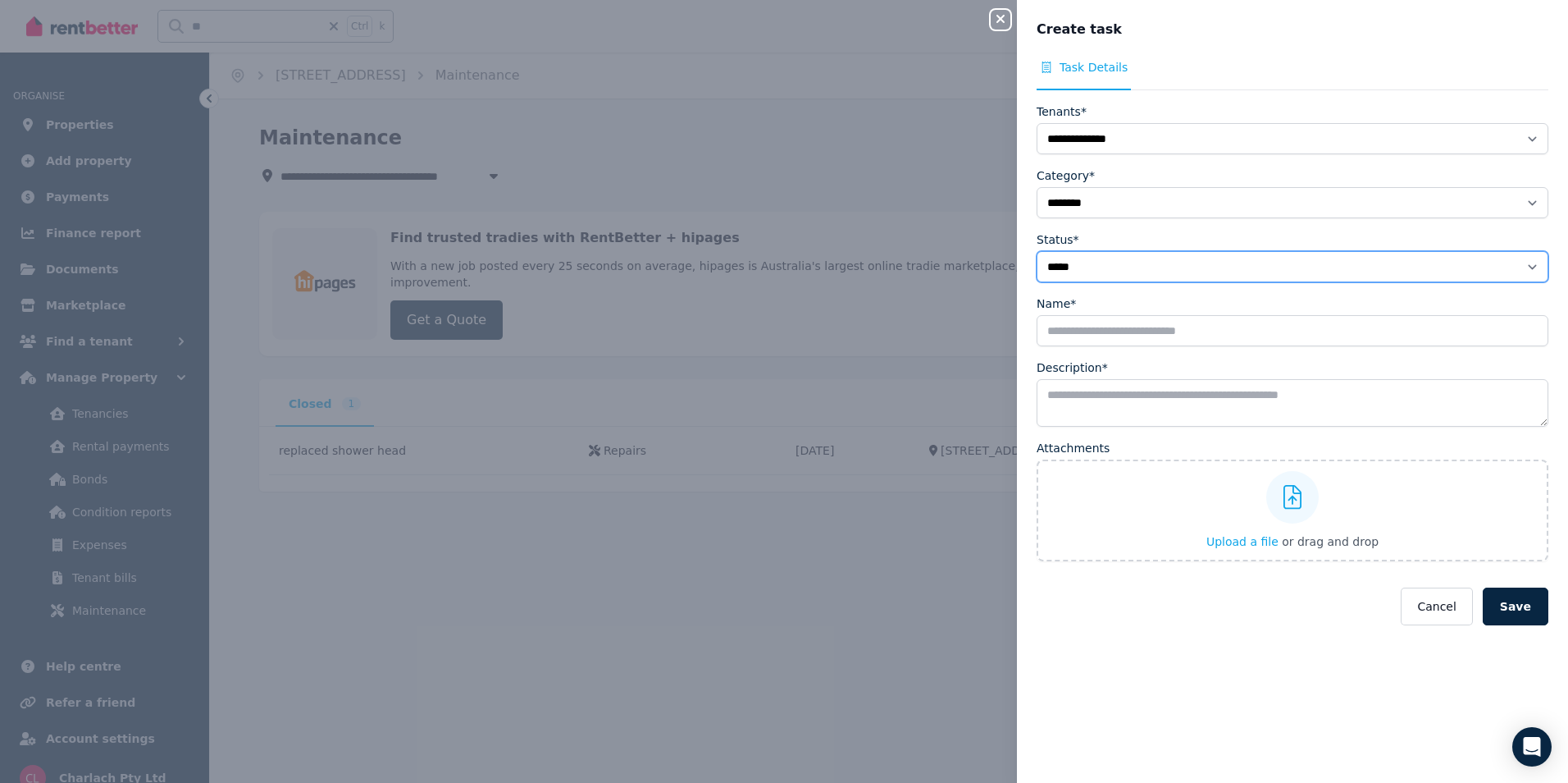
click at [1273, 273] on select "**********" at bounding box center [1291, 266] width 511 height 31
select select "**********"
click at [1036, 251] on select "**********" at bounding box center [1291, 266] width 511 height 31
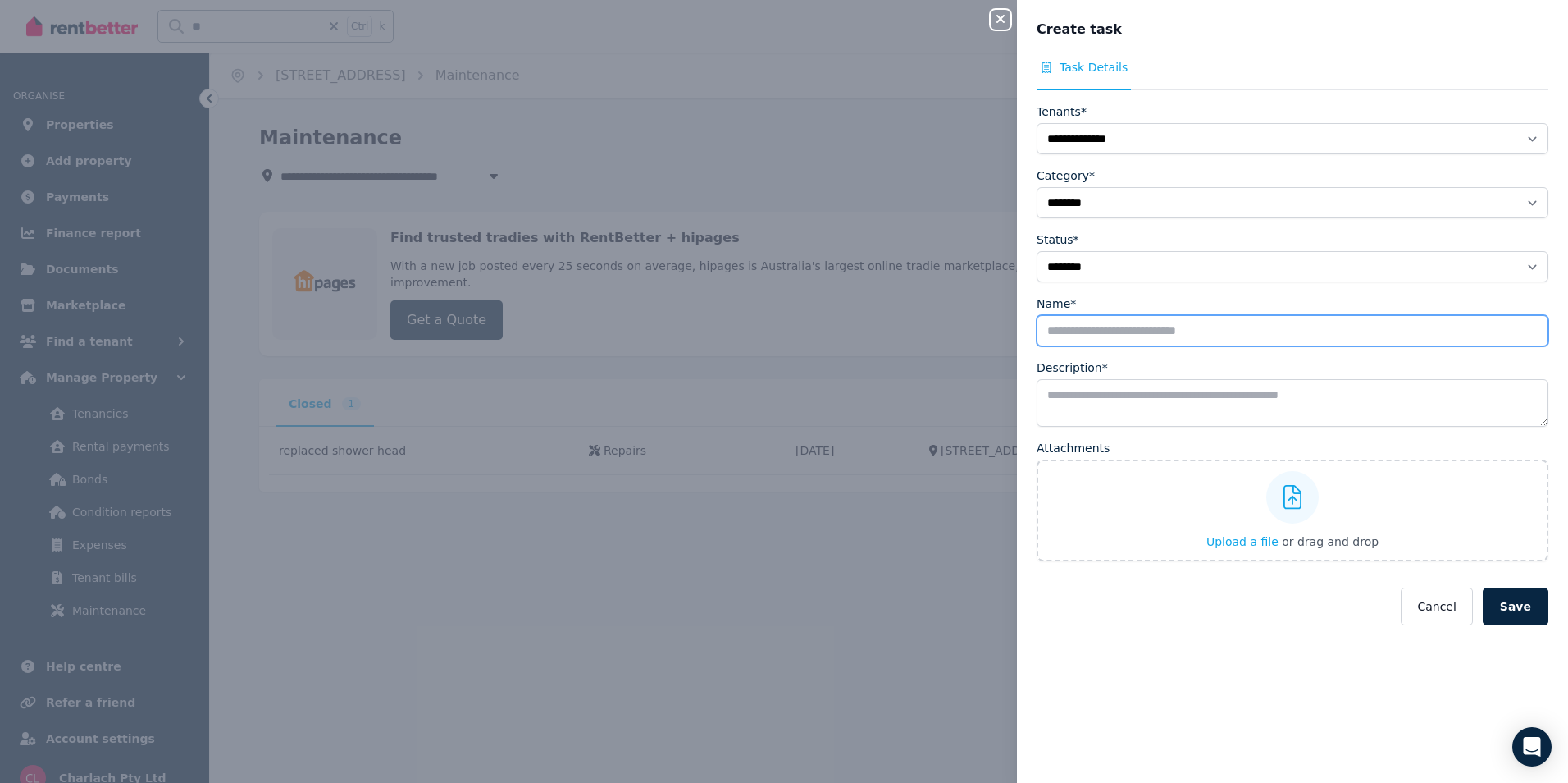
click at [1073, 334] on input "Name*" at bounding box center [1291, 330] width 511 height 31
type input "*****"
